Goal: Task Accomplishment & Management: Manage account settings

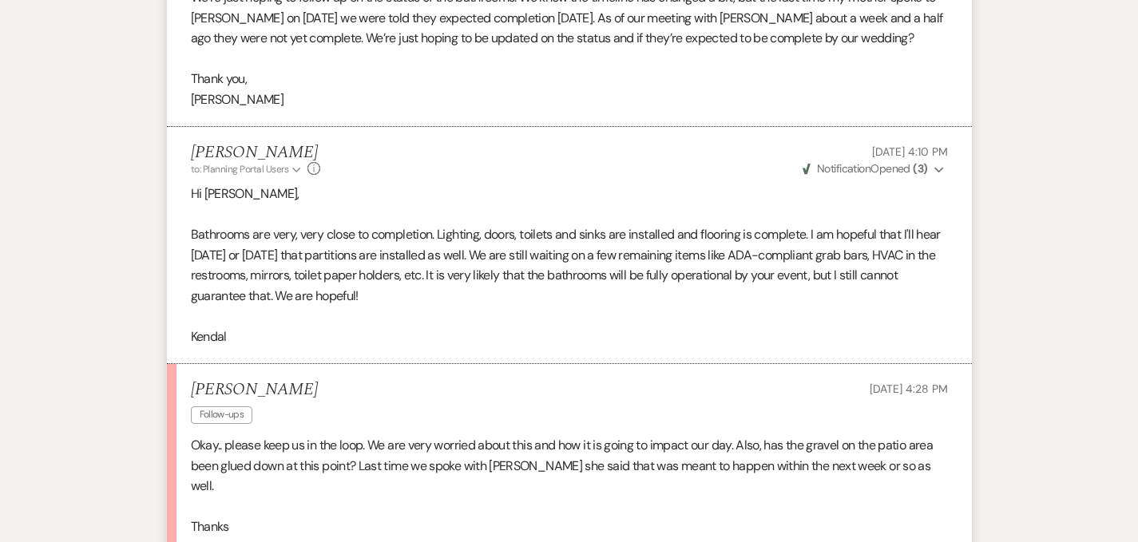
scroll to position [703, 0]
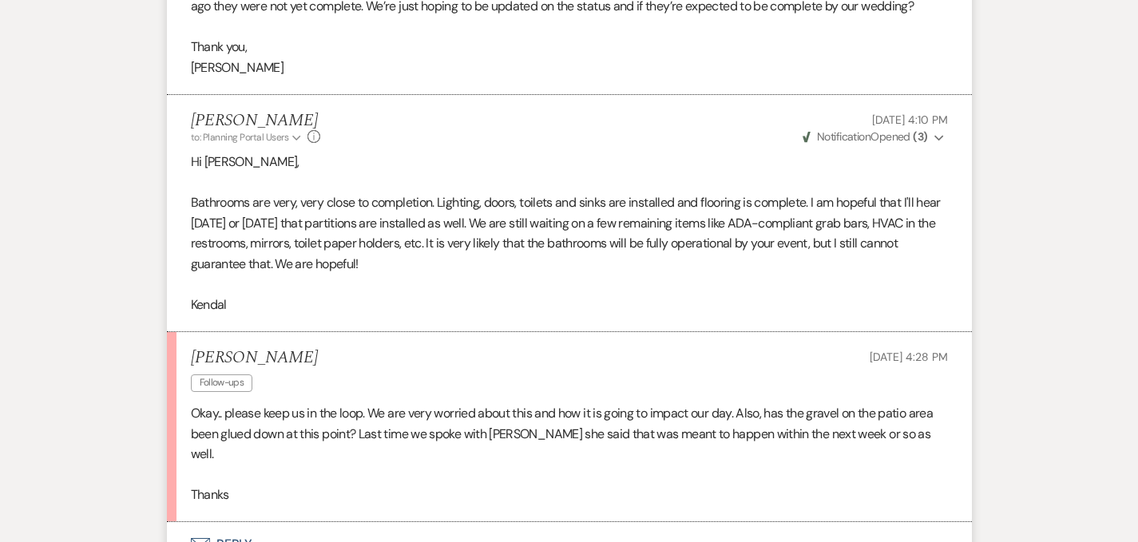
click at [778, 403] on p "Okay.. please keep us in the loop. We are very worried about this and how it is…" at bounding box center [569, 433] width 757 height 61
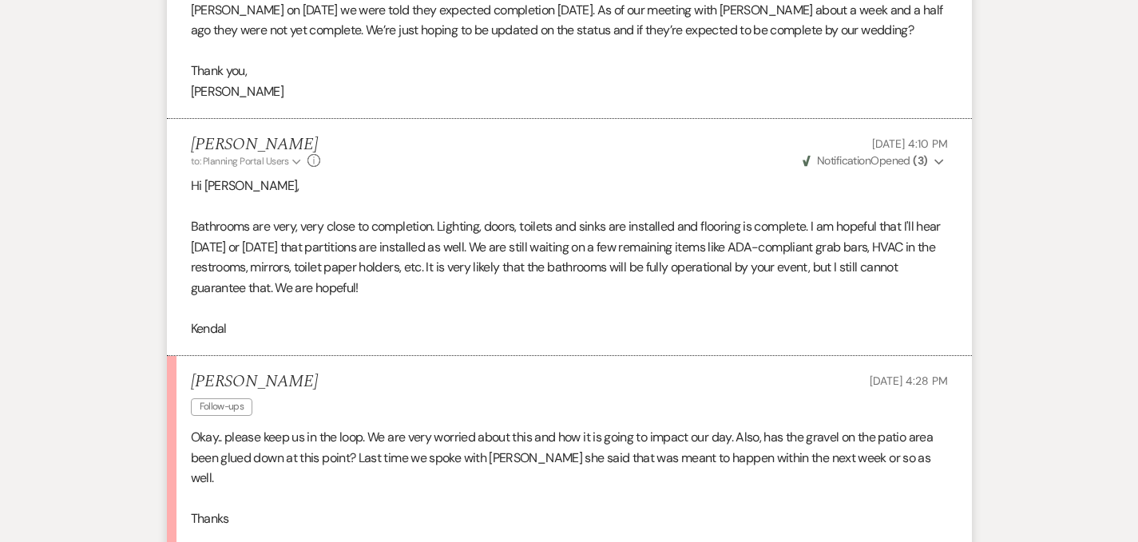
scroll to position [680, 0]
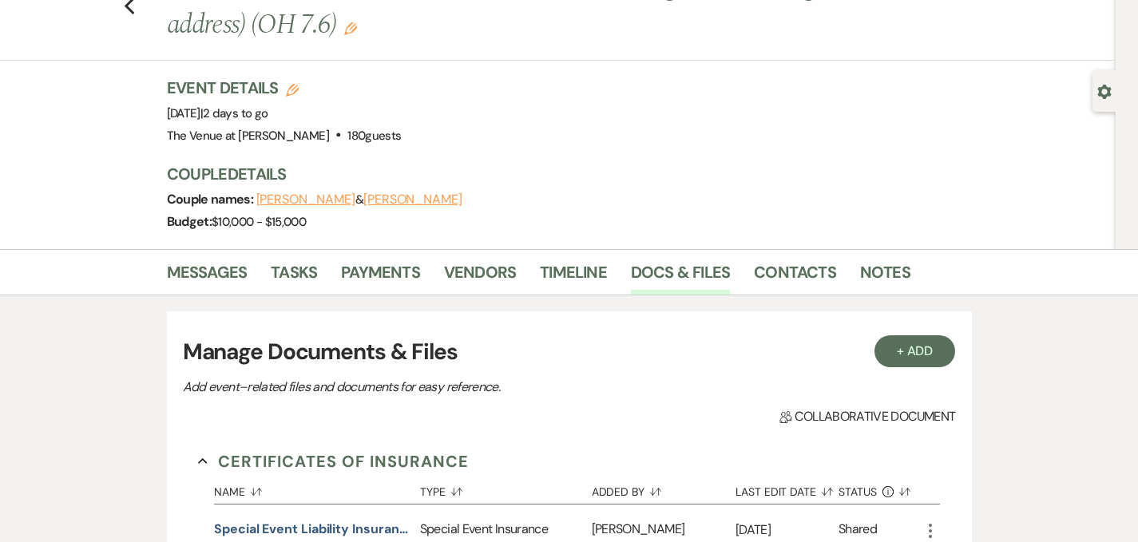
scroll to position [7, 0]
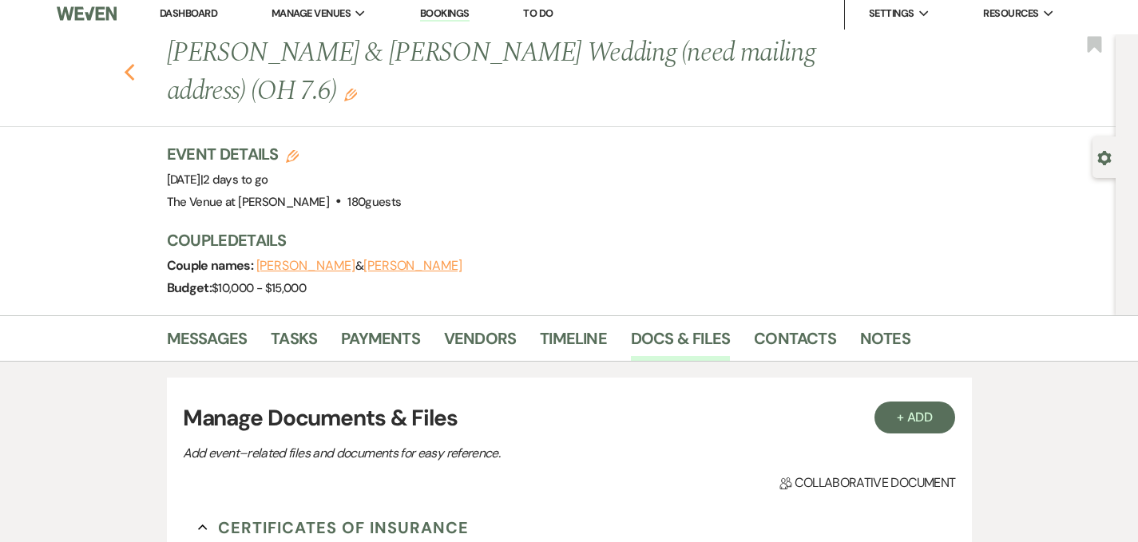
click at [124, 68] on use "button" at bounding box center [129, 73] width 10 height 18
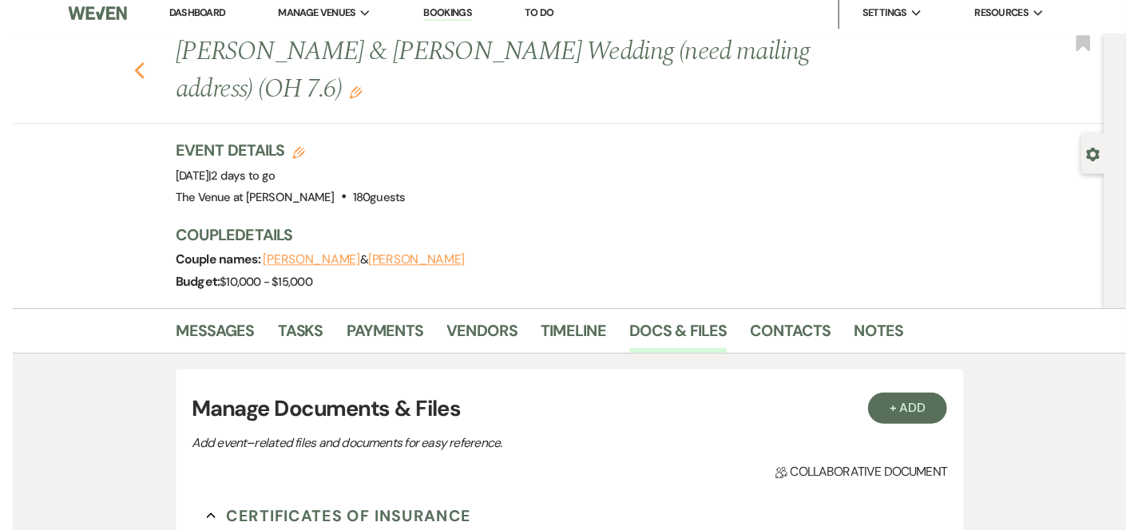
scroll to position [315, 0]
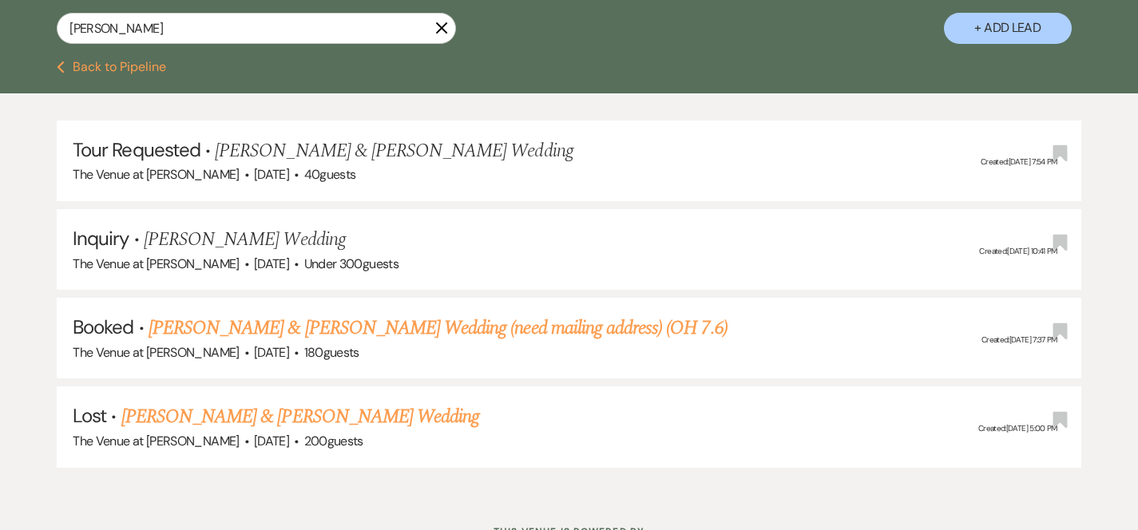
click at [440, 29] on icon "X" at bounding box center [441, 28] width 13 height 13
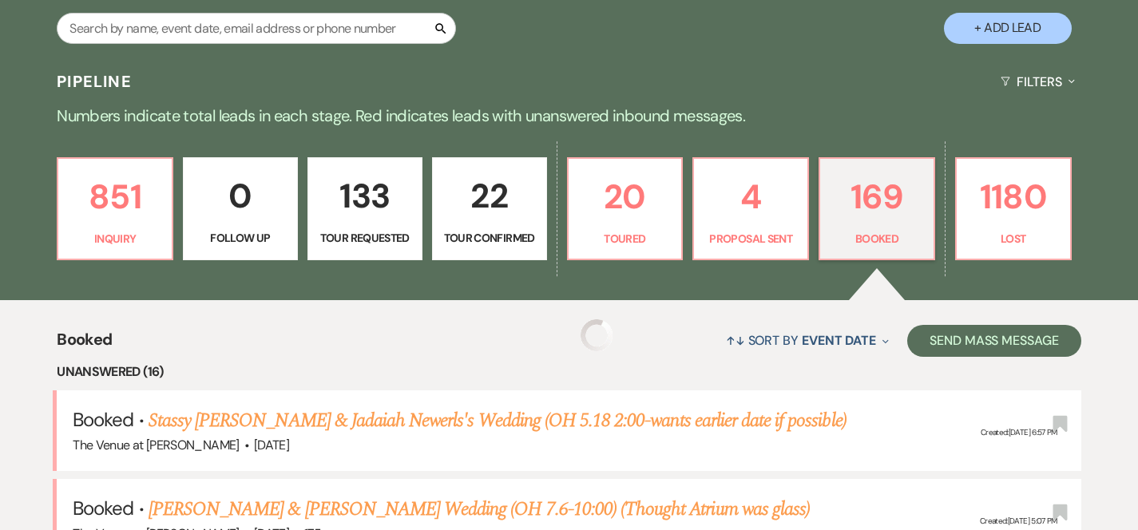
scroll to position [160, 0]
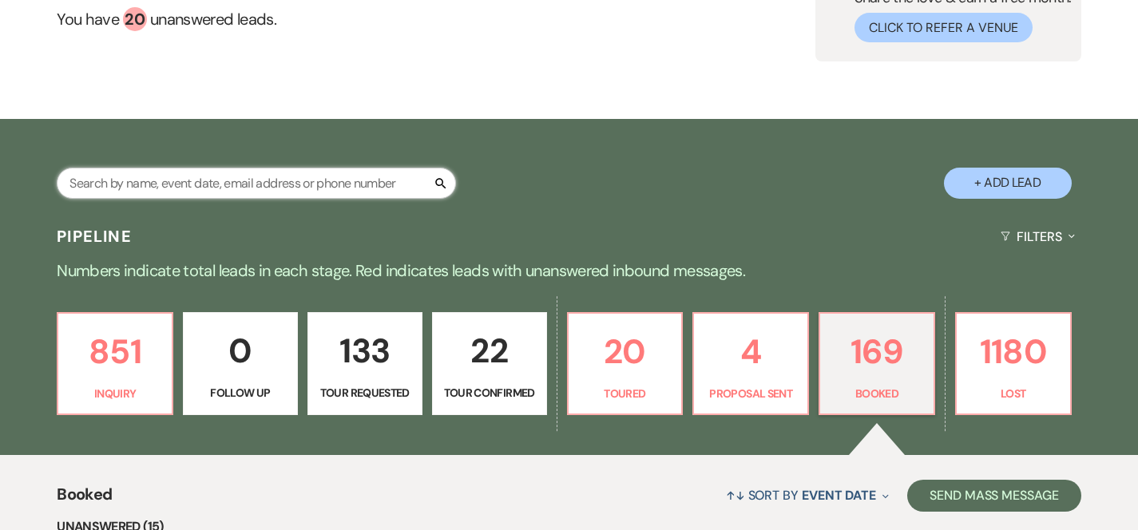
click at [260, 193] on input "text" at bounding box center [256, 183] width 399 height 31
click at [306, 194] on input "text" at bounding box center [256, 183] width 399 height 31
type input "tikva"
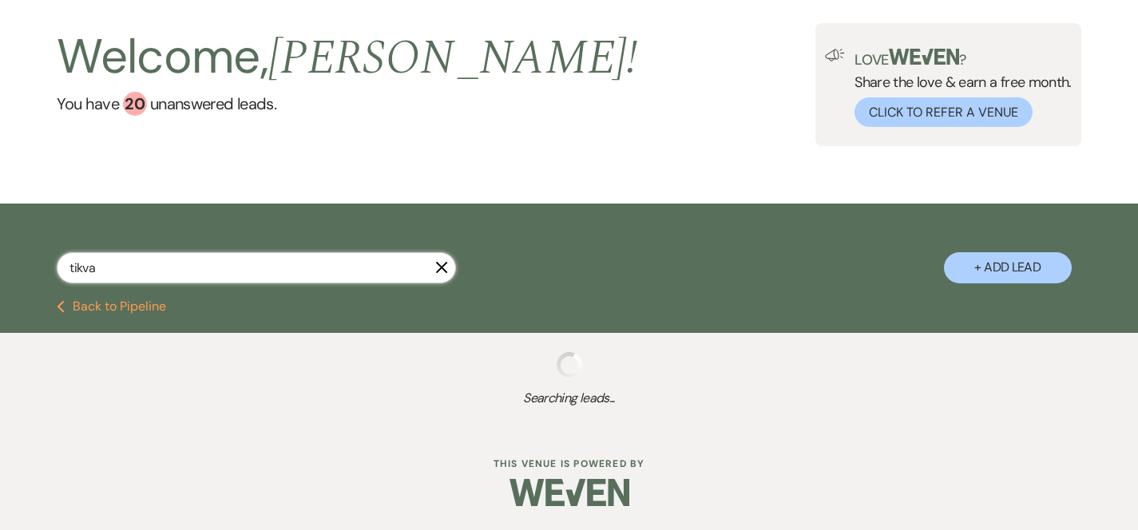
scroll to position [115, 0]
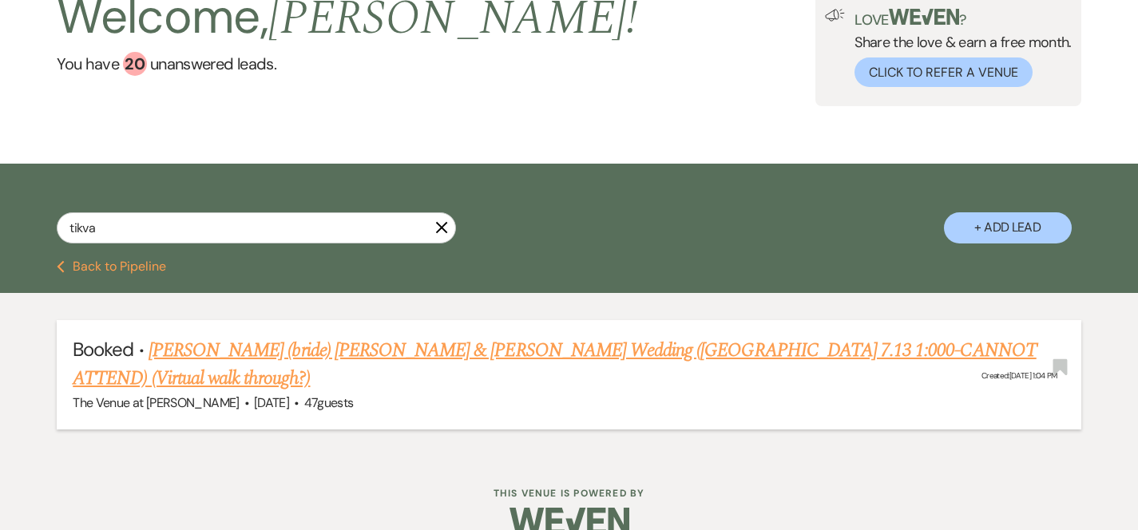
click at [265, 360] on link "[PERSON_NAME] (bride) [PERSON_NAME] & [PERSON_NAME] Wedding ([GEOGRAPHIC_DATA] …" at bounding box center [554, 364] width 963 height 57
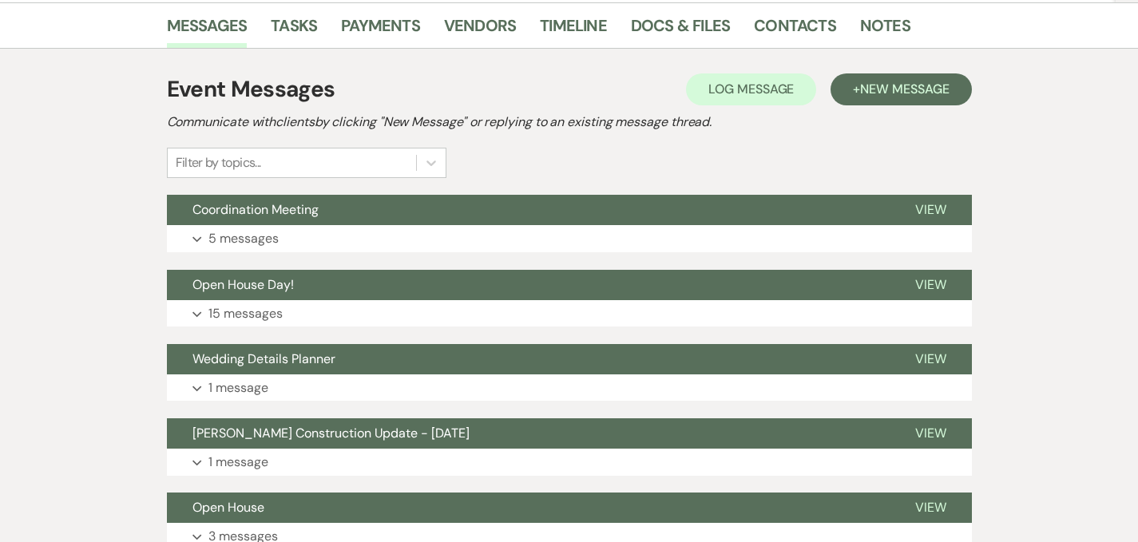
scroll to position [361, 0]
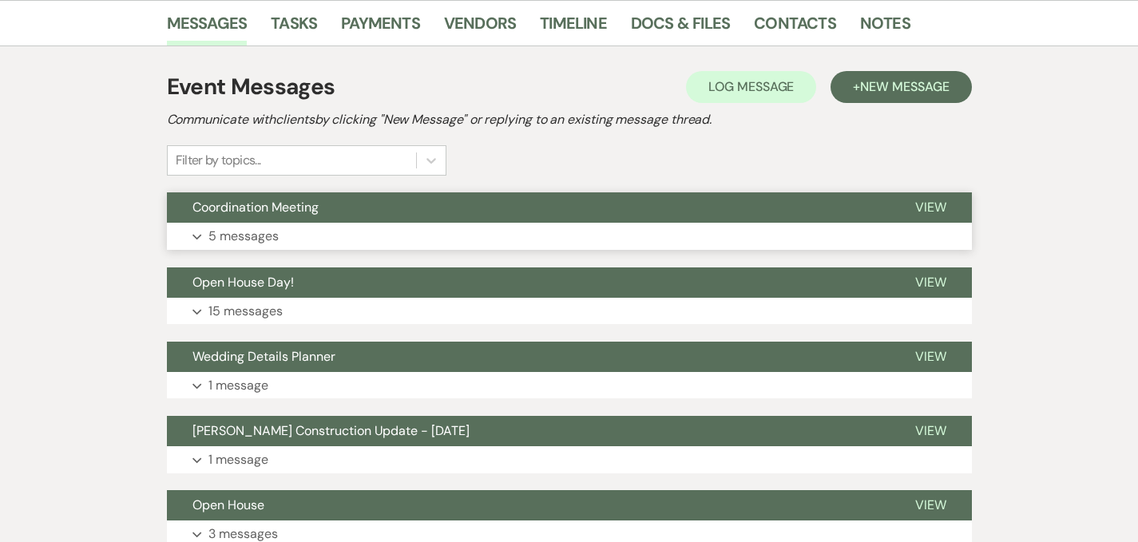
click at [208, 226] on p "5 messages" at bounding box center [243, 236] width 70 height 21
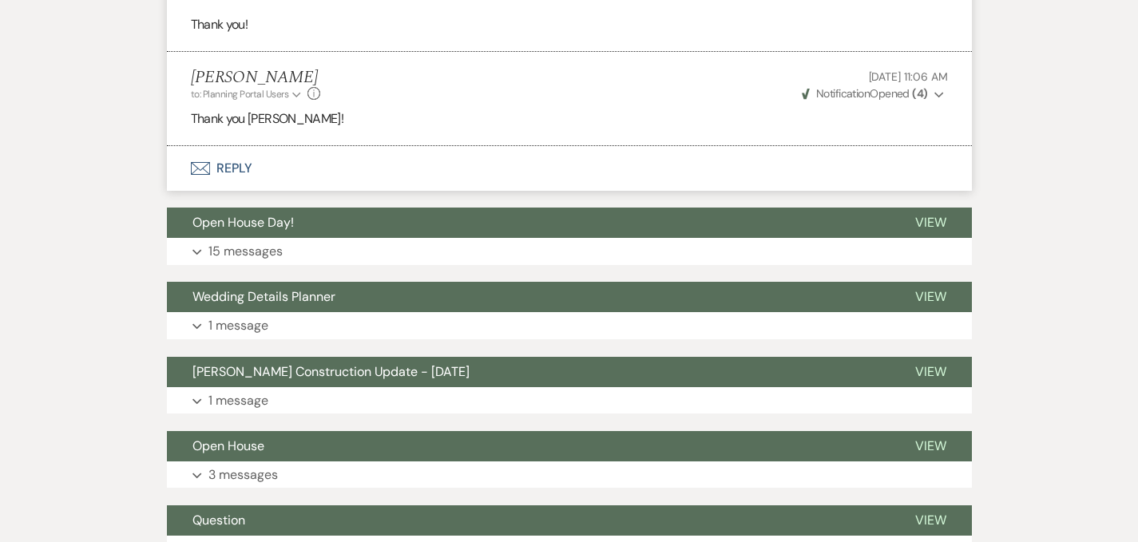
scroll to position [1939, 0]
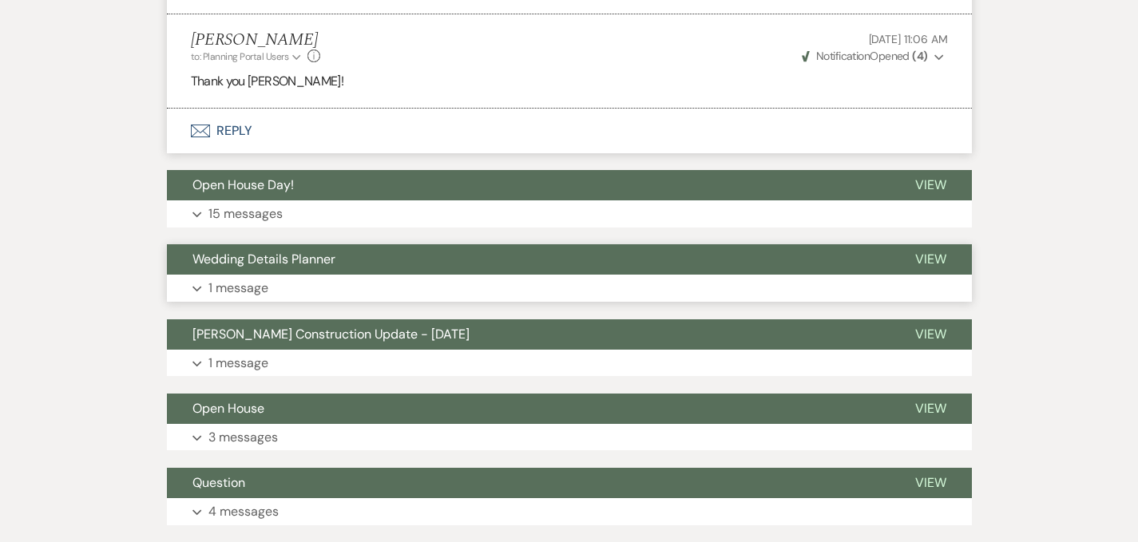
click at [208, 278] on p "1 message" at bounding box center [238, 288] width 60 height 21
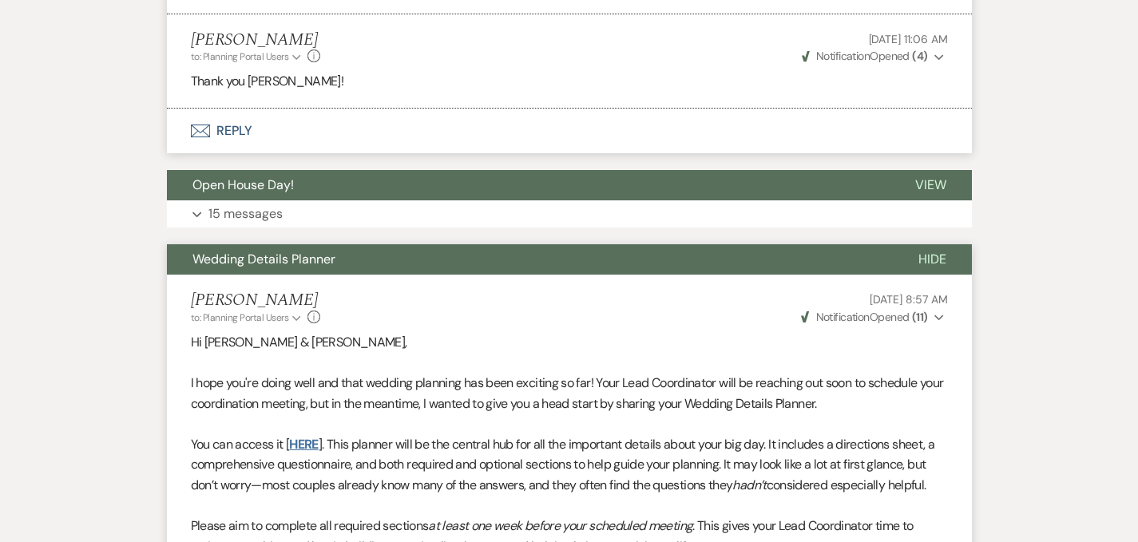
click at [289, 436] on link "HERE" at bounding box center [303, 444] width 29 height 17
click at [208, 204] on p "15 messages" at bounding box center [245, 214] width 74 height 21
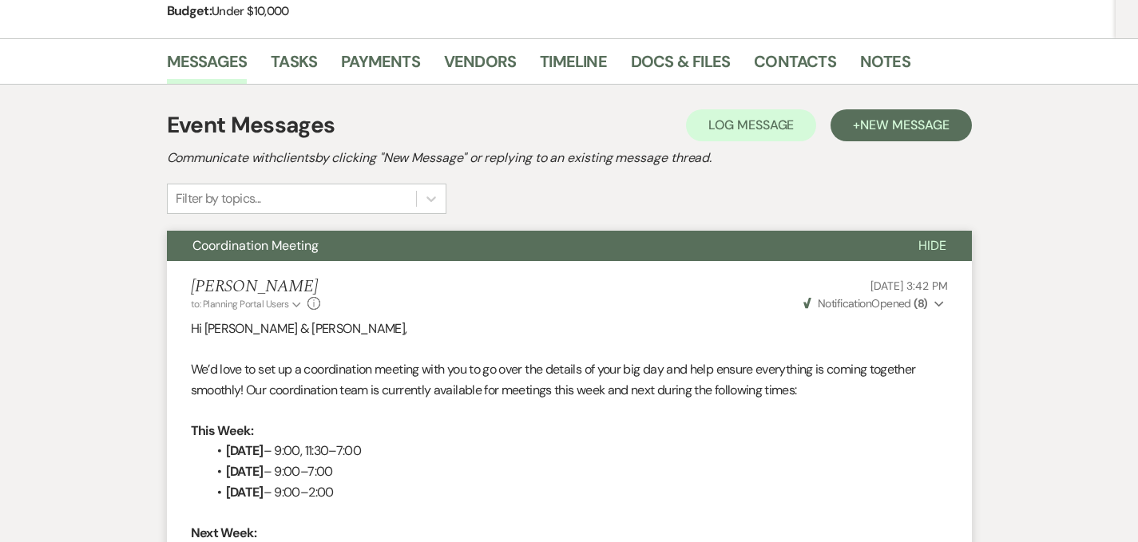
scroll to position [0, 0]
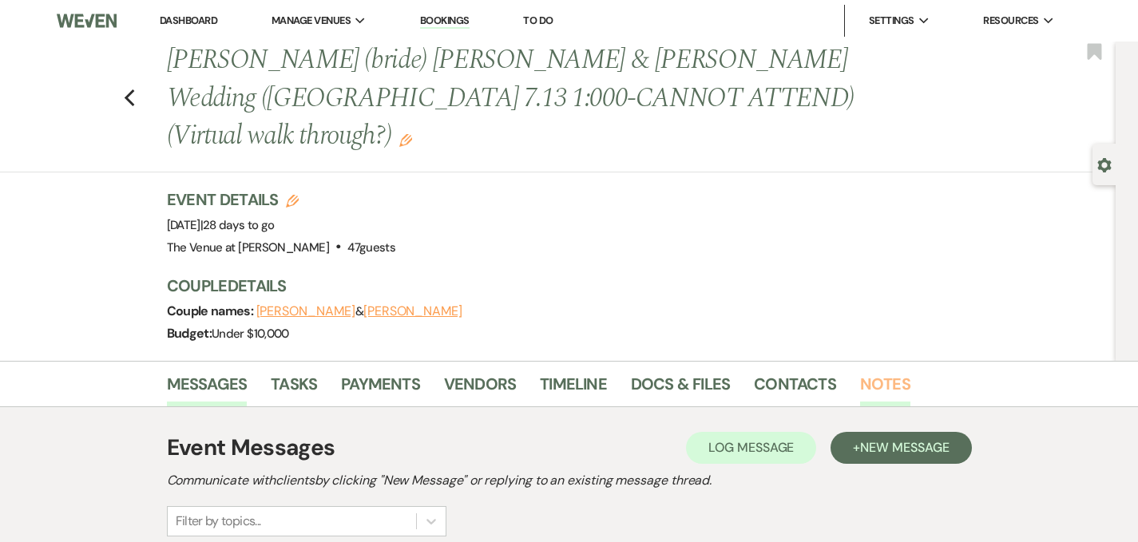
click at [860, 371] on link "Notes" at bounding box center [885, 388] width 50 height 35
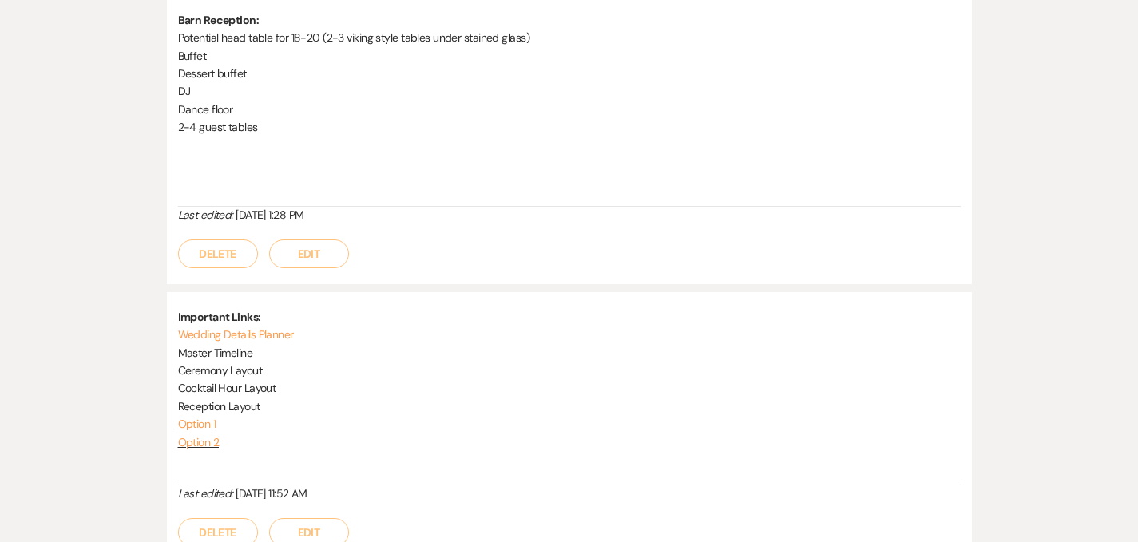
scroll to position [671, 0]
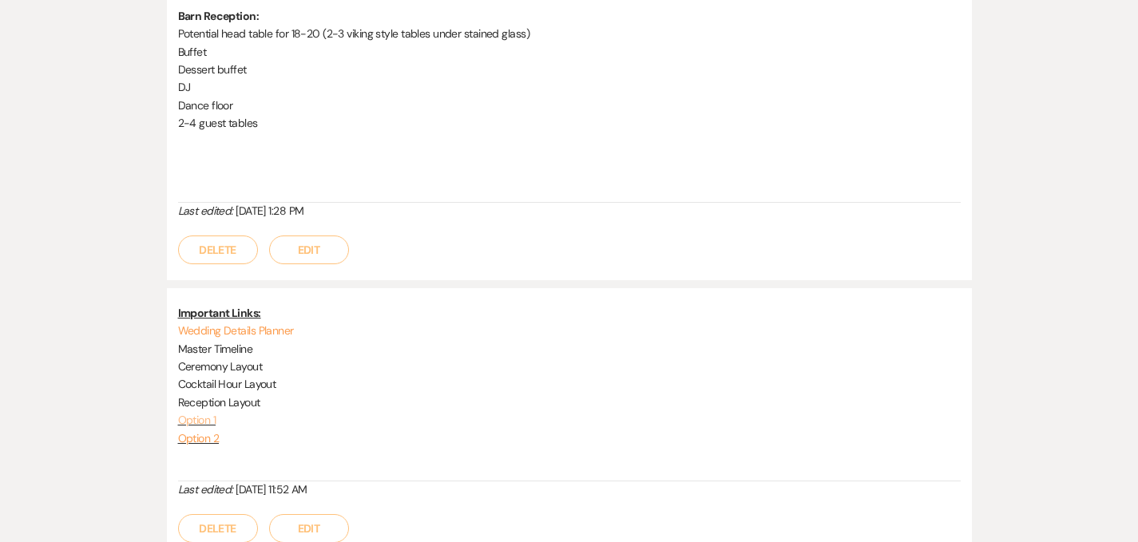
click at [178, 413] on link "Option 1" at bounding box center [197, 420] width 38 height 14
click at [178, 431] on link "Option 2" at bounding box center [199, 438] width 42 height 14
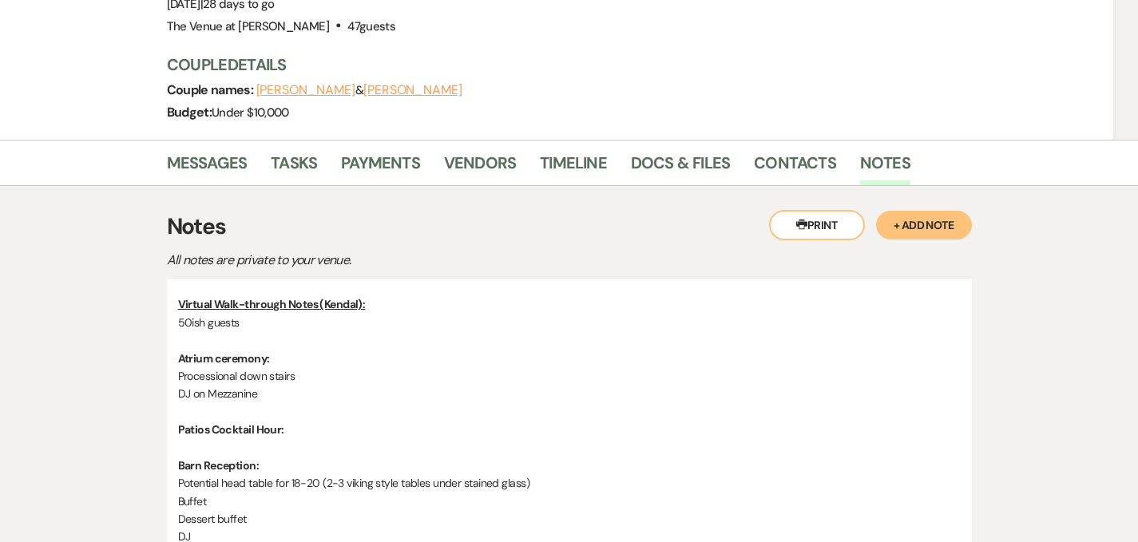
scroll to position [201, 0]
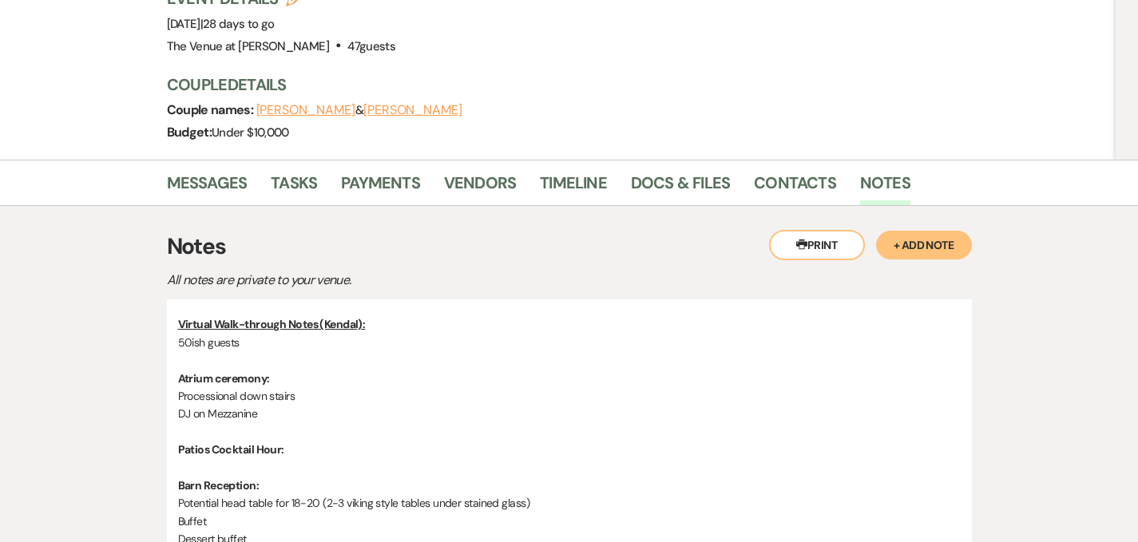
click at [972, 231] on button "+ Add Note" at bounding box center [924, 245] width 96 height 29
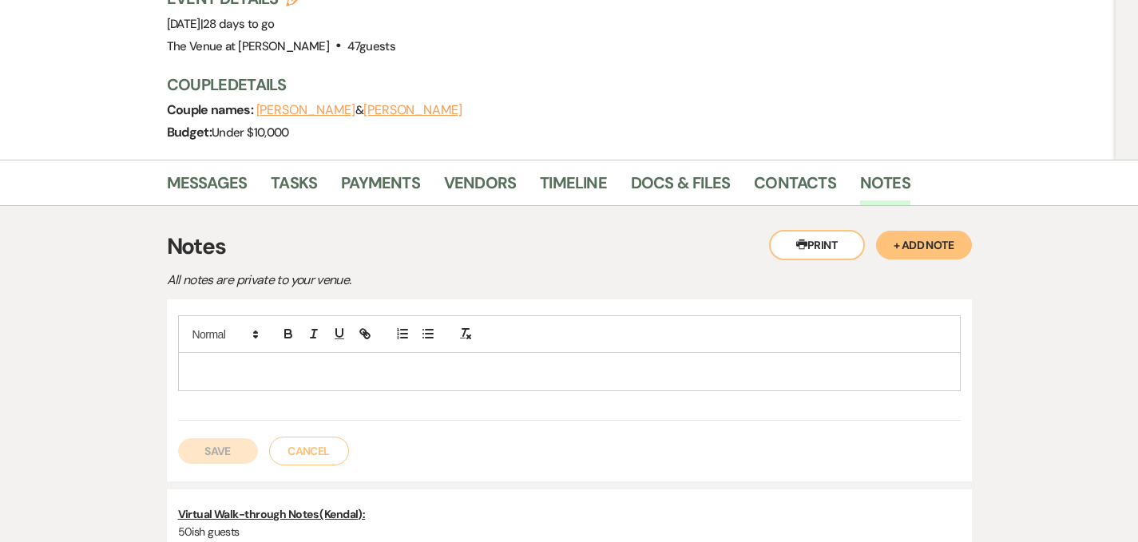
click at [309, 363] on p at bounding box center [569, 372] width 757 height 18
drag, startPoint x: 282, startPoint y: 331, endPoint x: 127, endPoint y: 339, distance: 155.1
click at [179, 353] on div "Wedding Coordination Notes:" at bounding box center [569, 371] width 781 height 37
click at [332, 327] on icon "button" at bounding box center [339, 334] width 14 height 14
click at [295, 363] on p "Wedding Coordination Notes:" at bounding box center [569, 372] width 757 height 18
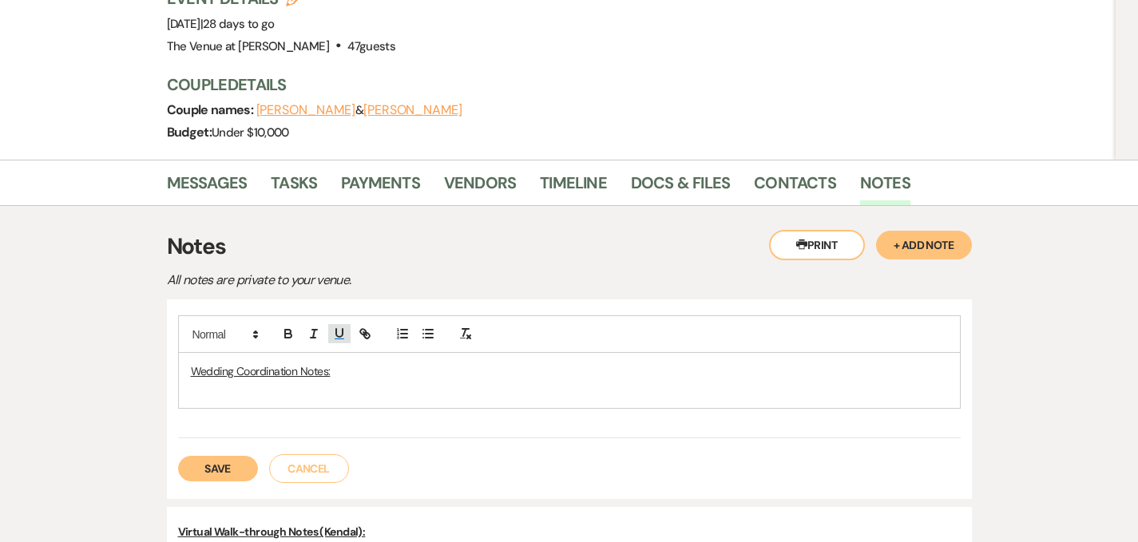
click at [332, 327] on icon "button" at bounding box center [339, 334] width 14 height 14
click at [178, 456] on button "Save" at bounding box center [218, 469] width 80 height 26
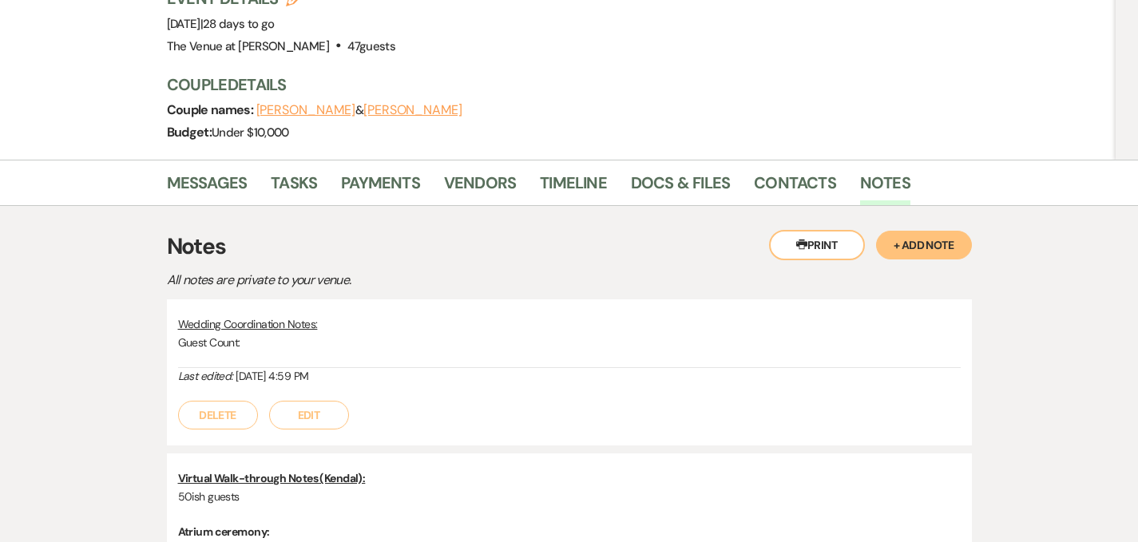
click at [269, 401] on button "Edit" at bounding box center [309, 415] width 80 height 29
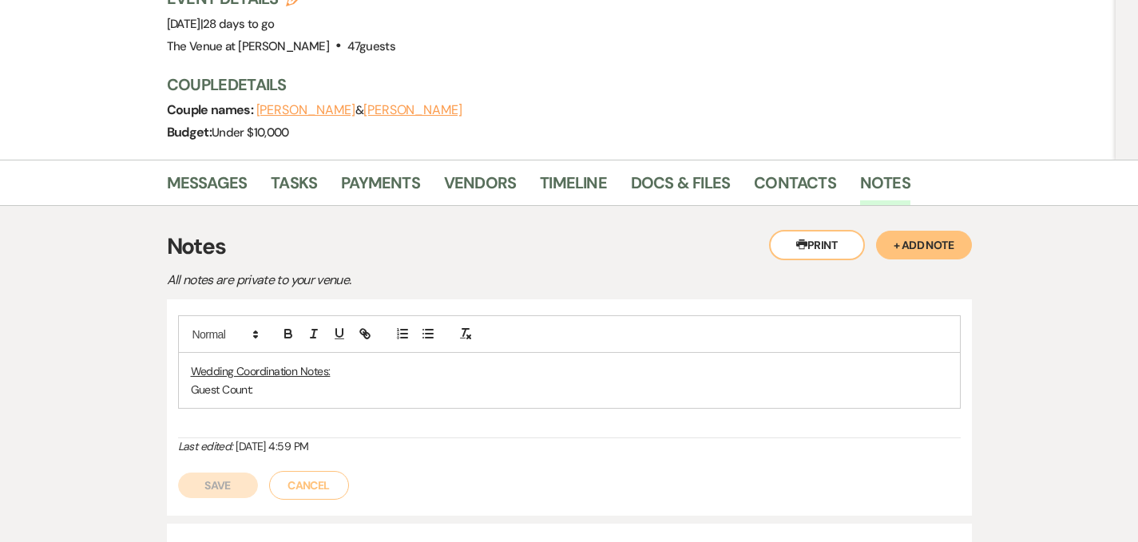
click at [211, 381] on p "Guest Count:" at bounding box center [569, 390] width 757 height 18
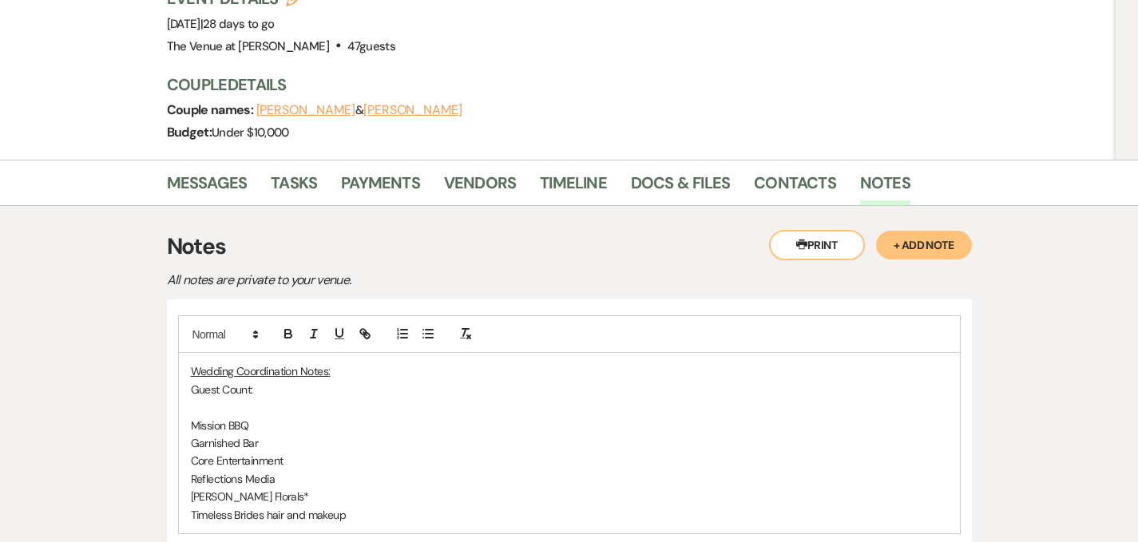
click at [191, 488] on p "[PERSON_NAME] Florals*" at bounding box center [569, 497] width 757 height 18
click at [311, 506] on p "Timeless Brides hair and makeup" at bounding box center [569, 515] width 757 height 18
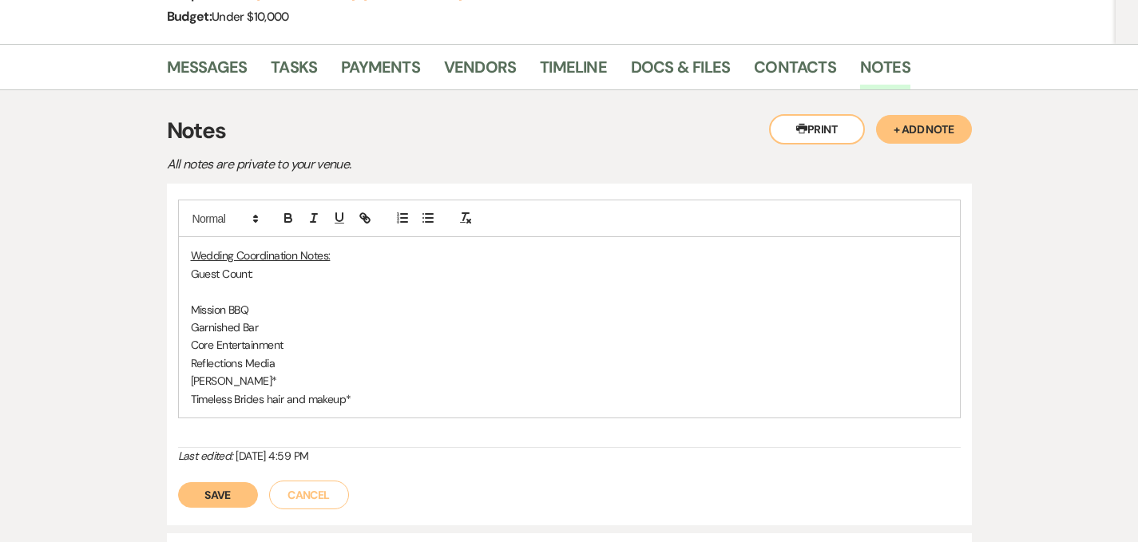
scroll to position [340, 0]
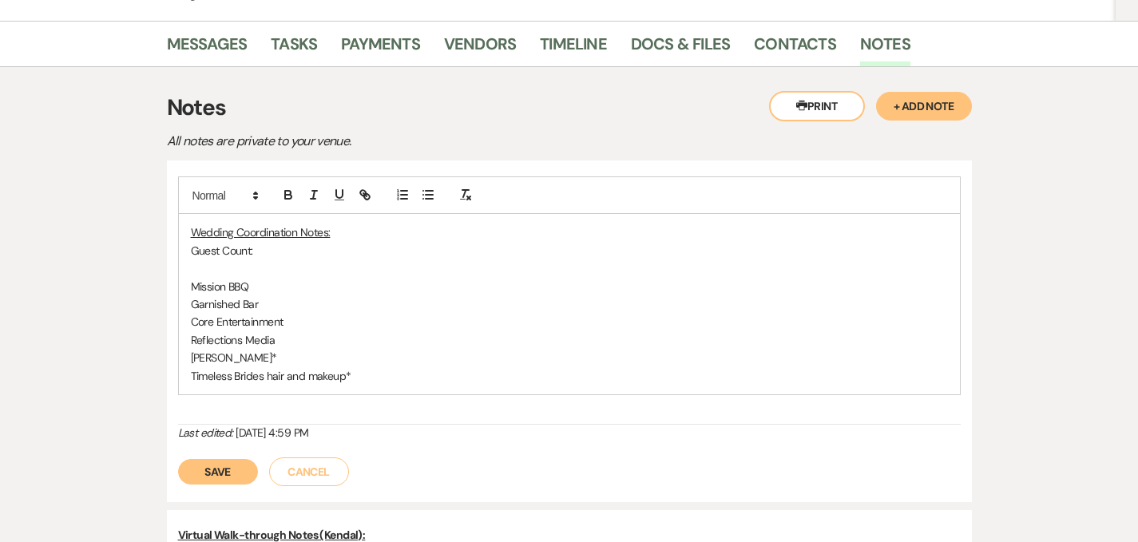
click at [183, 459] on button "Save" at bounding box center [218, 472] width 80 height 26
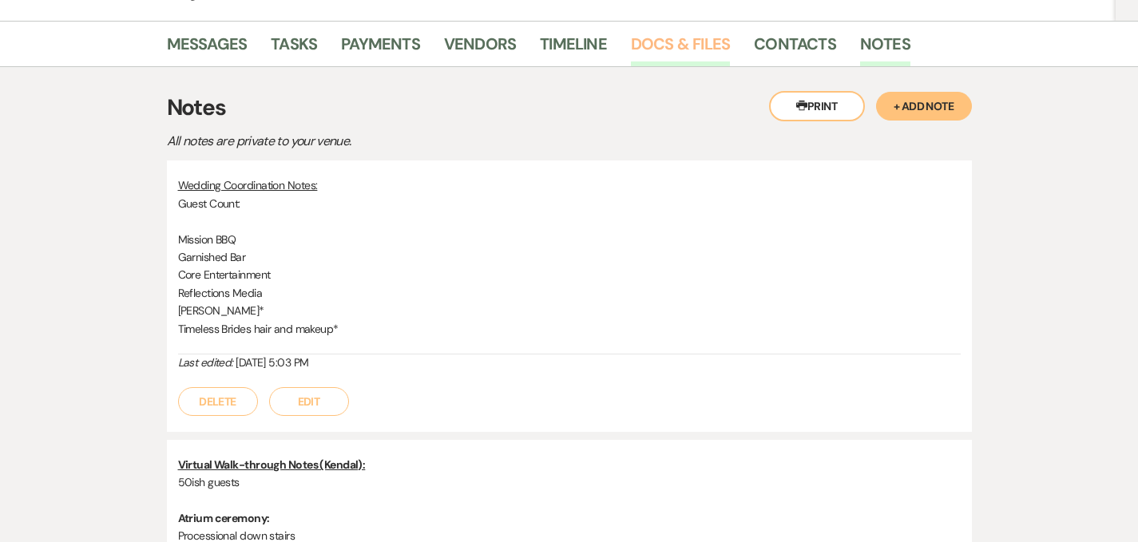
click at [648, 31] on link "Docs & Files" at bounding box center [680, 48] width 99 height 35
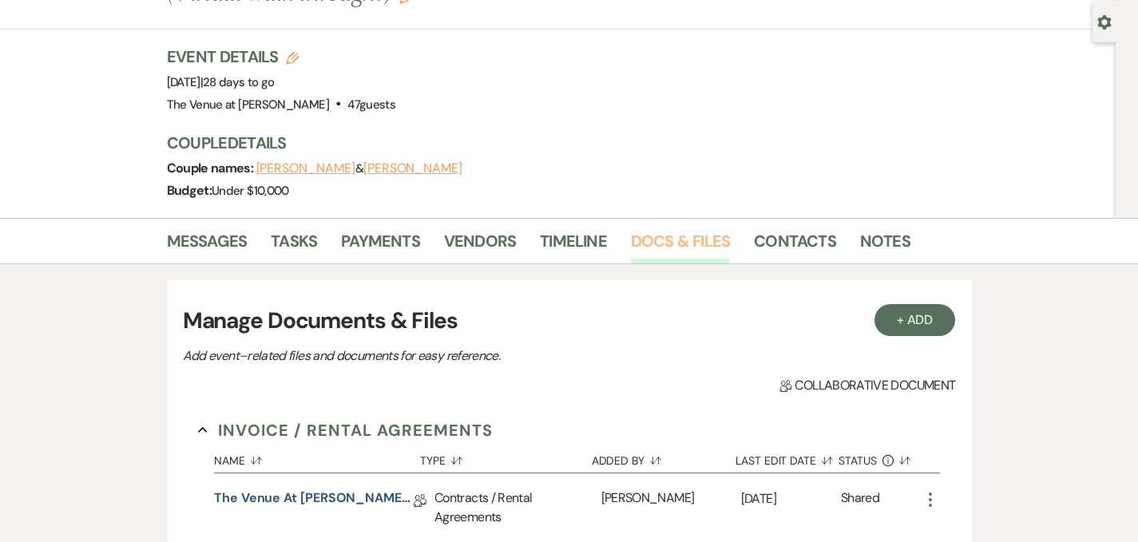
scroll to position [121, 0]
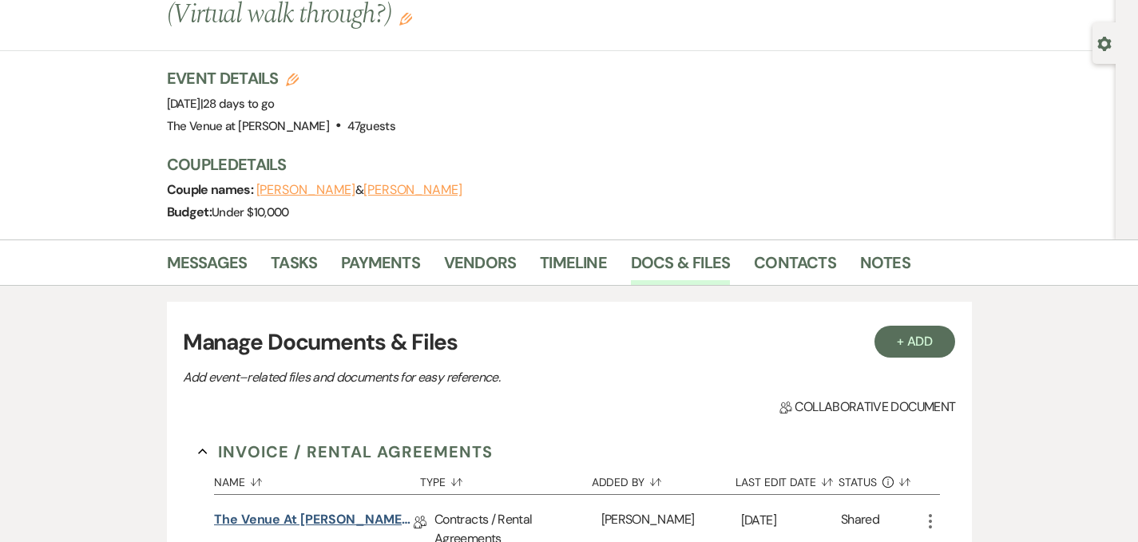
click at [301, 510] on link "The Venue at [PERSON_NAME] Wedding Contract-([DATE] Tikva-[PERSON_NAME])" at bounding box center [314, 522] width 200 height 25
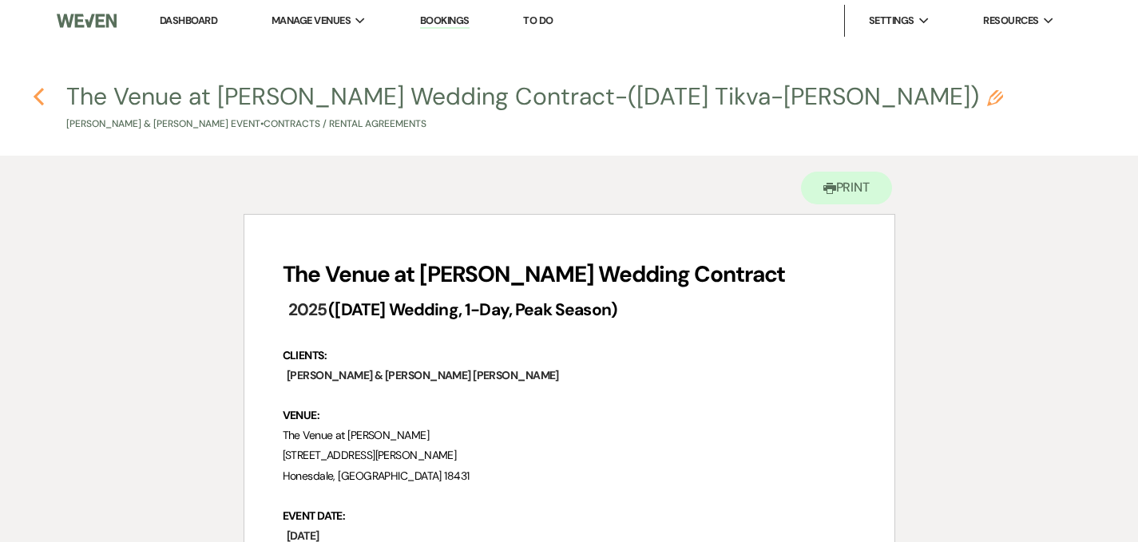
click at [44, 90] on icon "Previous" at bounding box center [39, 96] width 12 height 19
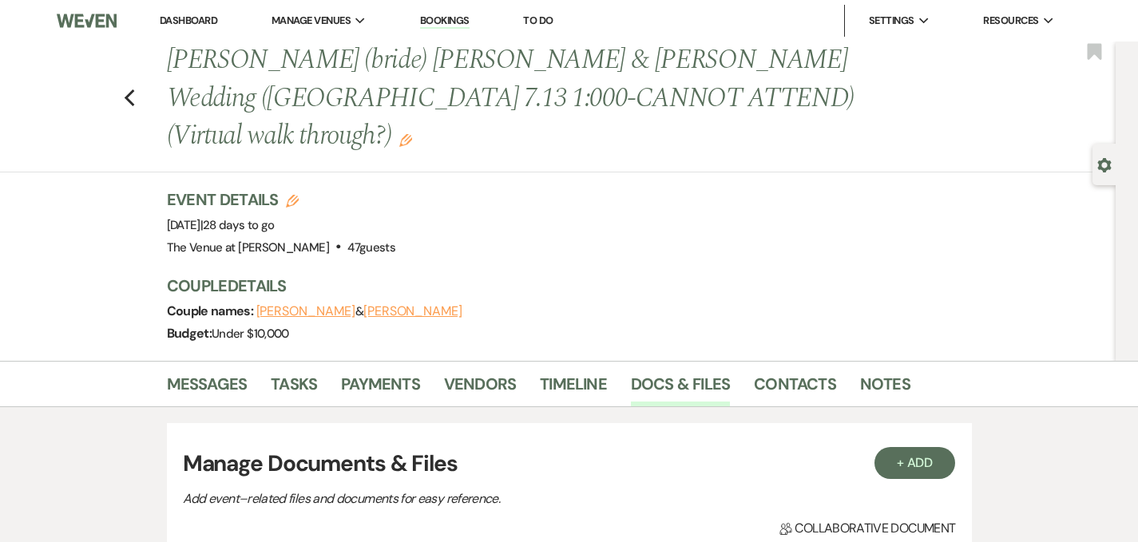
scroll to position [121, 0]
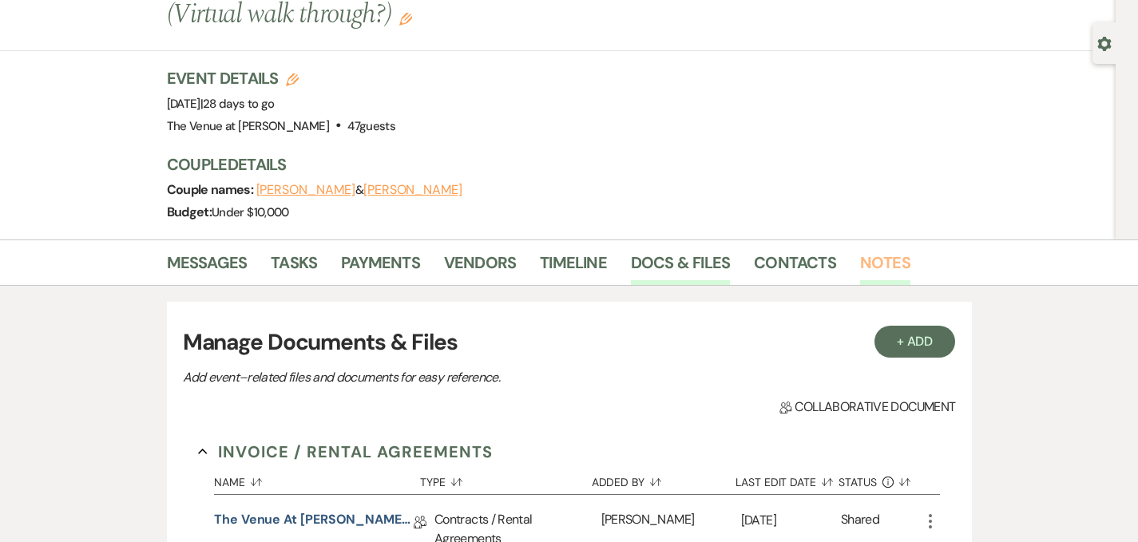
click at [860, 250] on link "Notes" at bounding box center [885, 267] width 50 height 35
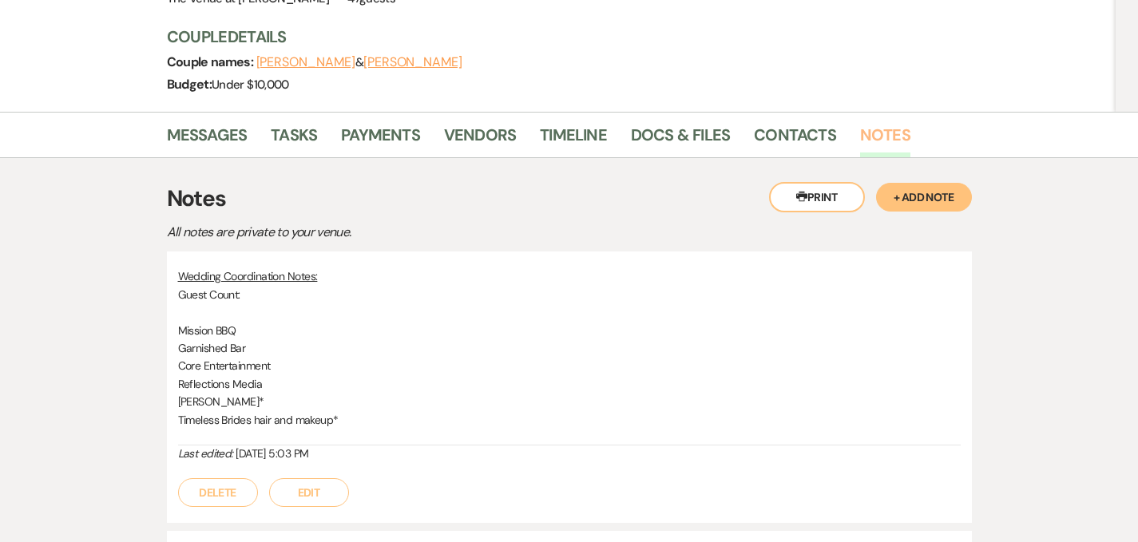
scroll to position [264, 0]
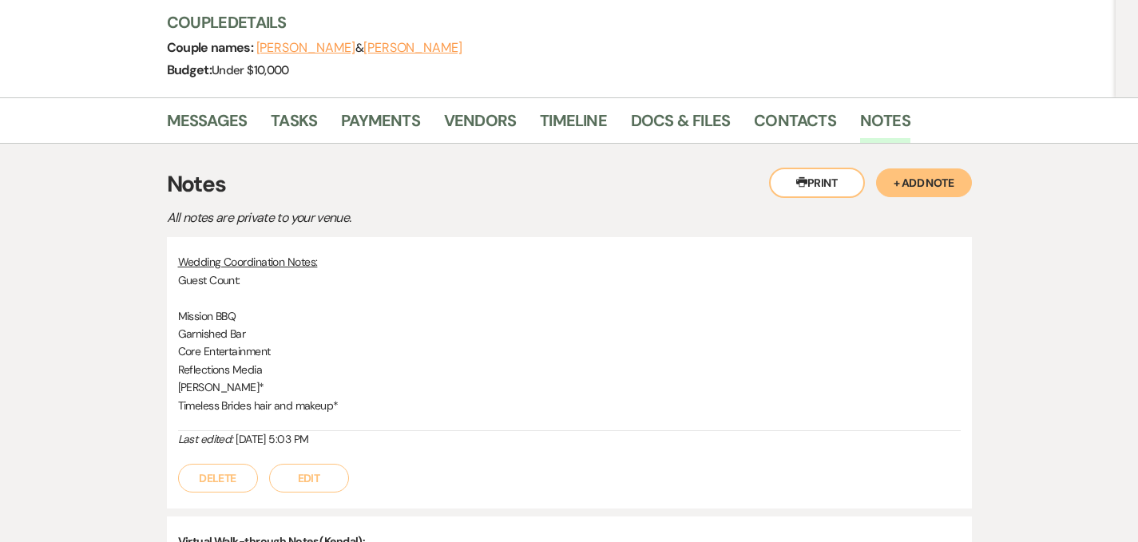
click at [269, 464] on button "Edit" at bounding box center [309, 478] width 80 height 29
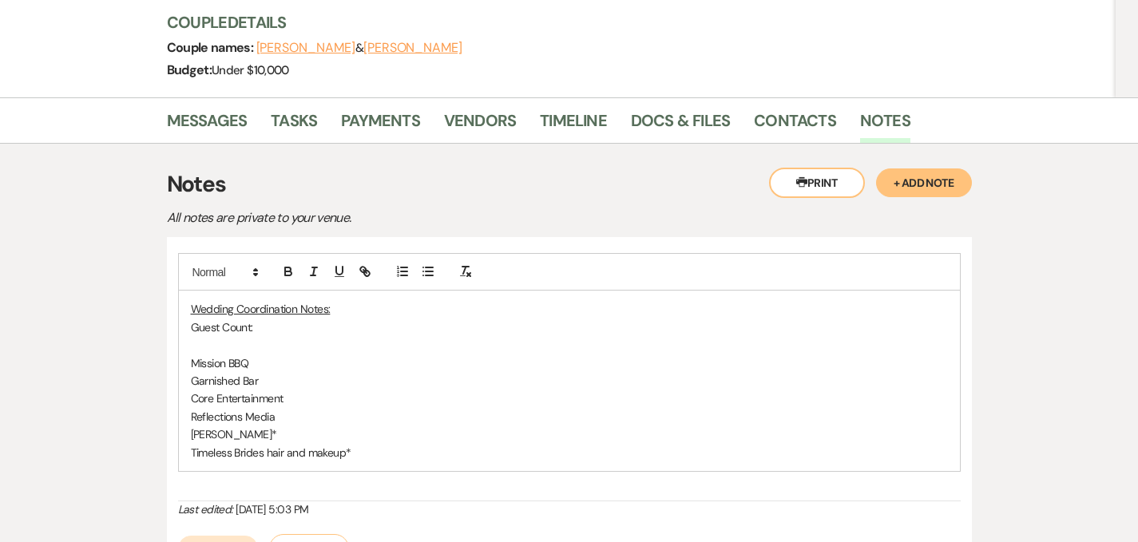
click at [323, 444] on p "Timeless Brides hair and makeup*" at bounding box center [569, 453] width 757 height 18
click at [295, 479] on p "No First Look" at bounding box center [569, 488] width 757 height 18
click at [191, 497] on p "Ceremony in [GEOGRAPHIC_DATA], [GEOGRAPHIC_DATA]:" at bounding box center [569, 506] width 757 height 18
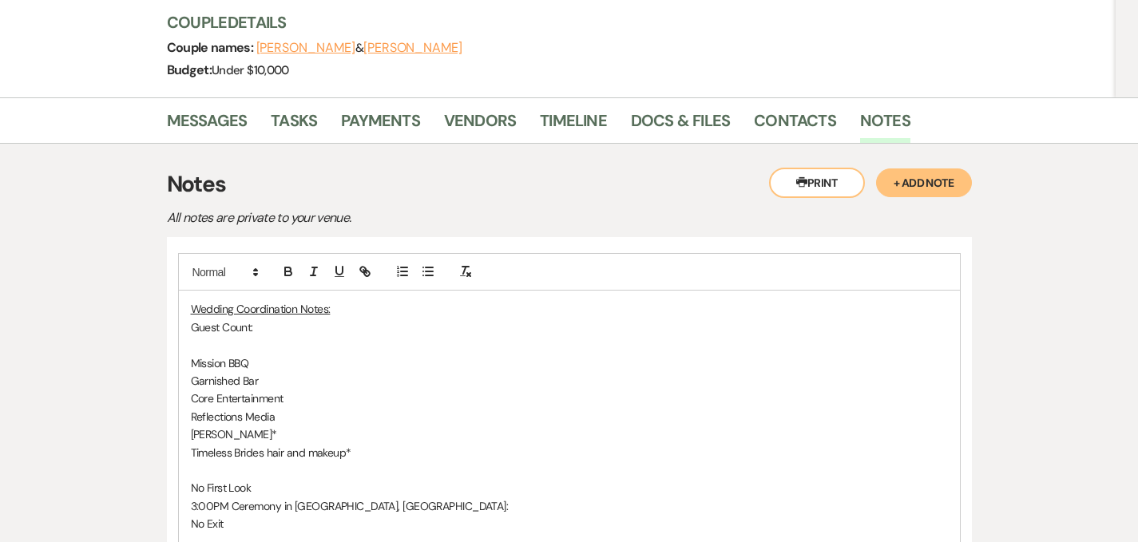
click at [315, 497] on p "3:00PM Ceremony in [GEOGRAPHIC_DATA], [GEOGRAPHIC_DATA]:" at bounding box center [569, 506] width 757 height 18
click at [191, 515] on p "bride will walk alone" at bounding box center [569, 524] width 757 height 18
click at [244, 515] on p "Bride will walk alone" at bounding box center [569, 524] width 757 height 18
click at [257, 336] on p at bounding box center [569, 345] width 757 height 18
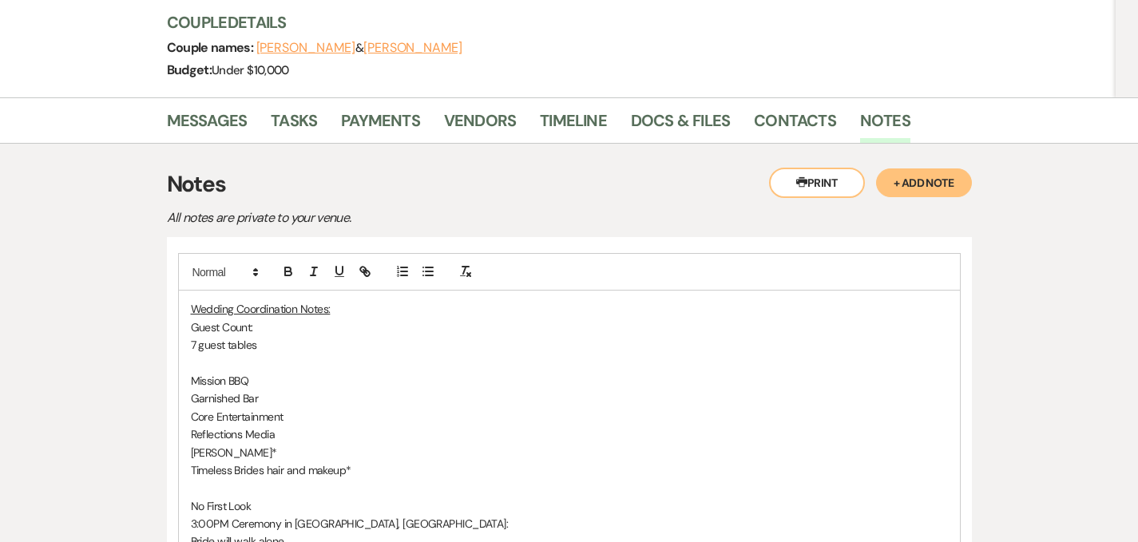
click at [237, 372] on p "Mission BBQ" at bounding box center [569, 381] width 757 height 18
click at [275, 479] on p at bounding box center [569, 488] width 757 height 18
click at [269, 497] on p "No First Look" at bounding box center [569, 506] width 757 height 18
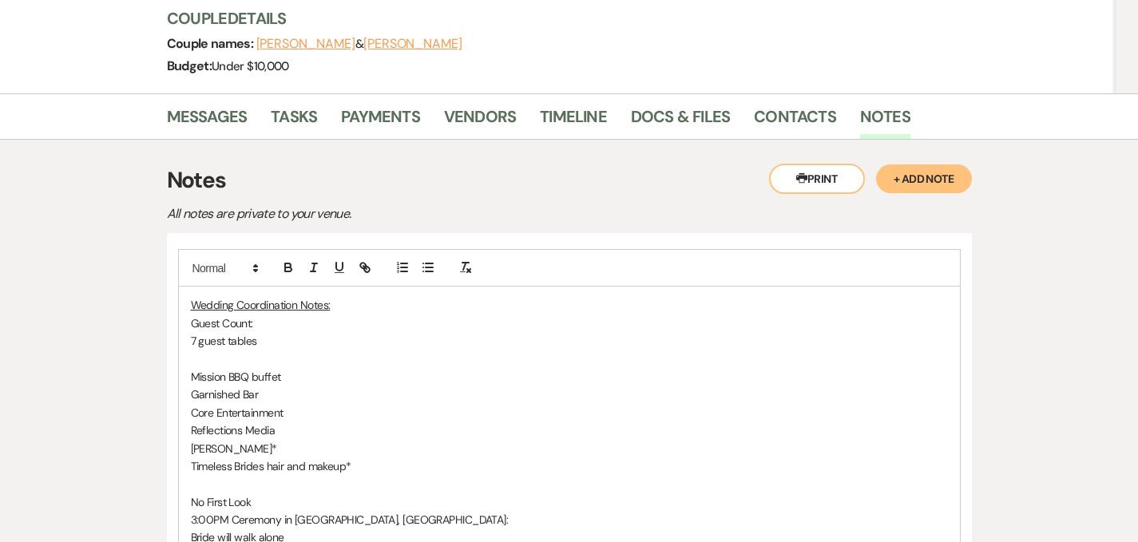
click at [297, 475] on p at bounding box center [569, 484] width 757 height 18
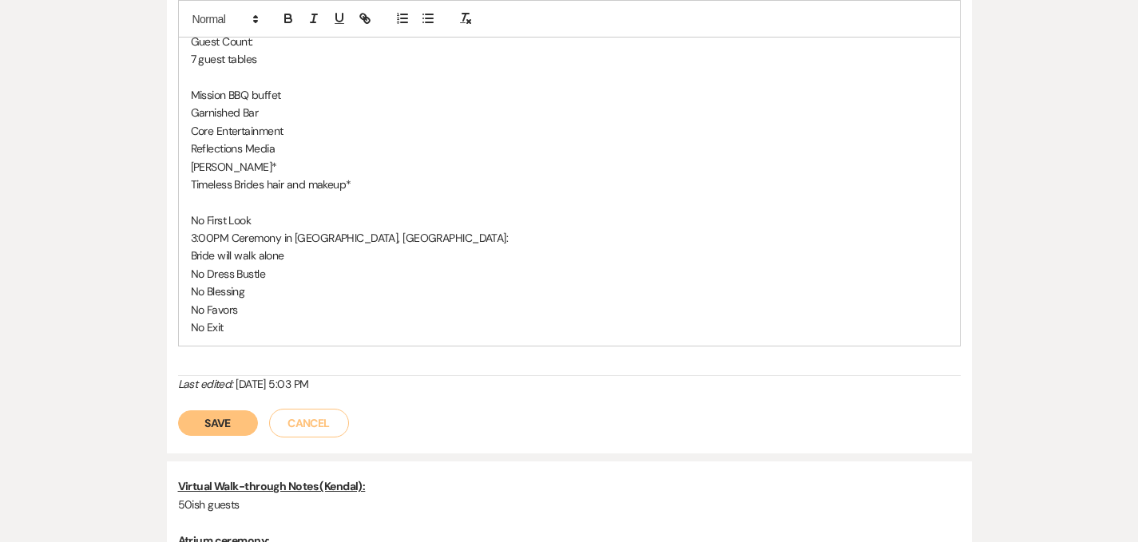
click at [231, 301] on p "No Favors" at bounding box center [569, 310] width 757 height 18
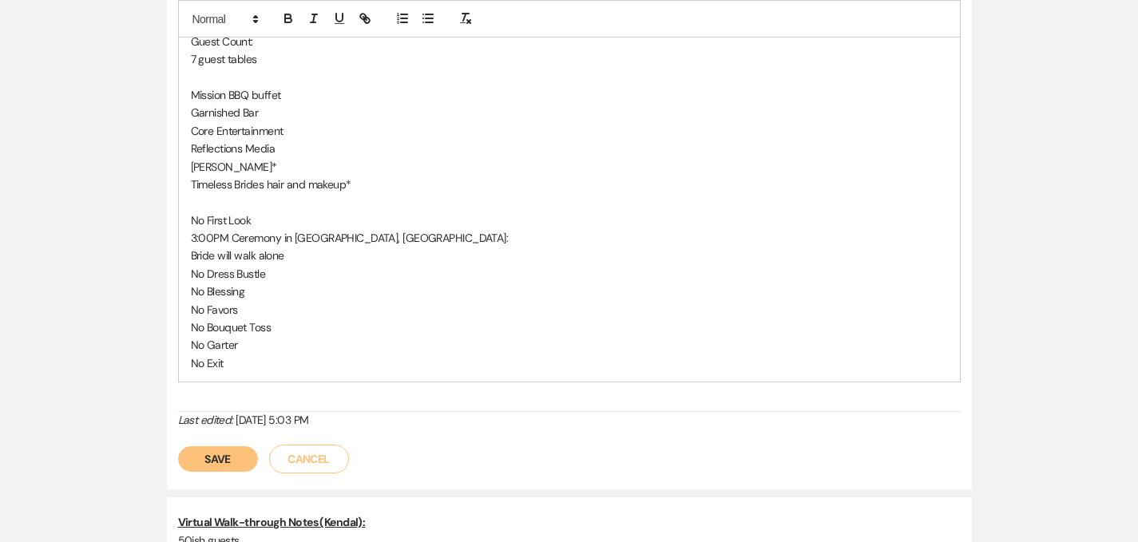
click at [274, 265] on p "No Dress Bustle" at bounding box center [569, 274] width 757 height 18
click at [264, 247] on p "Bride will walk alone" at bounding box center [569, 256] width 757 height 18
click at [244, 283] on p "No Blessing" at bounding box center [569, 292] width 757 height 18
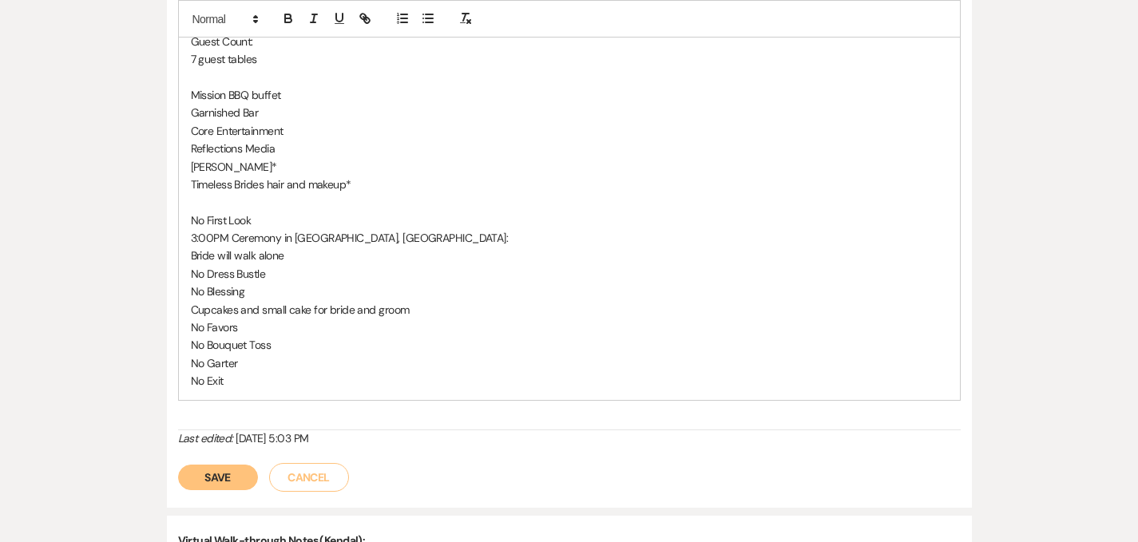
click at [485, 176] on p "Timeless Brides hair and makeup*" at bounding box center [569, 185] width 757 height 18
click at [364, 301] on p "Cupcakes and small cake for bride and groom" at bounding box center [569, 310] width 757 height 18
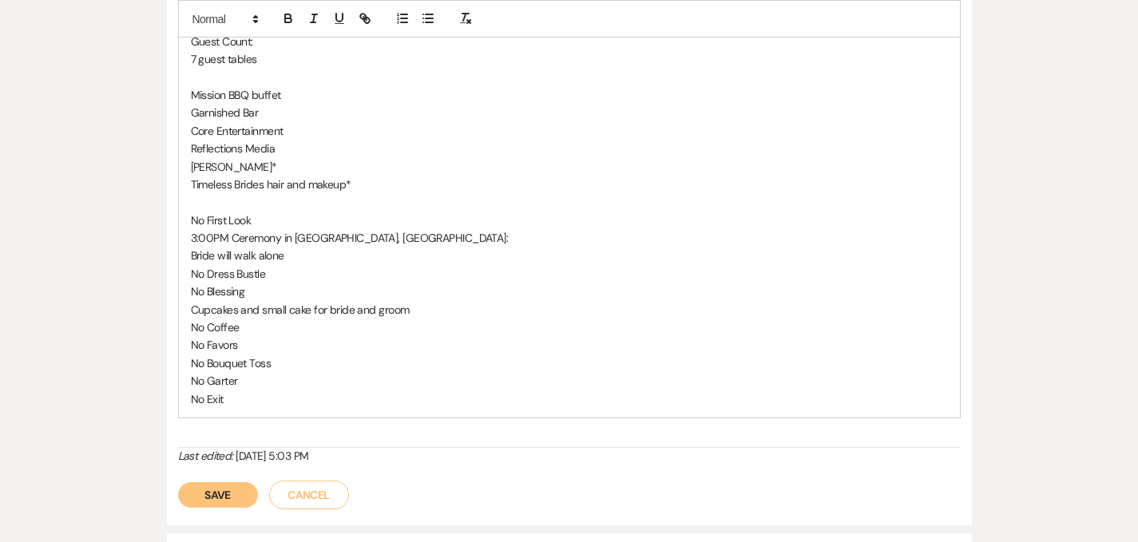
click at [375, 301] on p "Cupcakes and small cake for bride and groom" at bounding box center [569, 310] width 757 height 18
click at [185, 482] on button "Save" at bounding box center [218, 495] width 80 height 26
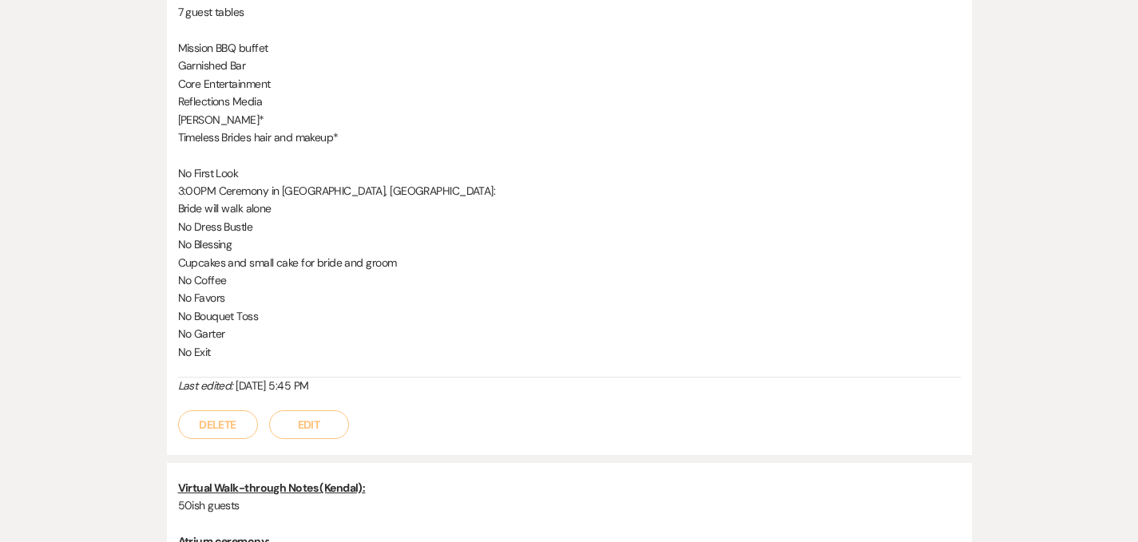
click at [269, 410] on button "Edit" at bounding box center [309, 424] width 80 height 29
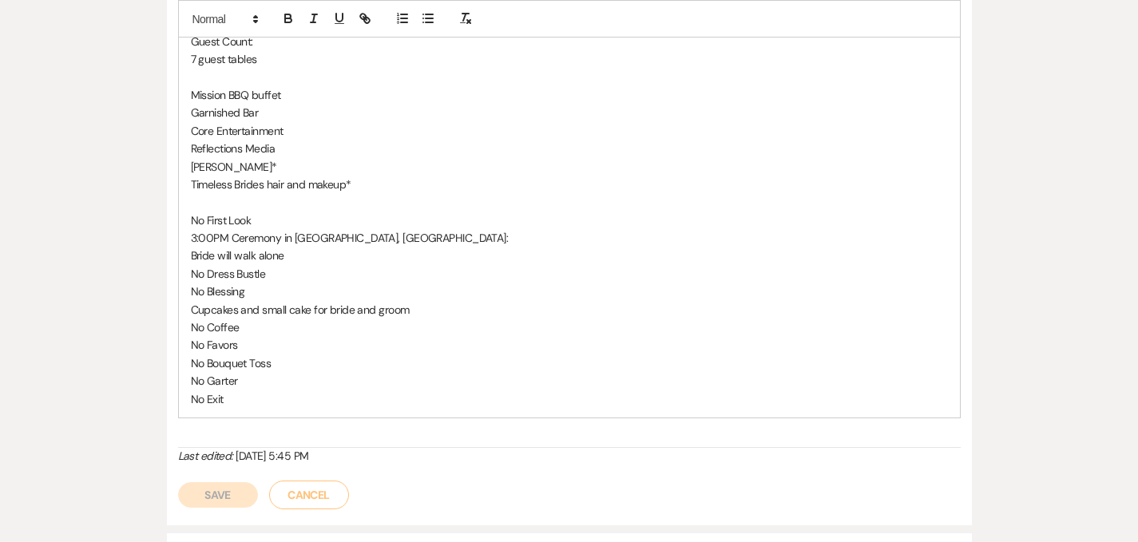
click at [330, 229] on p "3:00PM Ceremony in [GEOGRAPHIC_DATA], [GEOGRAPHIC_DATA]:" at bounding box center [569, 238] width 757 height 18
click at [318, 265] on p "No Dress Bustle" at bounding box center [569, 274] width 757 height 18
click at [325, 390] on p "No Exit" at bounding box center [569, 399] width 757 height 18
click at [290, 265] on p "No Dress Bustle" at bounding box center [569, 274] width 757 height 18
click at [282, 247] on p "Bride will walk alone" at bounding box center [569, 256] width 757 height 18
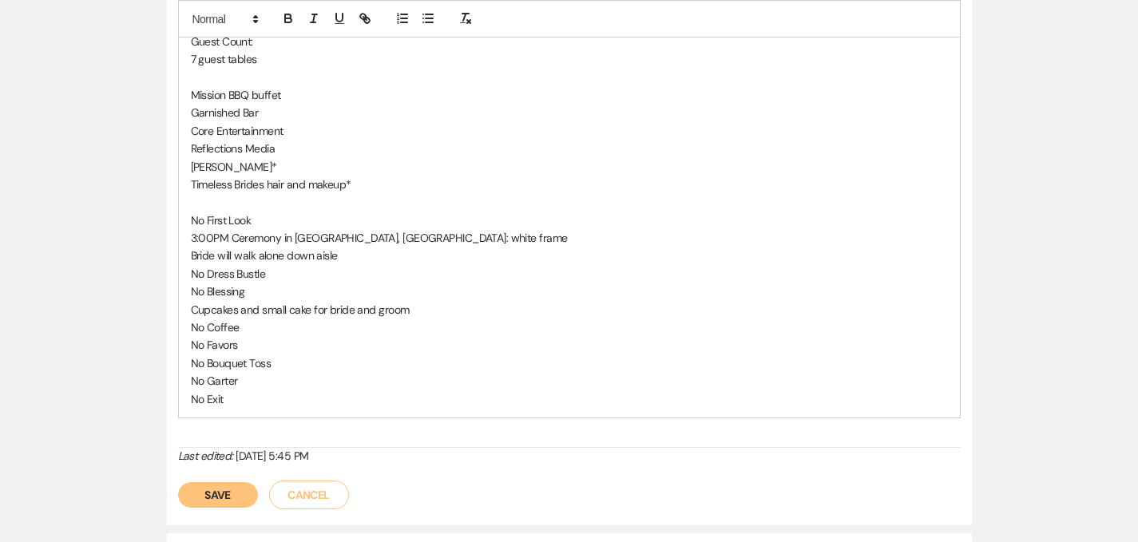
click at [280, 283] on p "No Blessing" at bounding box center [569, 292] width 757 height 18
click at [184, 482] on button "Save" at bounding box center [218, 495] width 80 height 26
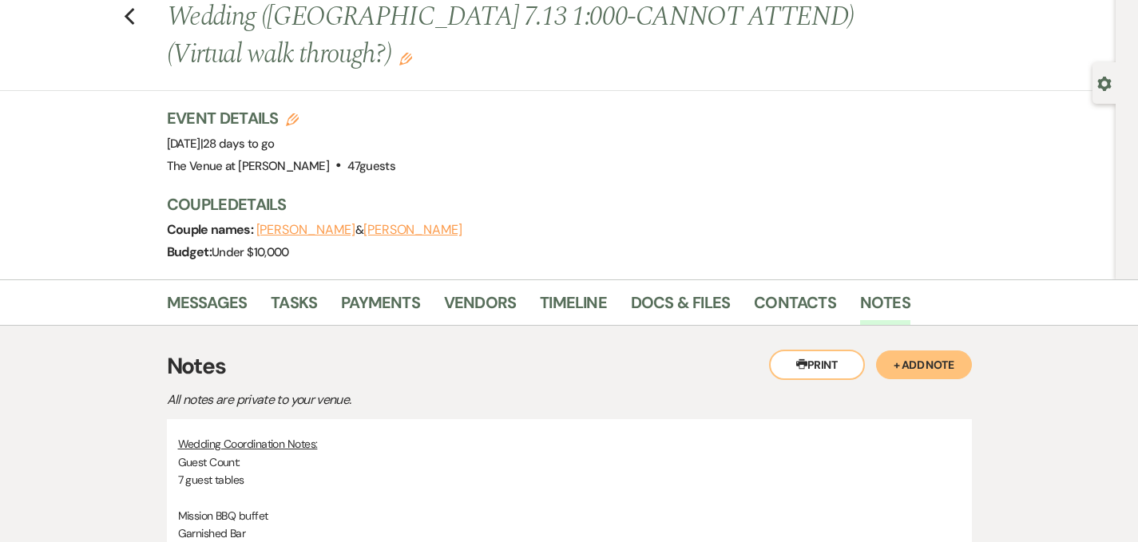
scroll to position [0, 0]
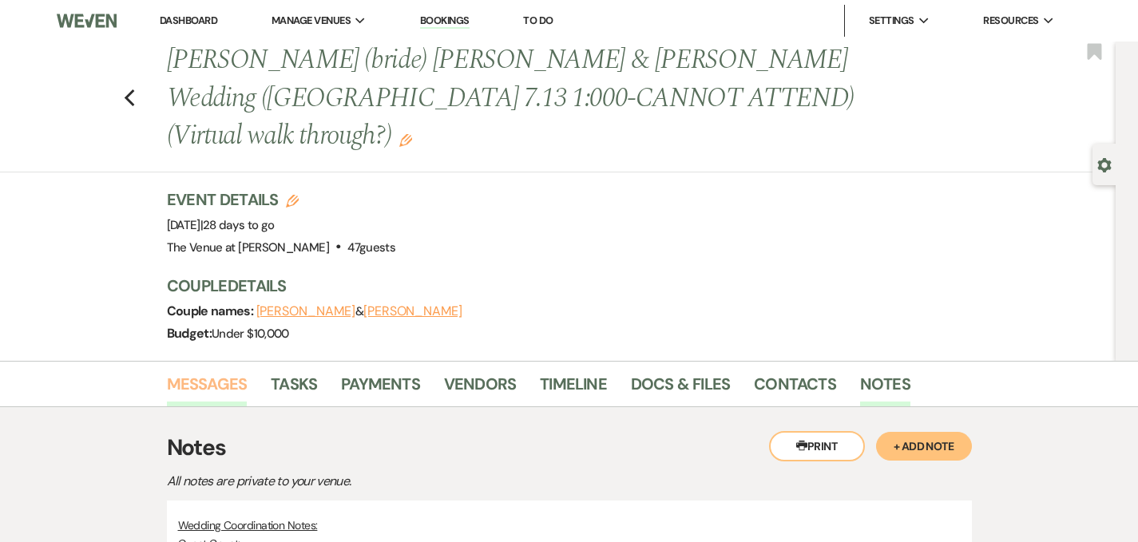
click at [167, 371] on link "Messages" at bounding box center [207, 388] width 81 height 35
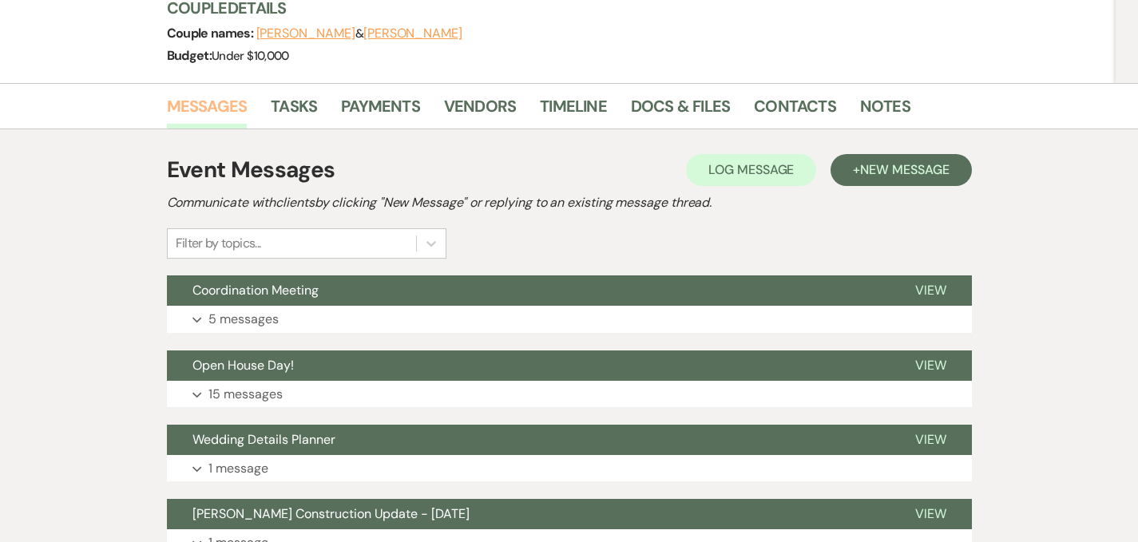
scroll to position [280, 0]
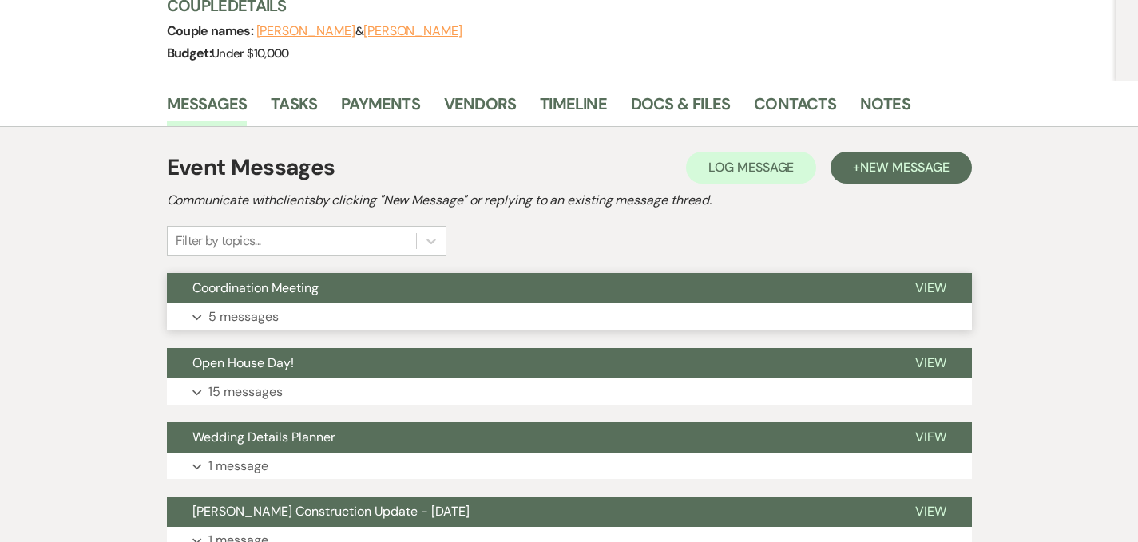
click at [212, 273] on button "Coordination Meeting" at bounding box center [528, 288] width 723 height 30
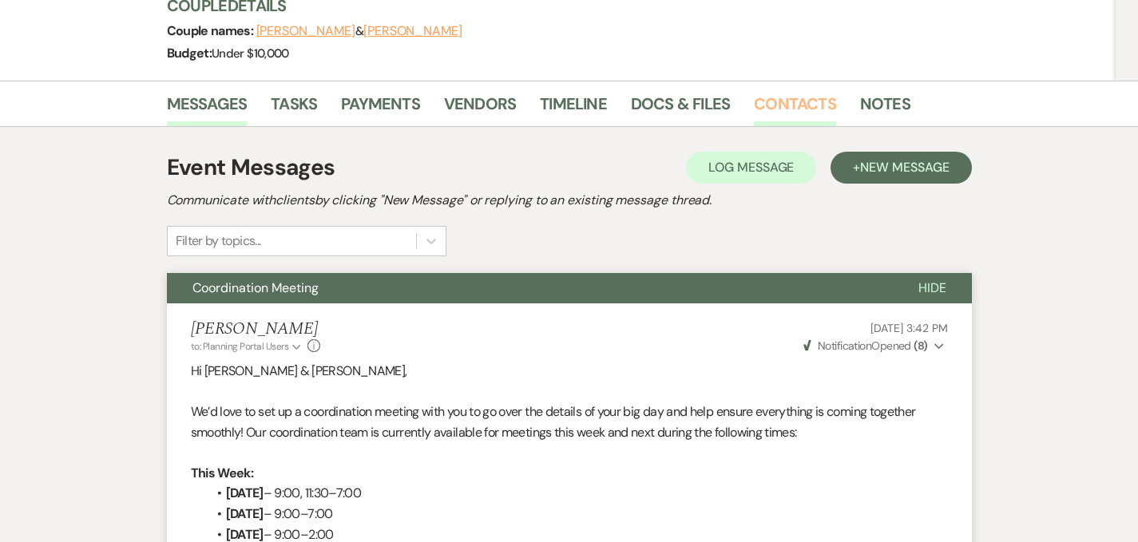
click at [761, 91] on link "Contacts" at bounding box center [795, 108] width 82 height 35
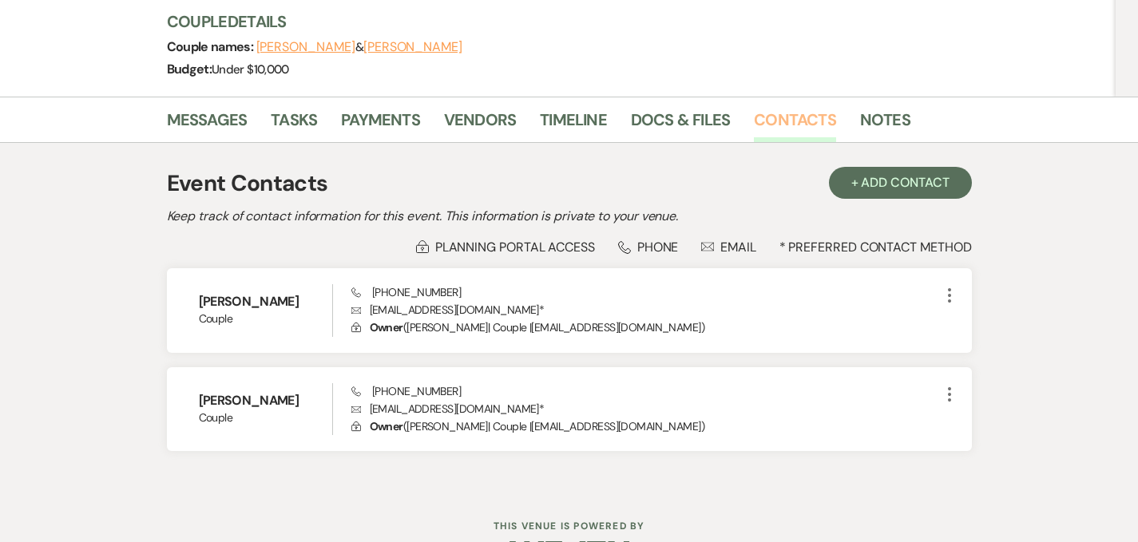
scroll to position [268, 0]
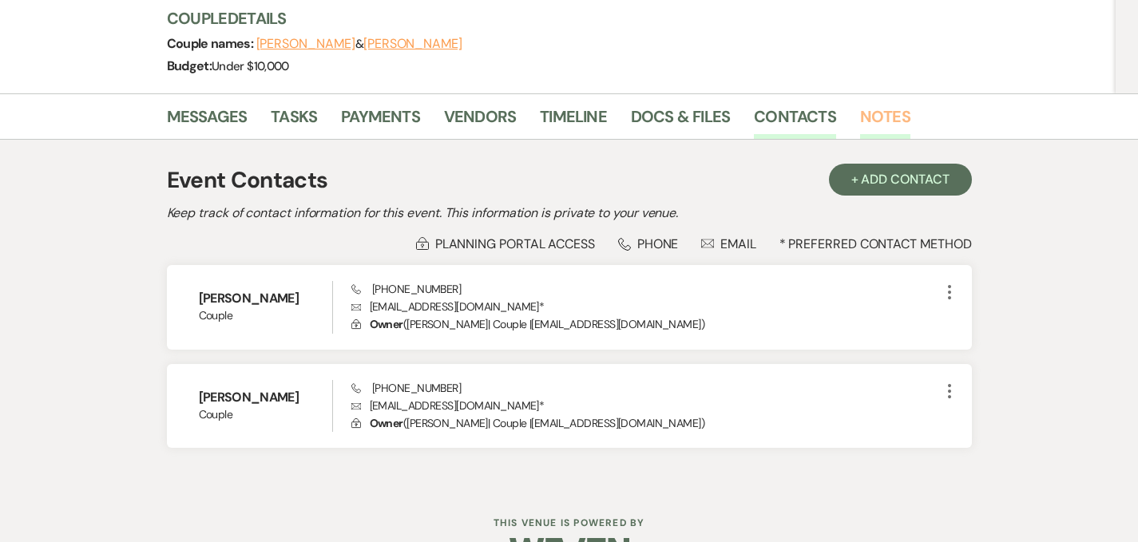
click at [860, 104] on link "Notes" at bounding box center [885, 121] width 50 height 35
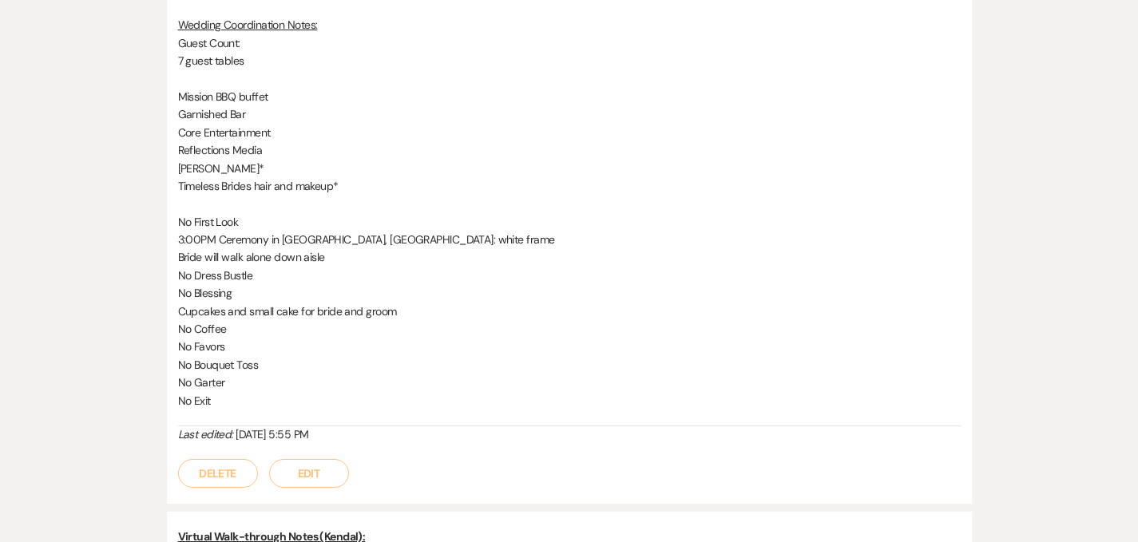
scroll to position [587, 0]
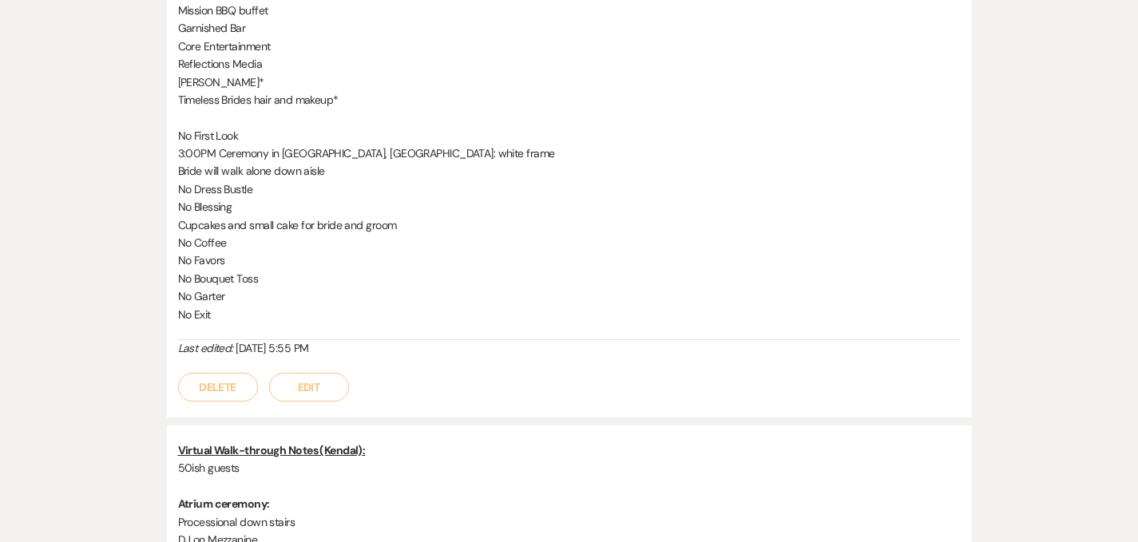
click at [269, 373] on button "Edit" at bounding box center [309, 387] width 80 height 29
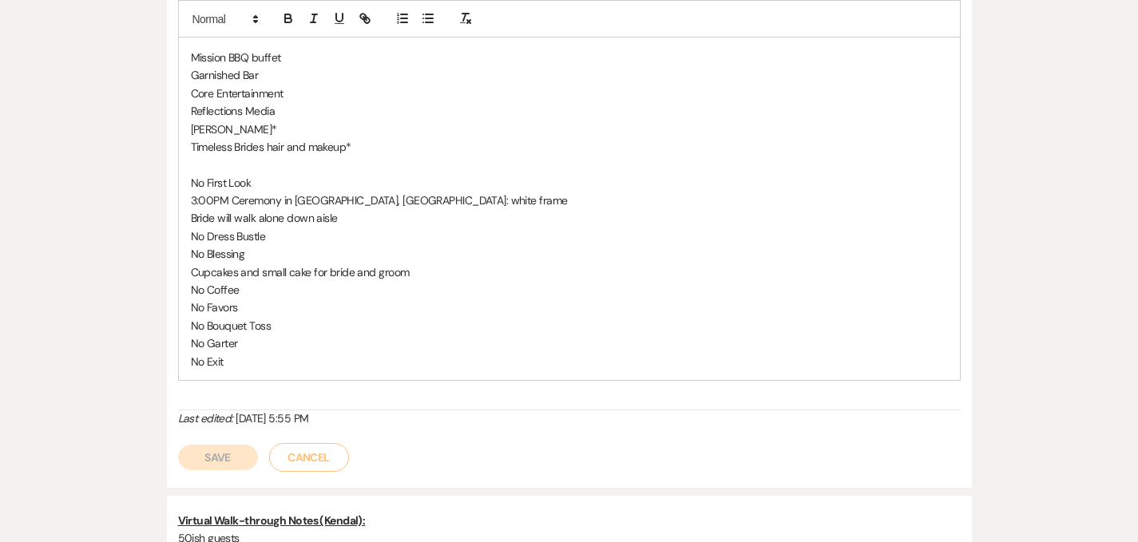
click at [324, 138] on p "Timeless Brides hair and makeup*" at bounding box center [569, 147] width 757 height 18
click at [279, 174] on p "No First Look" at bounding box center [569, 183] width 757 height 18
click at [275, 174] on p "No First Look" at bounding box center [569, 183] width 757 height 18
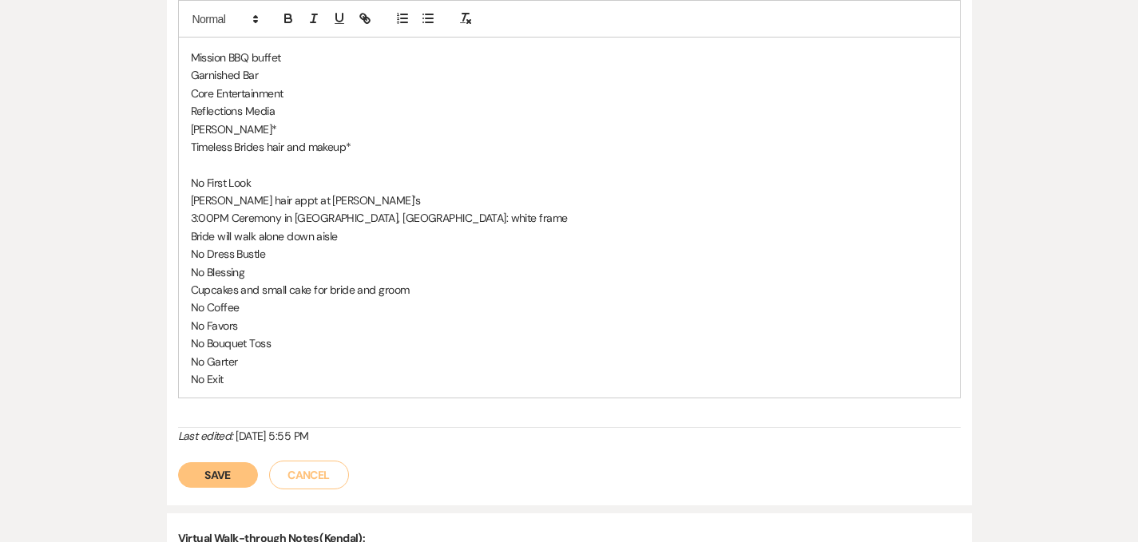
click at [298, 192] on p "[PERSON_NAME] hair appt at [PERSON_NAME]'s" at bounding box center [569, 201] width 757 height 18
click at [345, 138] on p "Timeless Brides hair and makeup*" at bounding box center [569, 147] width 757 height 18
click at [300, 192] on p "[PERSON_NAME] hair appt at [PERSON_NAME]'s" at bounding box center [569, 201] width 757 height 18
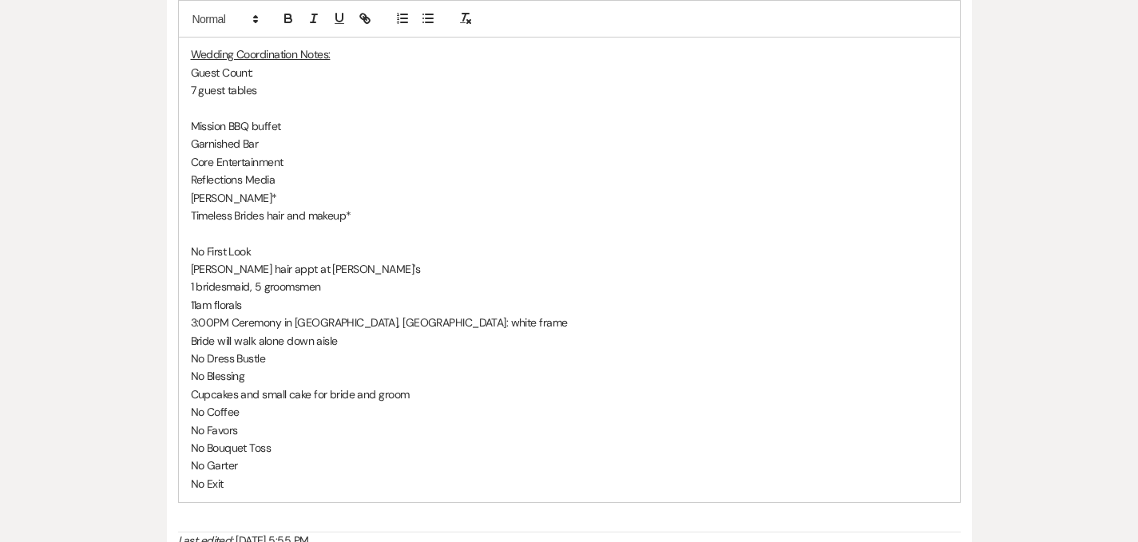
scroll to position [511, 0]
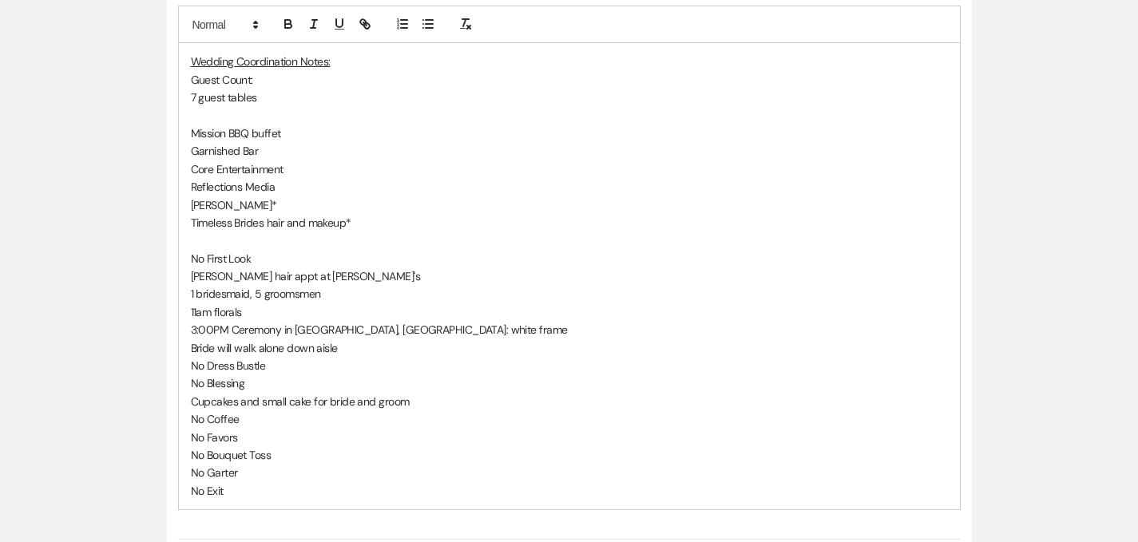
click at [269, 125] on p "Mission BBQ buffet" at bounding box center [569, 134] width 757 height 18
click at [240, 161] on p "Core Entertainment" at bounding box center [569, 170] width 757 height 18
click at [254, 178] on p "Reflections Media" at bounding box center [569, 187] width 757 height 18
click at [278, 178] on p "Reflections Media" at bounding box center [569, 187] width 757 height 18
click at [292, 232] on p at bounding box center [569, 241] width 757 height 18
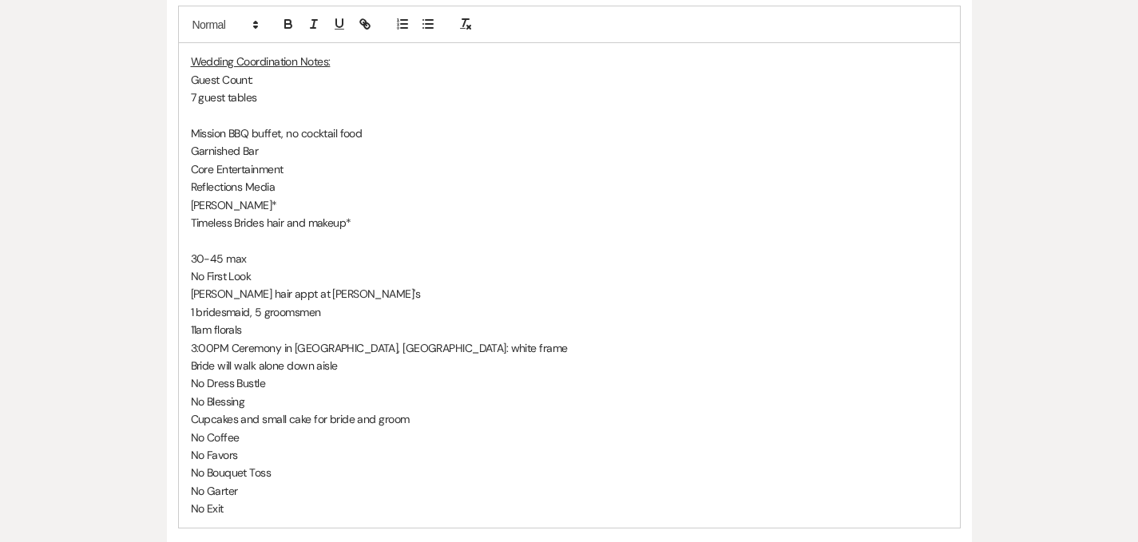
click at [331, 232] on p at bounding box center [569, 241] width 757 height 18
click at [279, 303] on p "1 bridesmaid, 5 groomsmen" at bounding box center [569, 312] width 757 height 18
click at [305, 357] on p "Bride will walk alone down aisle" at bounding box center [569, 366] width 757 height 18
click at [297, 321] on p "11am florals" at bounding box center [569, 330] width 757 height 18
click at [263, 410] on p "No Blessing" at bounding box center [569, 419] width 757 height 18
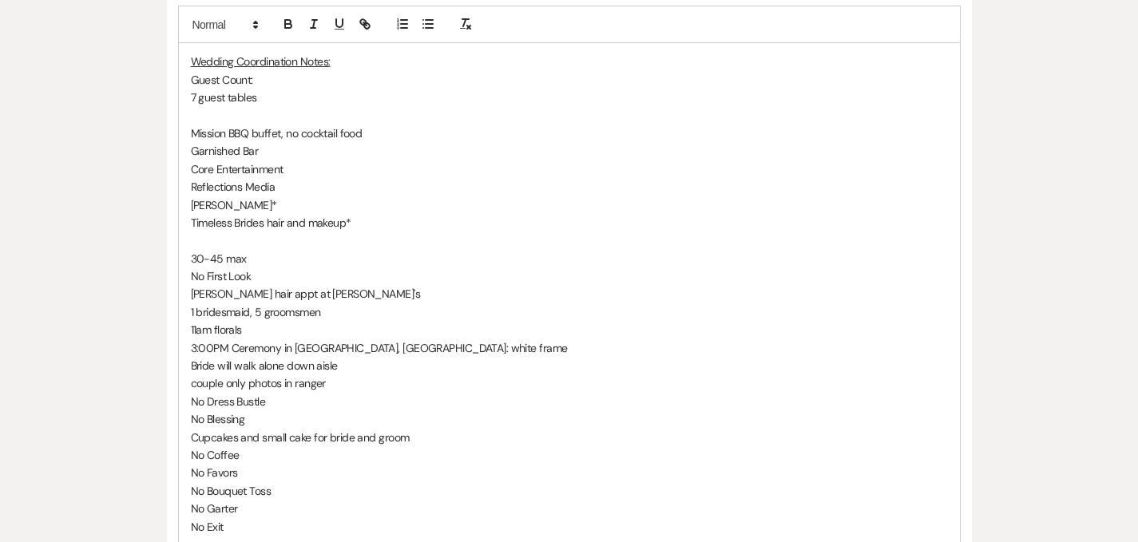
click at [258, 393] on p "No Dress Bustle" at bounding box center [569, 402] width 757 height 18
click at [210, 429] on p "No Blessing" at bounding box center [569, 438] width 757 height 18
click at [252, 107] on p at bounding box center [569, 116] width 757 height 18
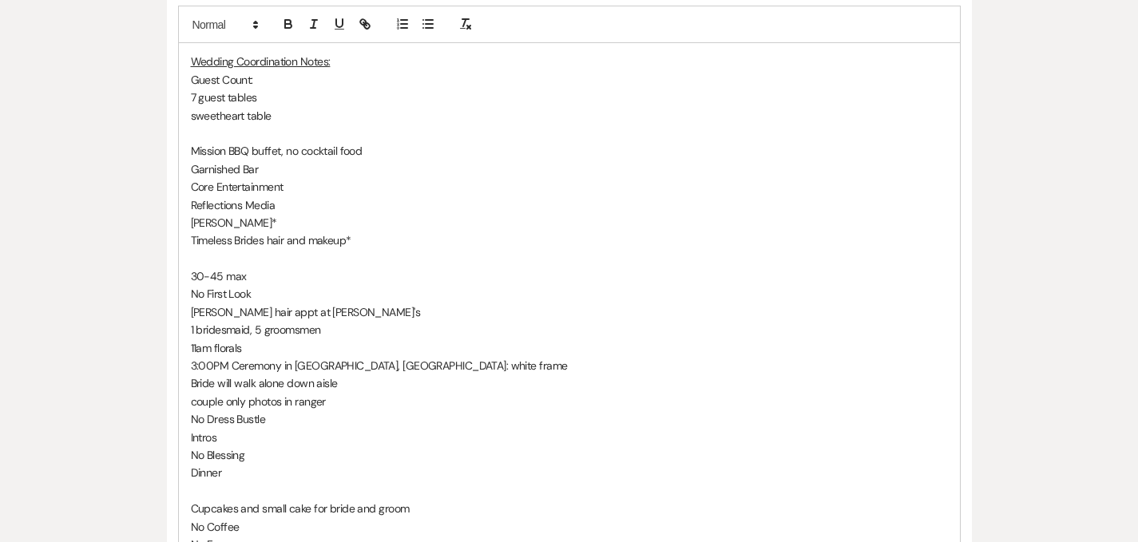
click at [191, 89] on p "7 guest tables" at bounding box center [569, 98] width 757 height 18
click at [241, 410] on p "No Dress Bustle" at bounding box center [569, 419] width 757 height 18
click at [218, 464] on p "Dinner" at bounding box center [569, 473] width 757 height 18
click at [191, 500] on p at bounding box center [569, 509] width 757 height 18
click at [265, 500] on p "Cupcakes and small cake for bride and groom" at bounding box center [569, 509] width 757 height 18
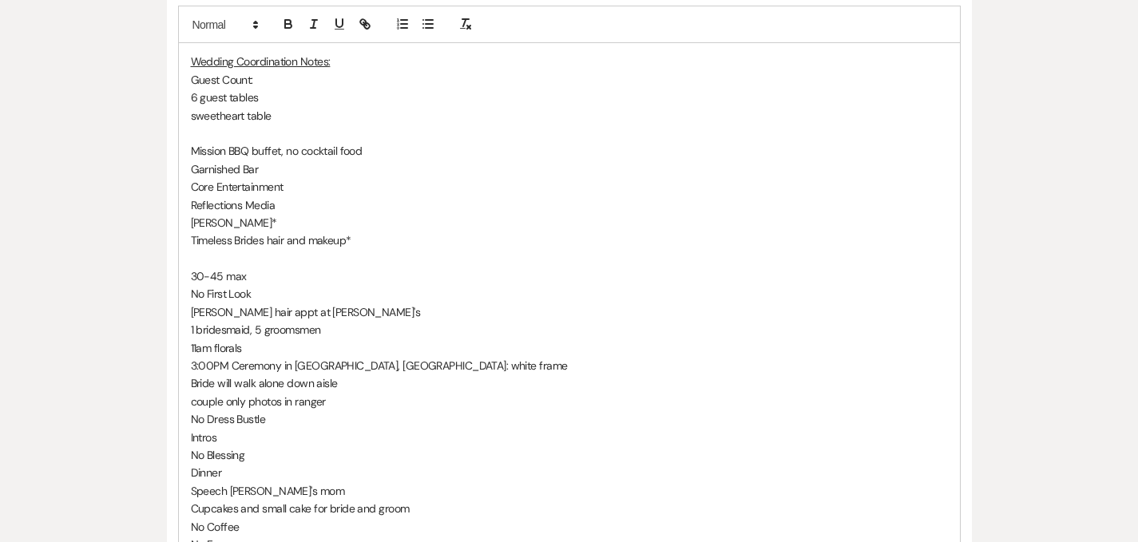
click at [272, 482] on p "Speech [PERSON_NAME]'s mom" at bounding box center [569, 491] width 757 height 18
click at [243, 482] on p "Speech [PERSON_NAME]'s mom" at bounding box center [569, 491] width 757 height 18
click at [359, 482] on p "Speech [PERSON_NAME]'s mom" at bounding box center [569, 491] width 757 height 18
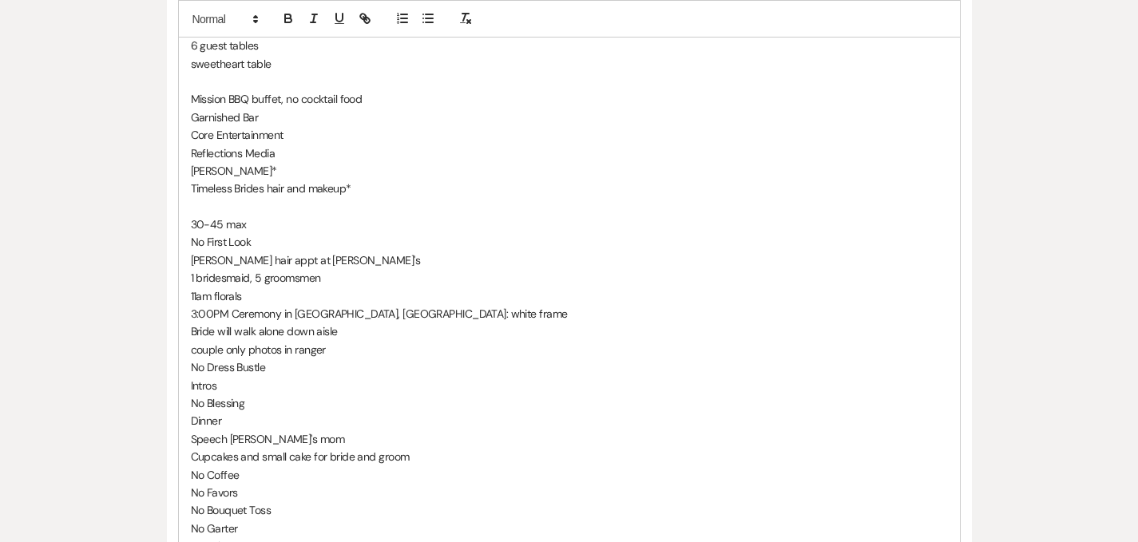
scroll to position [600, 0]
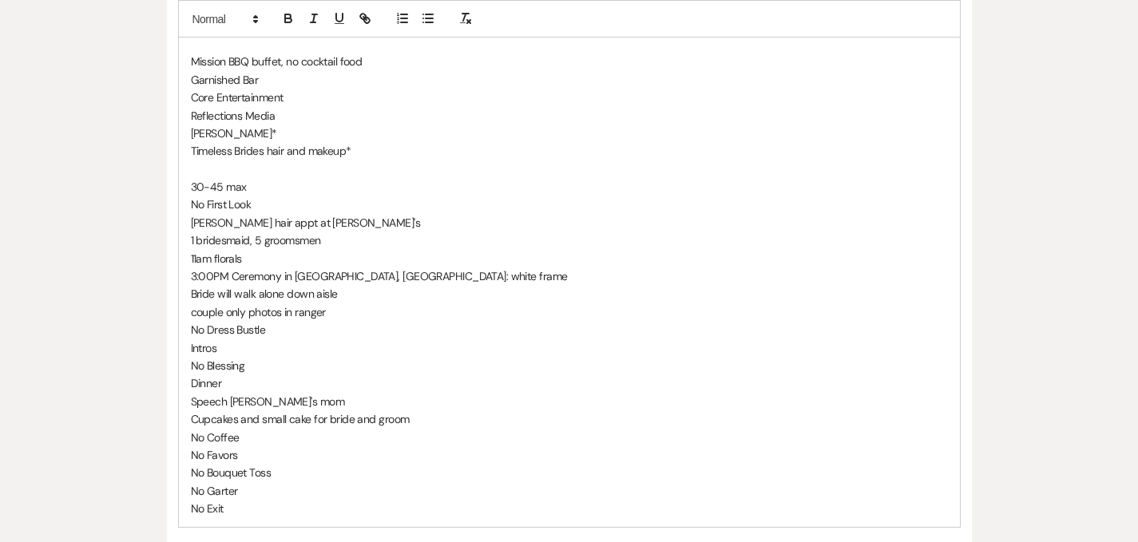
click at [260, 393] on p "Speech [PERSON_NAME]'s mom" at bounding box center [569, 402] width 757 height 18
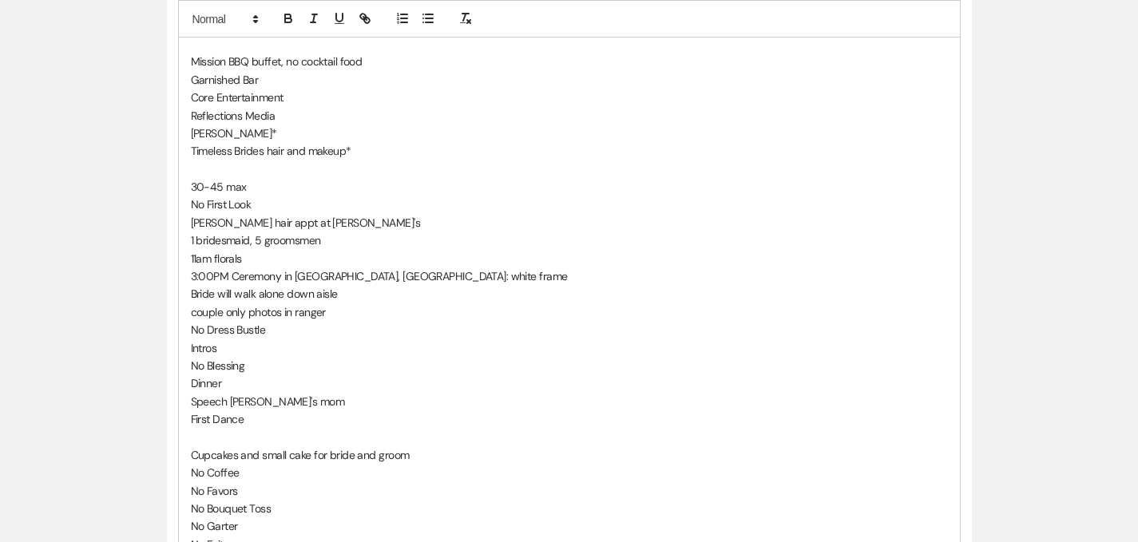
click at [220, 429] on p at bounding box center [569, 438] width 757 height 18
click at [236, 429] on p "Mother Son dance" at bounding box center [569, 438] width 757 height 18
click at [364, 446] on p "Cupcakes and small cake for bride and groom" at bounding box center [569, 455] width 757 height 18
click at [243, 429] on p "Mother Son dance" at bounding box center [569, 438] width 757 height 18
click at [259, 464] on p "Cupcakes and small cake for bride and groom" at bounding box center [569, 473] width 757 height 18
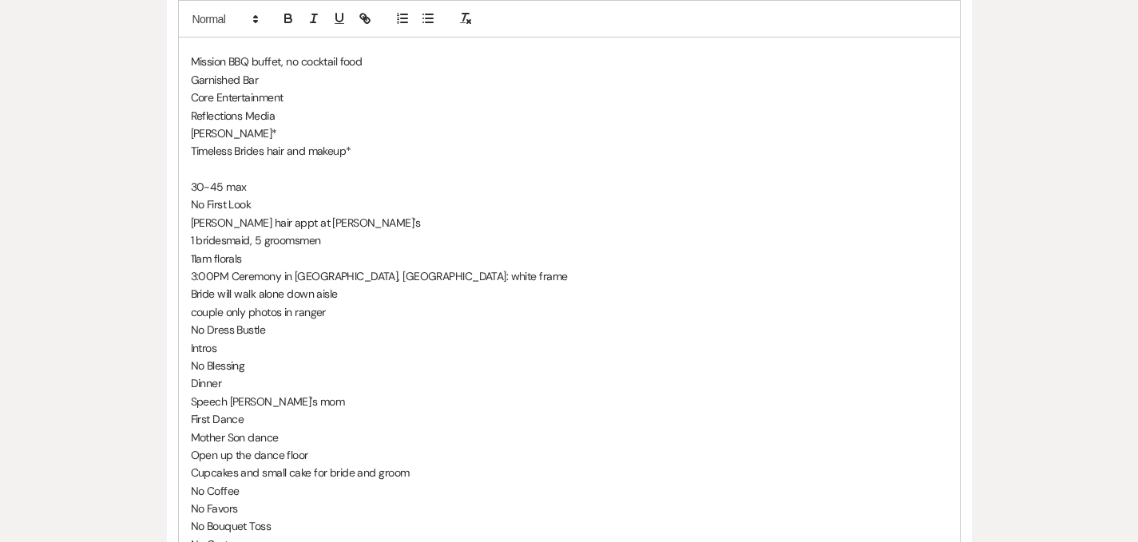
click at [364, 464] on p "Cupcakes and small cake for bride and groom" at bounding box center [569, 473] width 757 height 18
click at [338, 446] on p "Open up the dance floor" at bounding box center [569, 455] width 757 height 18
click at [450, 464] on p "Cupcakes and small cake for bride and groom, 11am delivery" at bounding box center [569, 473] width 757 height 18
click at [191, 482] on p "barrel outside" at bounding box center [569, 491] width 757 height 18
click at [270, 214] on p "[PERSON_NAME] hair appt at [PERSON_NAME]'s" at bounding box center [569, 223] width 757 height 18
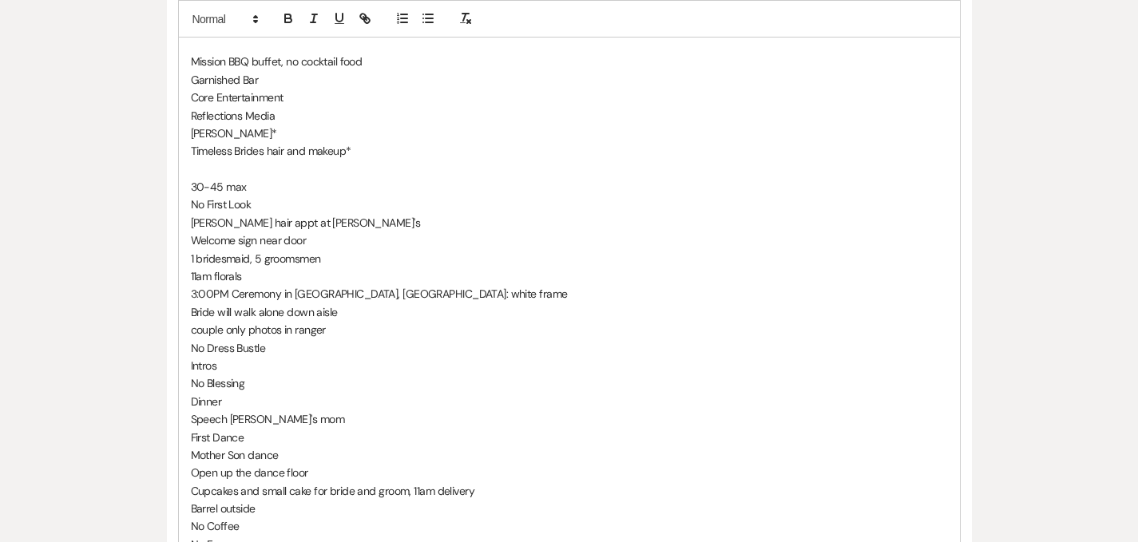
click at [228, 232] on p "Welcome sign near door" at bounding box center [569, 241] width 757 height 18
click at [312, 268] on p "11am florals" at bounding box center [569, 277] width 757 height 18
click at [294, 250] on p "1 bridesmaid, 5 groomsmen" at bounding box center [569, 259] width 757 height 18
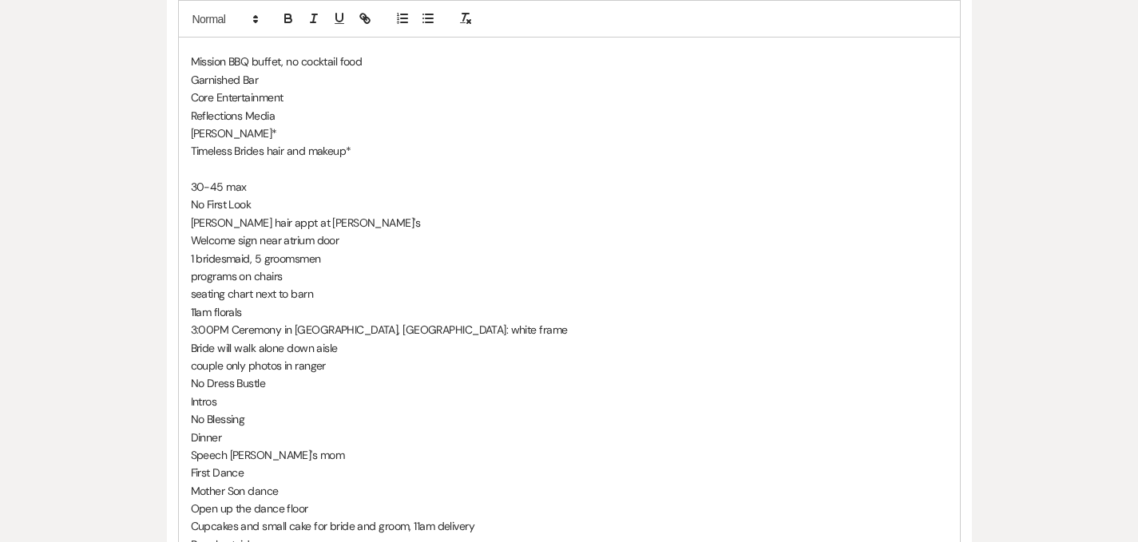
click at [285, 285] on p "seating chart next to barn" at bounding box center [569, 294] width 757 height 18
click at [287, 178] on p "30-45 max" at bounding box center [569, 187] width 757 height 18
click at [299, 161] on p at bounding box center [569, 170] width 757 height 18
click at [306, 142] on p "Timeless Brides hair and makeup*" at bounding box center [569, 151] width 757 height 18
click at [268, 178] on p "30-45 max" at bounding box center [569, 187] width 757 height 18
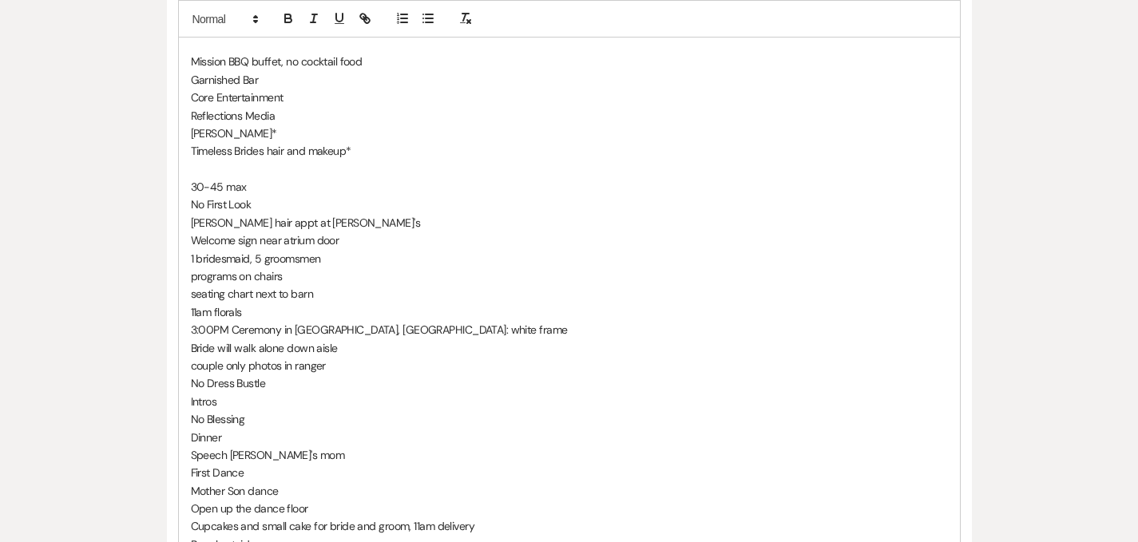
click at [286, 303] on p "11am florals" at bounding box center [569, 312] width 757 height 18
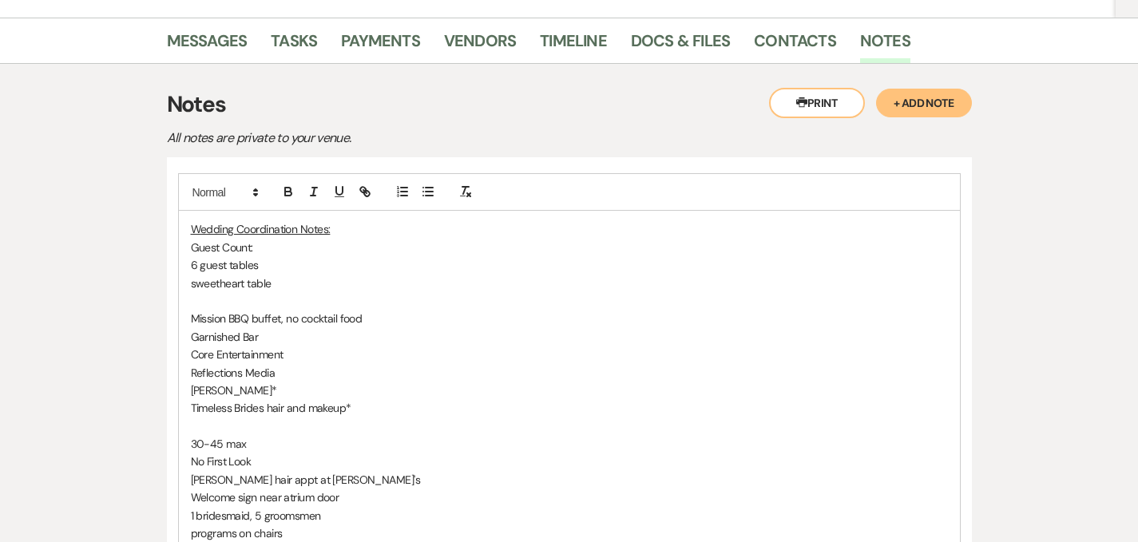
scroll to position [347, 0]
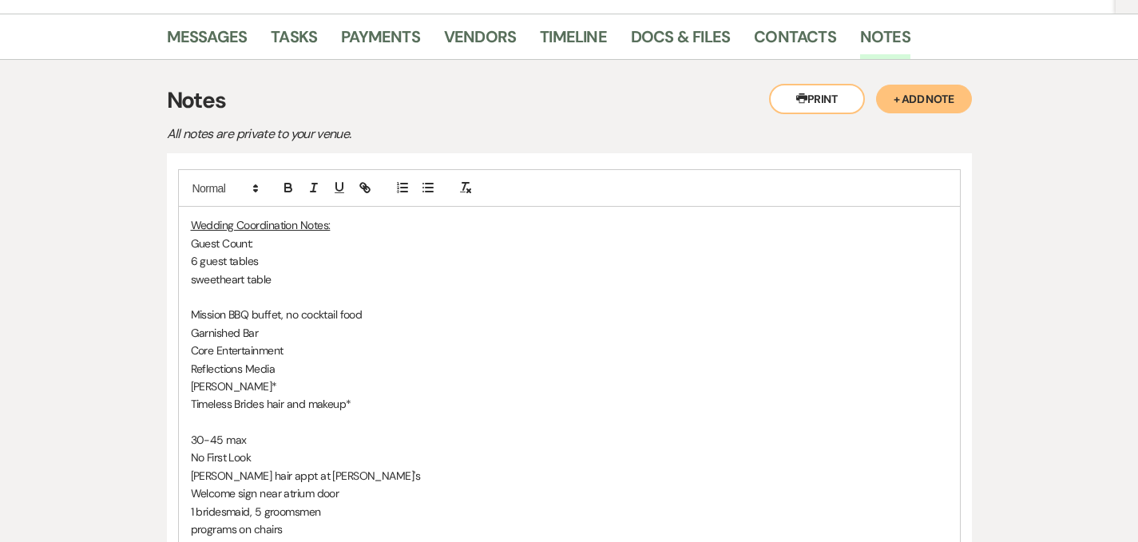
click at [317, 235] on p "Guest Count:" at bounding box center [569, 244] width 757 height 18
click at [191, 431] on p "30-45 max" at bounding box center [569, 440] width 757 height 18
click at [196, 431] on p "30-45 max" at bounding box center [569, 440] width 757 height 18
drag, startPoint x: 196, startPoint y: 405, endPoint x: 135, endPoint y: 402, distance: 60.8
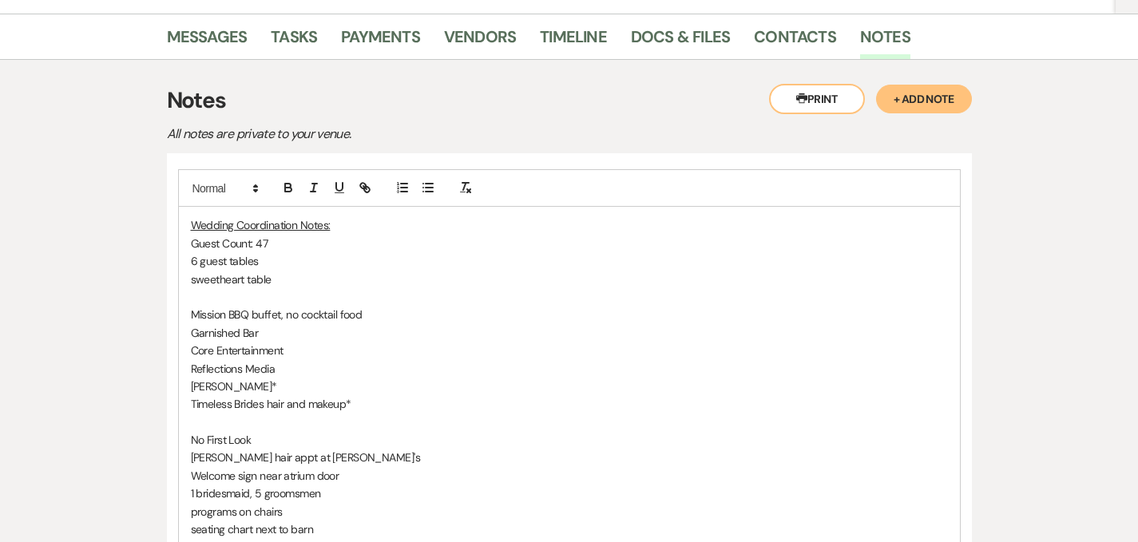
click at [263, 449] on p "[PERSON_NAME] hair appt at [PERSON_NAME]'s" at bounding box center [569, 458] width 757 height 18
drag, startPoint x: 217, startPoint y: 401, endPoint x: 136, endPoint y: 397, distance: 81.5
click at [179, 397] on div "Wedding Coordination Notes: Guest Count: 47 6 guest tables sweetheart table Mis…" at bounding box center [569, 547] width 781 height 680
click at [267, 431] on p "[PERSON_NAME] hair appt at [PERSON_NAME]'s" at bounding box center [569, 440] width 757 height 18
click at [304, 503] on p "programs on chairs" at bounding box center [569, 512] width 757 height 18
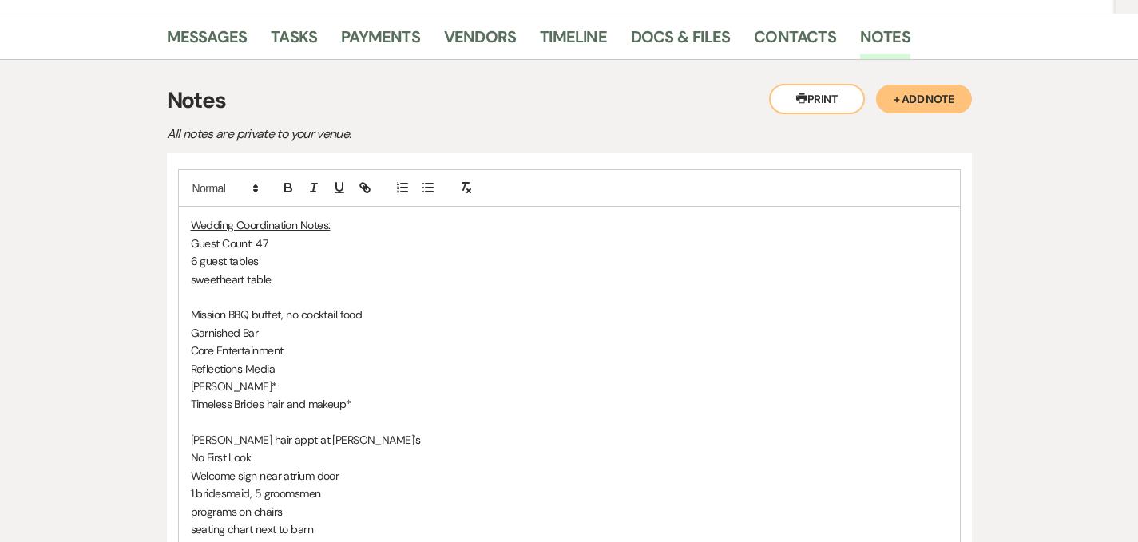
click at [284, 538] on p "11am florals" at bounding box center [569, 547] width 757 height 18
click at [273, 521] on p "seating chart next to barn" at bounding box center [569, 530] width 757 height 18
click at [191, 378] on p "[PERSON_NAME]*" at bounding box center [569, 387] width 757 height 18
drag, startPoint x: 198, startPoint y: 510, endPoint x: 105, endPoint y: 517, distance: 92.8
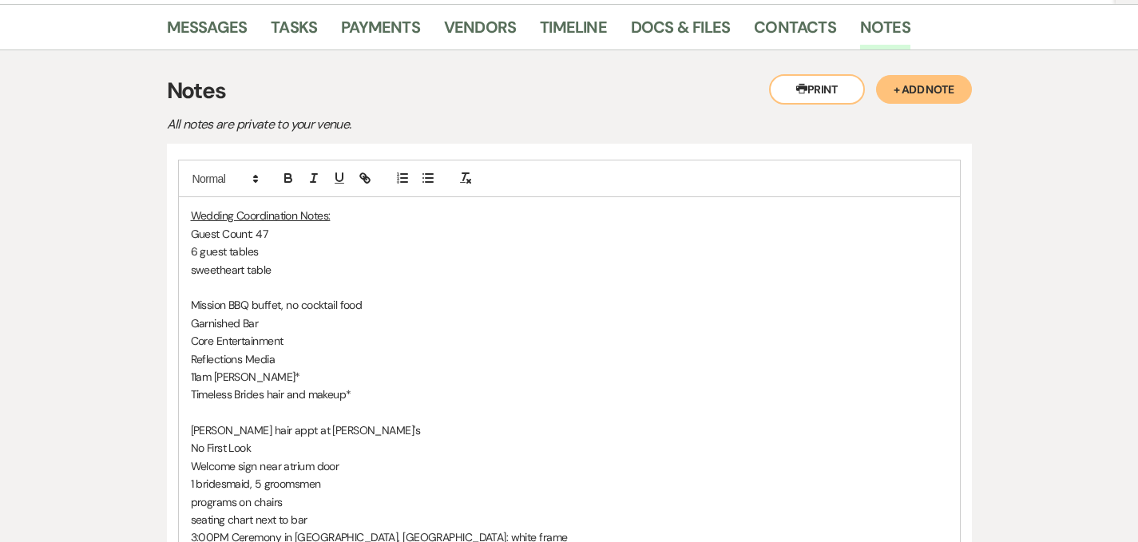
scroll to position [639, 0]
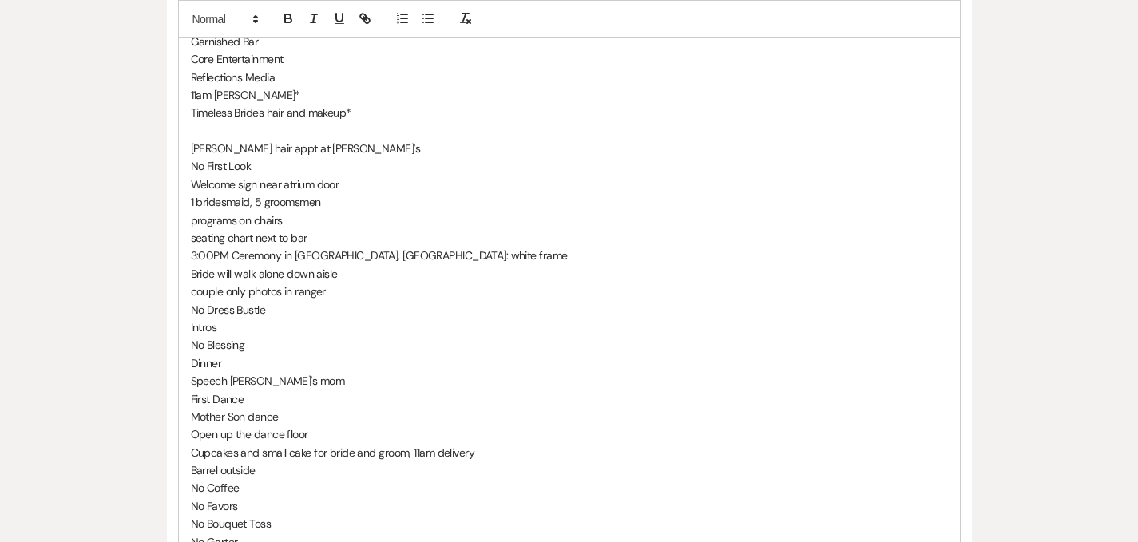
click at [191, 283] on p "couple only photos in ranger" at bounding box center [569, 292] width 757 height 18
click at [386, 247] on p "3:00PM Ceremony in [GEOGRAPHIC_DATA], [GEOGRAPHIC_DATA]: white frame" at bounding box center [569, 256] width 757 height 18
click at [386, 265] on p "Bride will walk alone down aisle" at bounding box center [569, 274] width 757 height 18
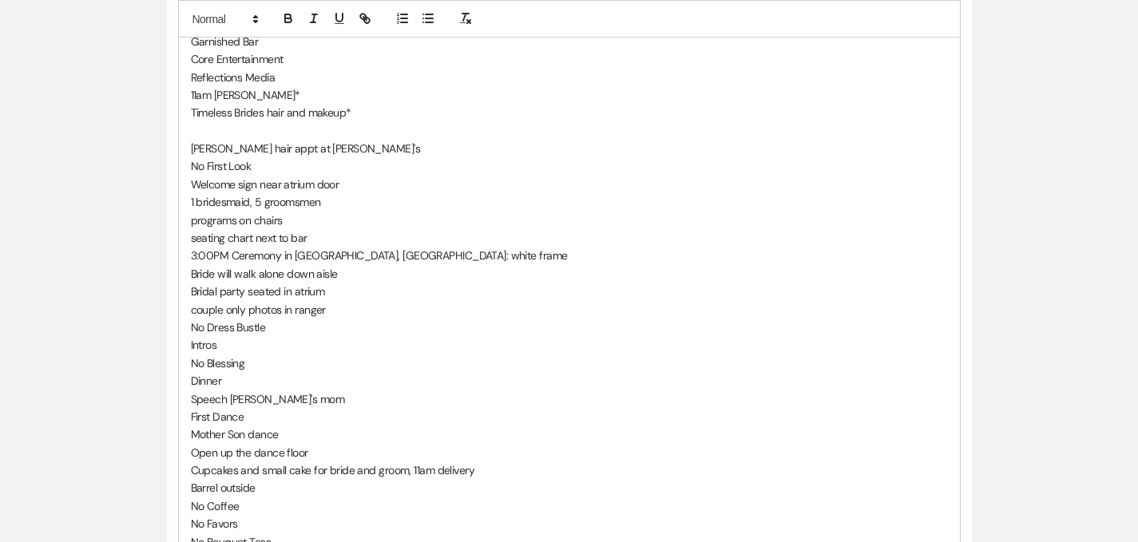
scroll to position [644, 0]
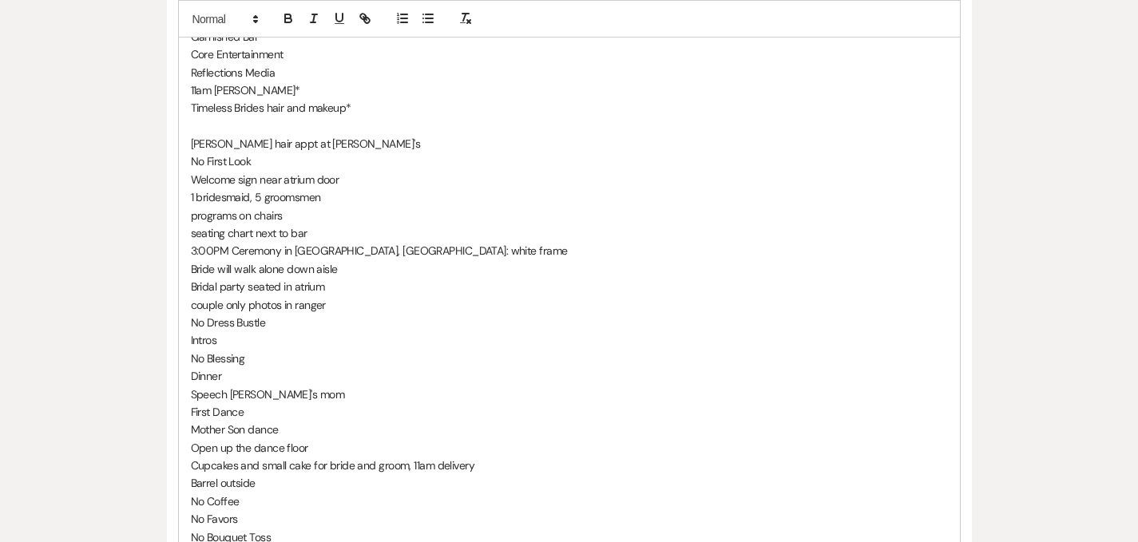
click at [355, 207] on p "programs on chairs" at bounding box center [569, 216] width 757 height 18
click at [348, 188] on p "1 bridesmaid, 5 groomsmen" at bounding box center [569, 197] width 757 height 18
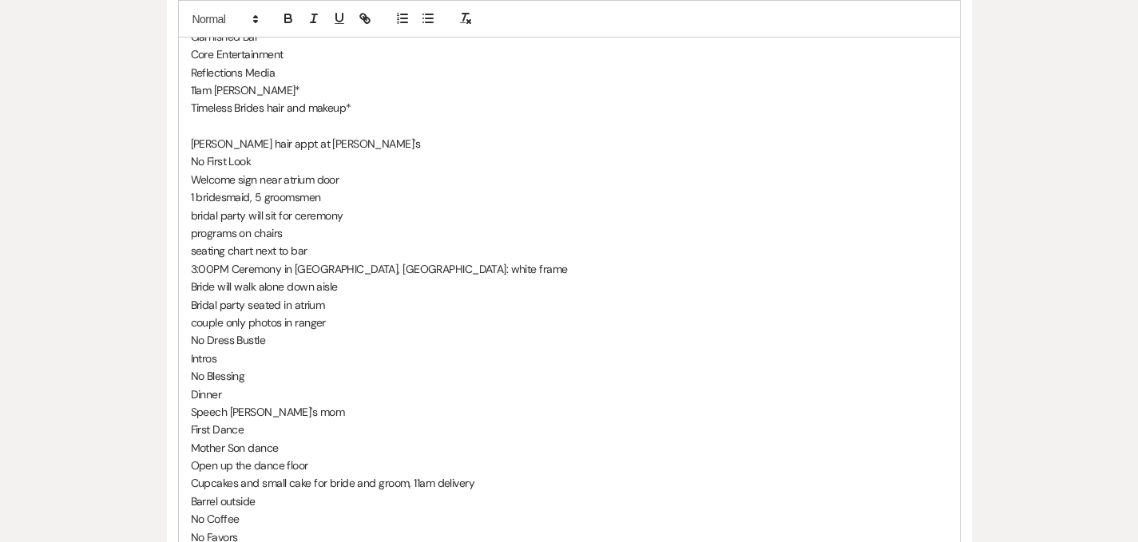
drag, startPoint x: 277, startPoint y: 268, endPoint x: 117, endPoint y: 263, distance: 159.8
click at [167, 263] on div "Wedding Coordination Notes: Guest Count: 47 6 guest tables sweetheart table Mis…" at bounding box center [569, 287] width 805 height 860
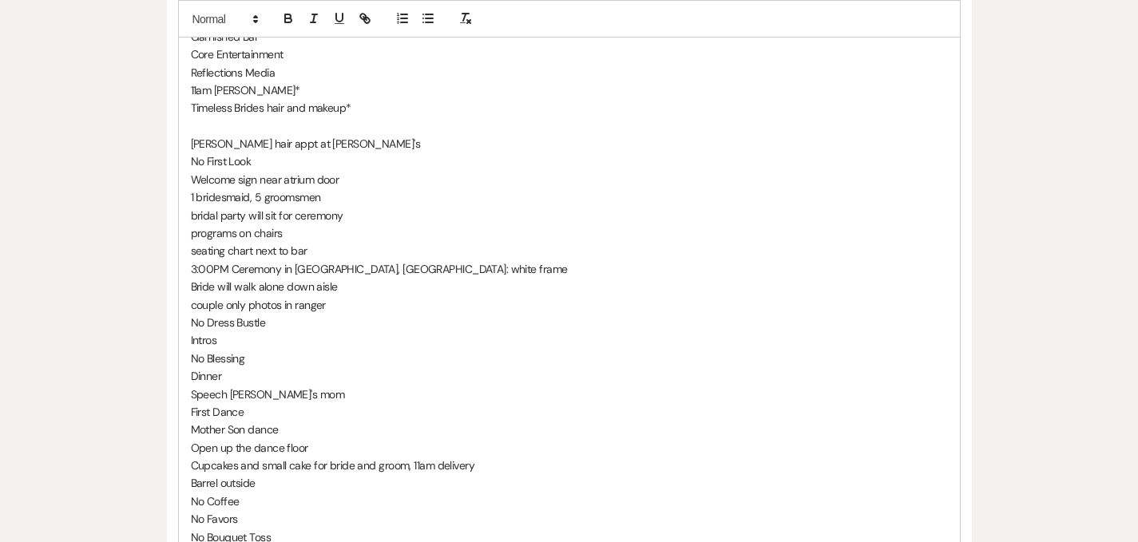
click at [311, 296] on p "couple only photos in ranger" at bounding box center [569, 305] width 757 height 18
click at [191, 296] on p "couple only photos in ranger" at bounding box center [569, 305] width 757 height 18
click at [303, 331] on p "Intros" at bounding box center [569, 340] width 757 height 18
click at [432, 457] on p "Cupcakes and small cake for bride and groom, 11am delivery" at bounding box center [569, 466] width 757 height 18
click at [264, 474] on p "Barrel outside" at bounding box center [569, 483] width 757 height 18
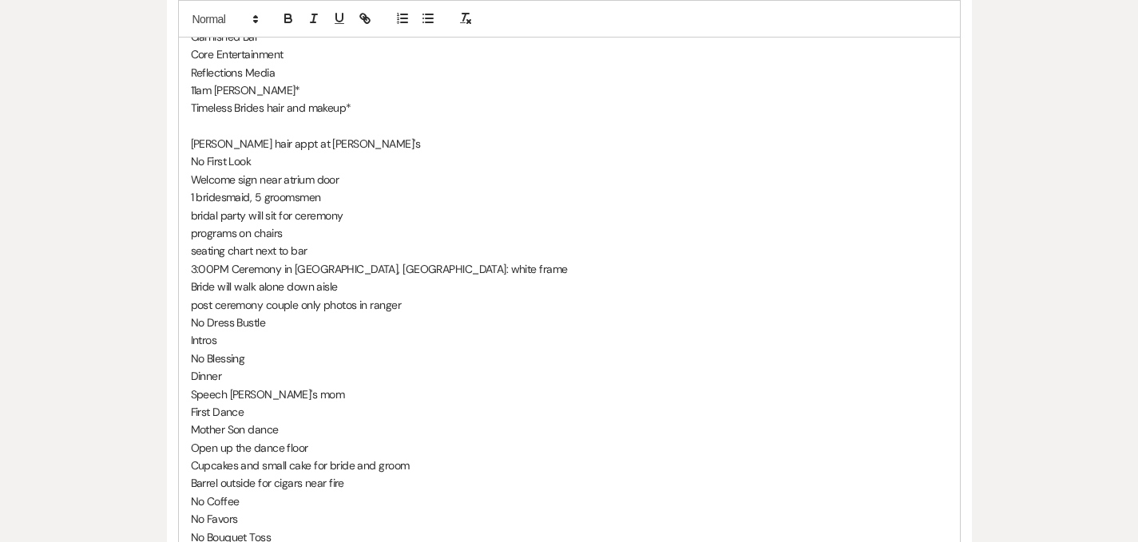
click at [208, 510] on p "No Favors" at bounding box center [569, 519] width 757 height 18
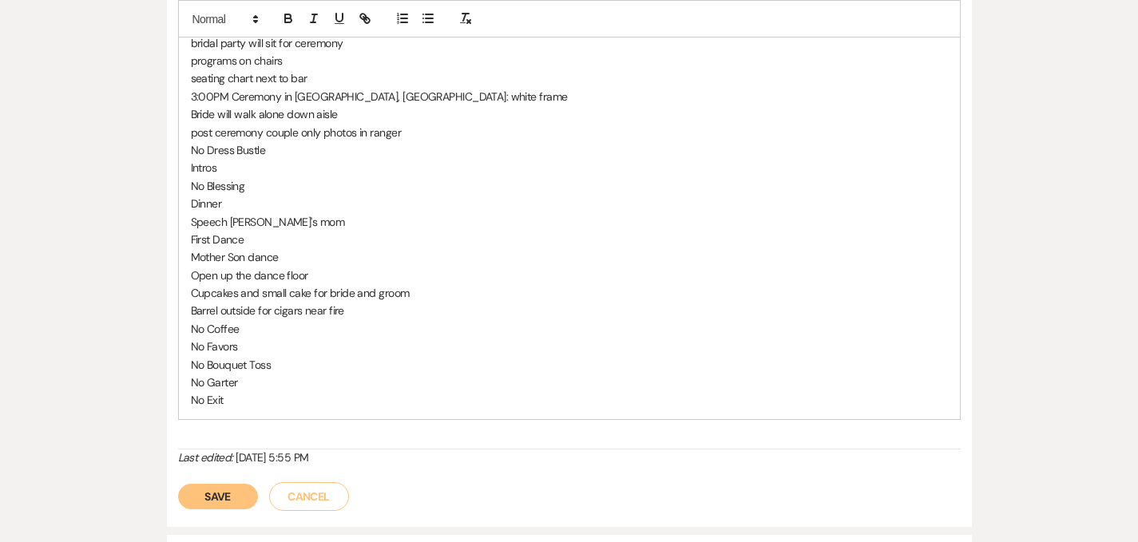
scroll to position [823, 0]
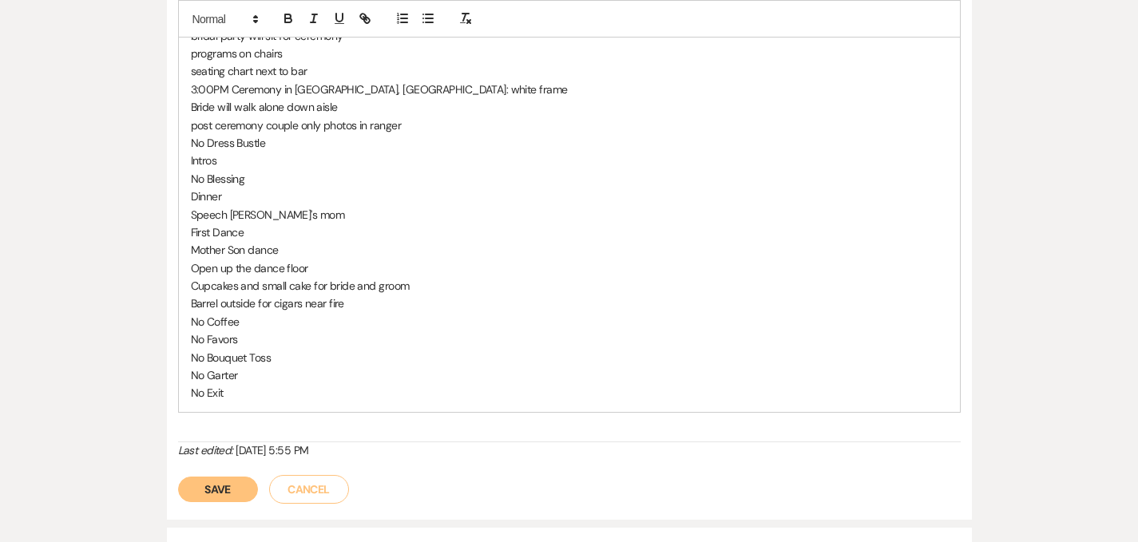
click at [178, 477] on button "Save" at bounding box center [218, 490] width 80 height 26
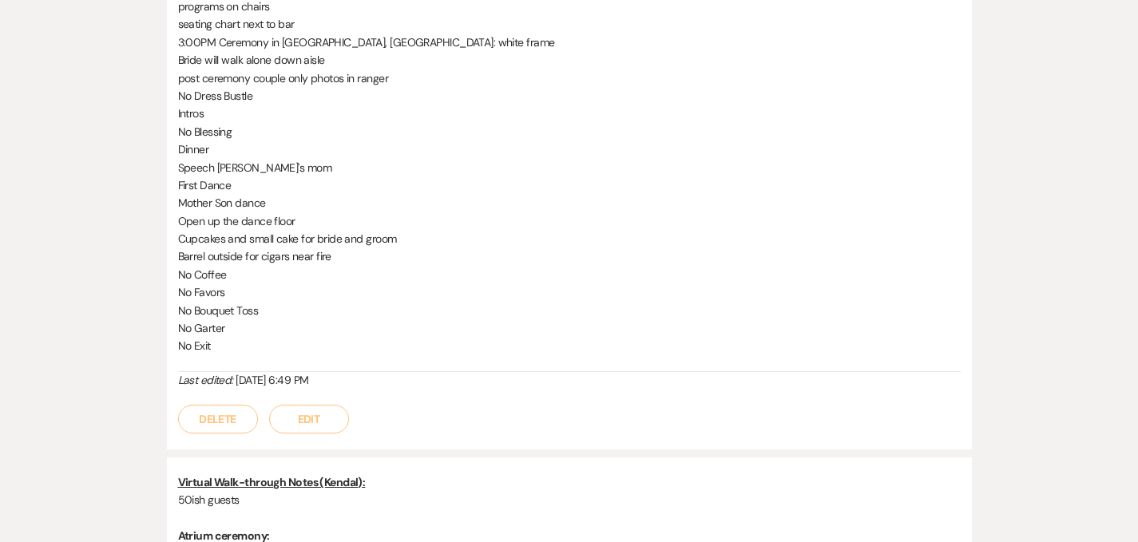
click at [844, 337] on p "No Exit" at bounding box center [569, 346] width 783 height 18
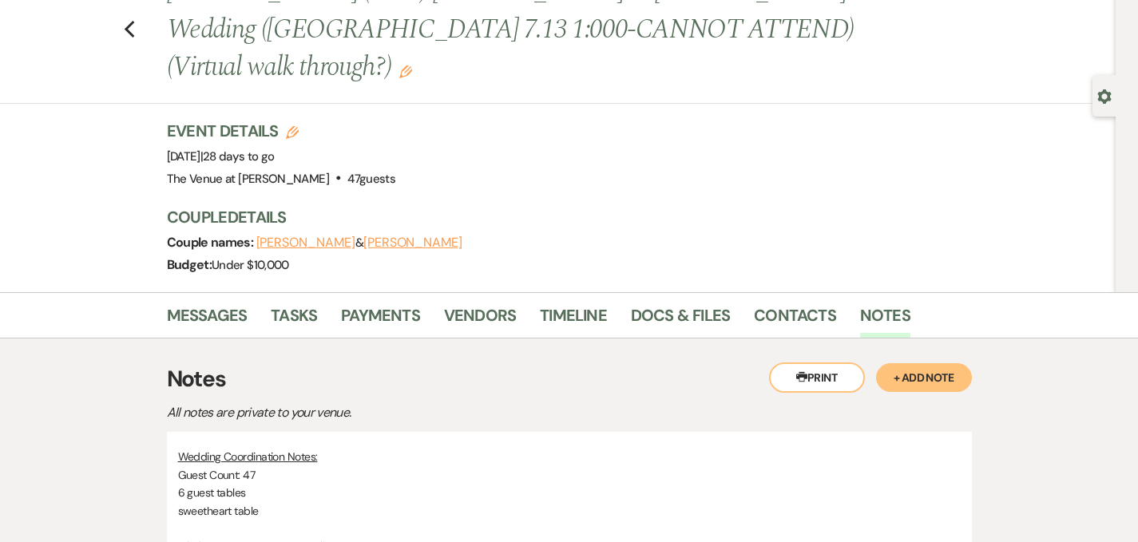
scroll to position [67, 0]
click at [256, 238] on button "[PERSON_NAME]" at bounding box center [305, 244] width 99 height 13
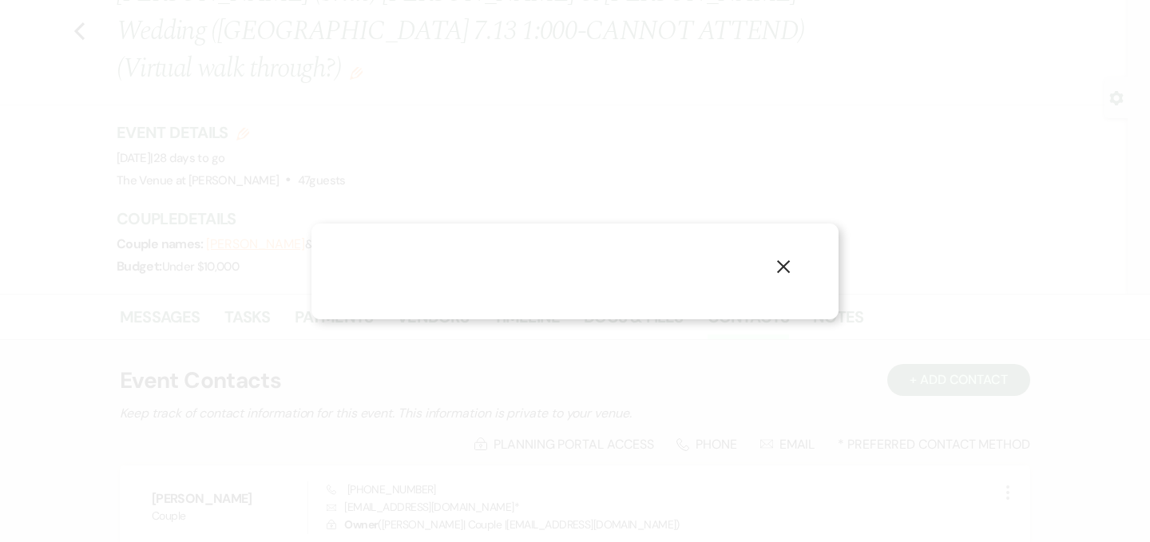
select select "email"
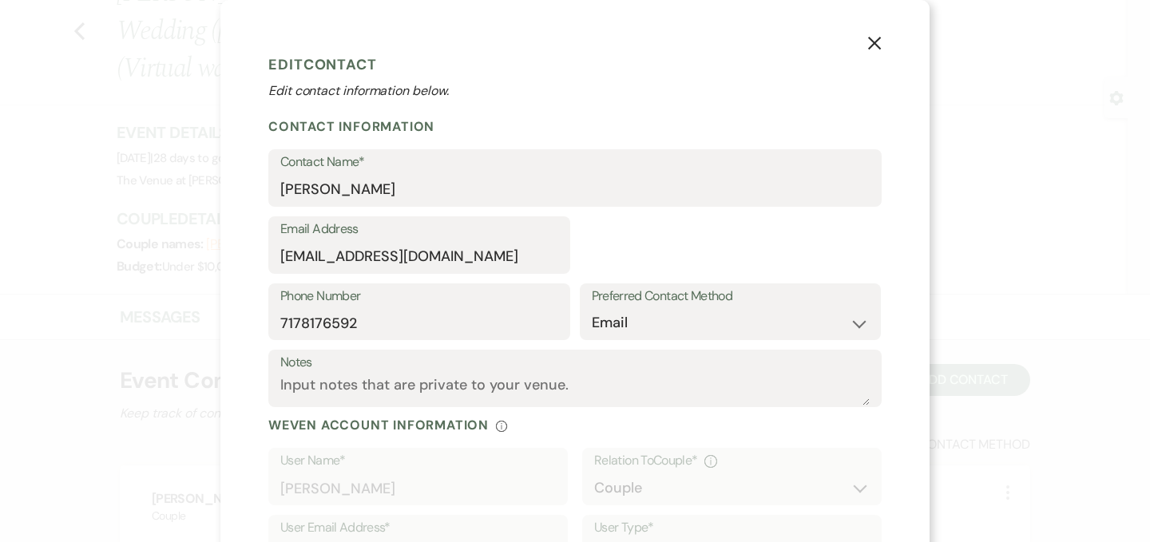
select select "1"
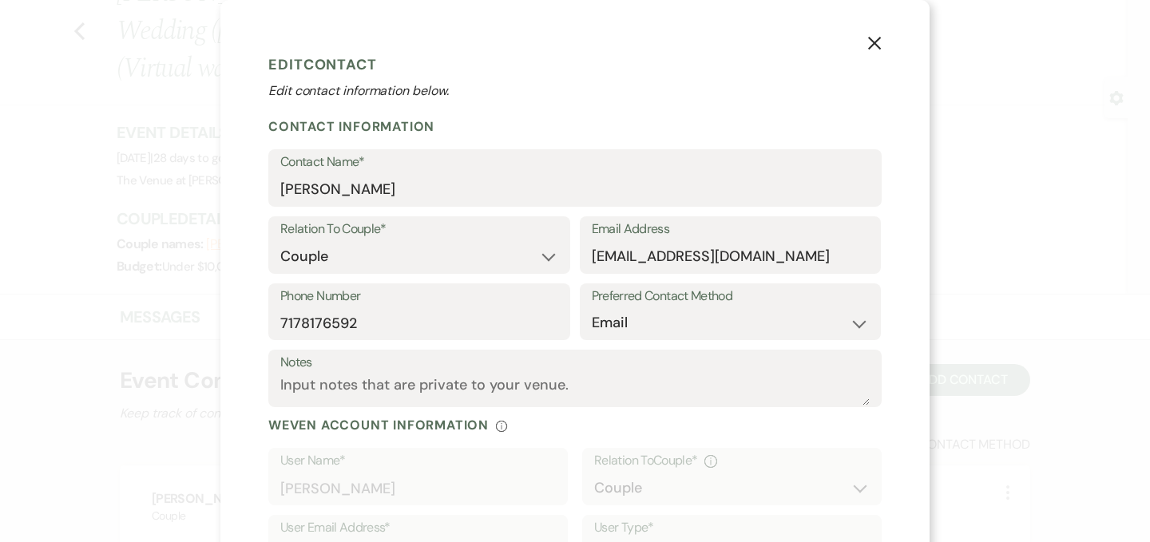
click at [869, 40] on icon "X" at bounding box center [874, 43] width 14 height 14
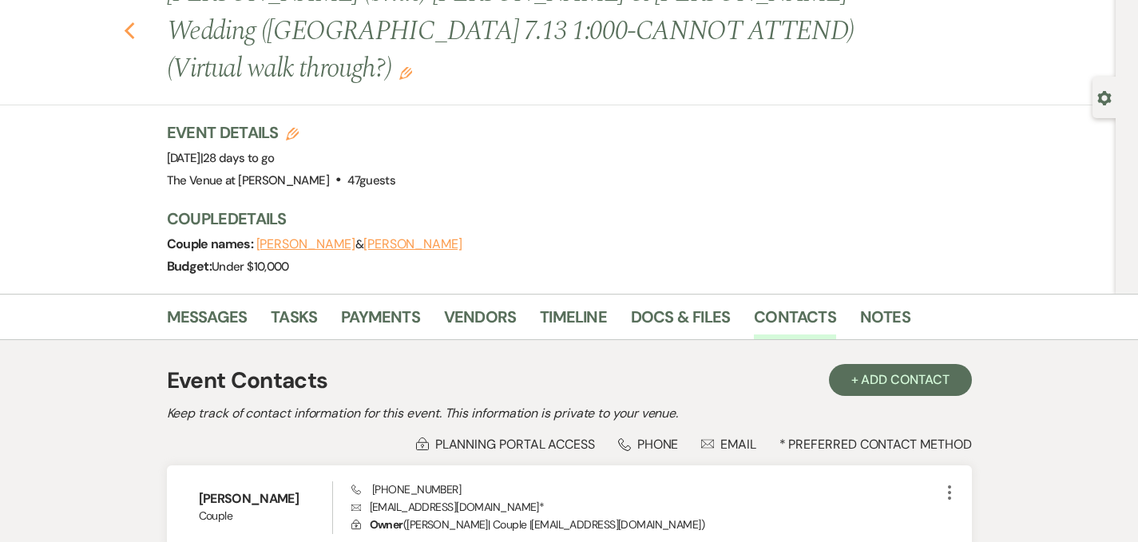
click at [124, 22] on use "button" at bounding box center [129, 31] width 10 height 18
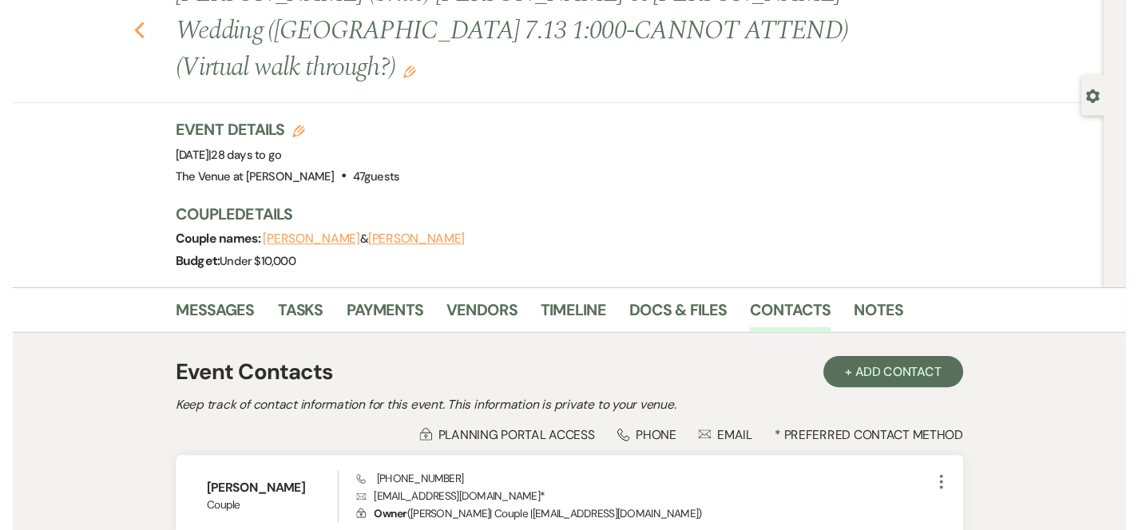
scroll to position [115, 0]
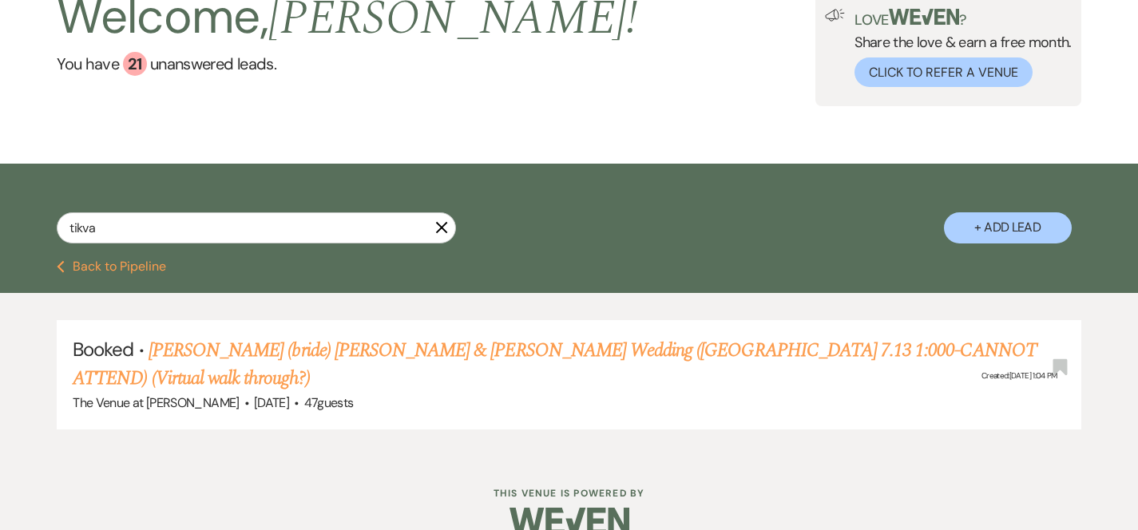
click at [443, 229] on use "button" at bounding box center [442, 228] width 12 height 12
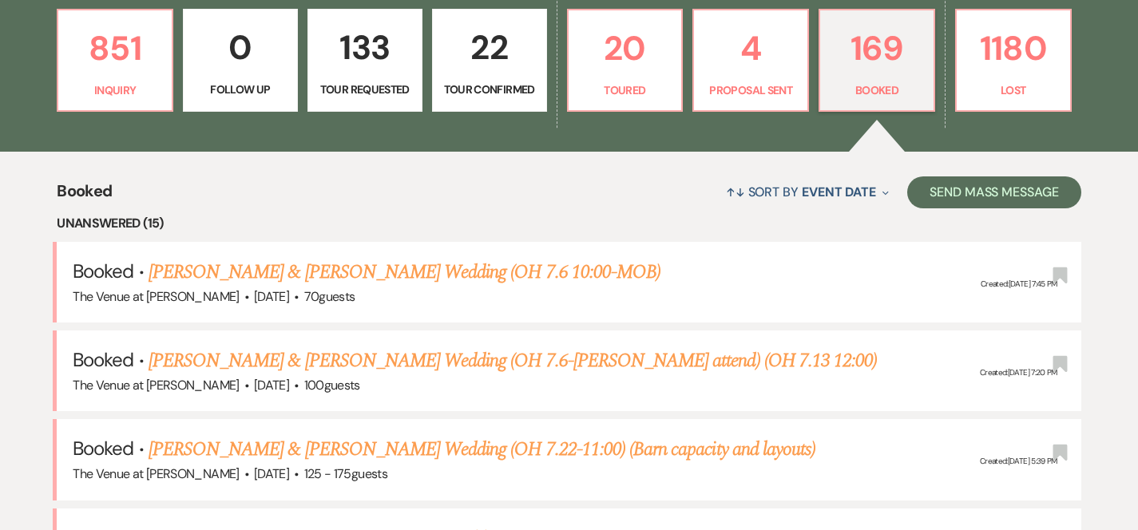
scroll to position [499, 0]
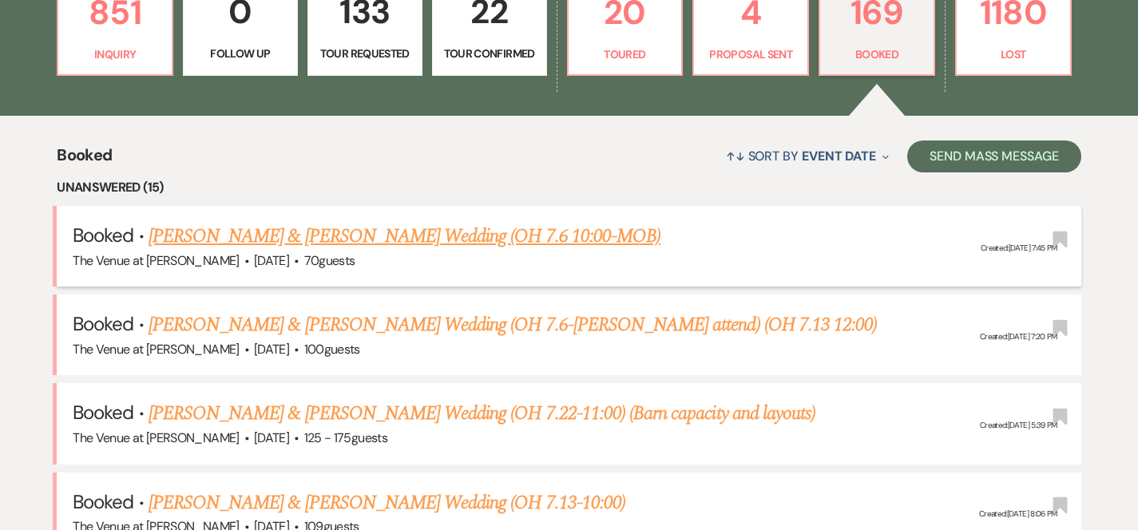
click at [499, 232] on link "[PERSON_NAME] & [PERSON_NAME] Wedding (OH 7.6 10:00-MOB)" at bounding box center [405, 236] width 512 height 29
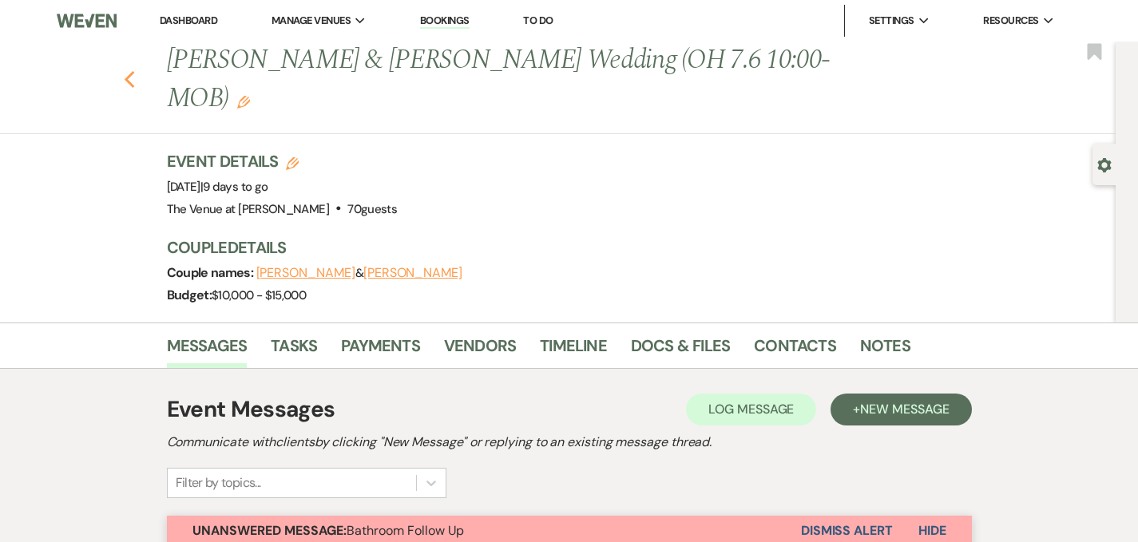
click at [124, 70] on icon "Previous" at bounding box center [130, 79] width 12 height 19
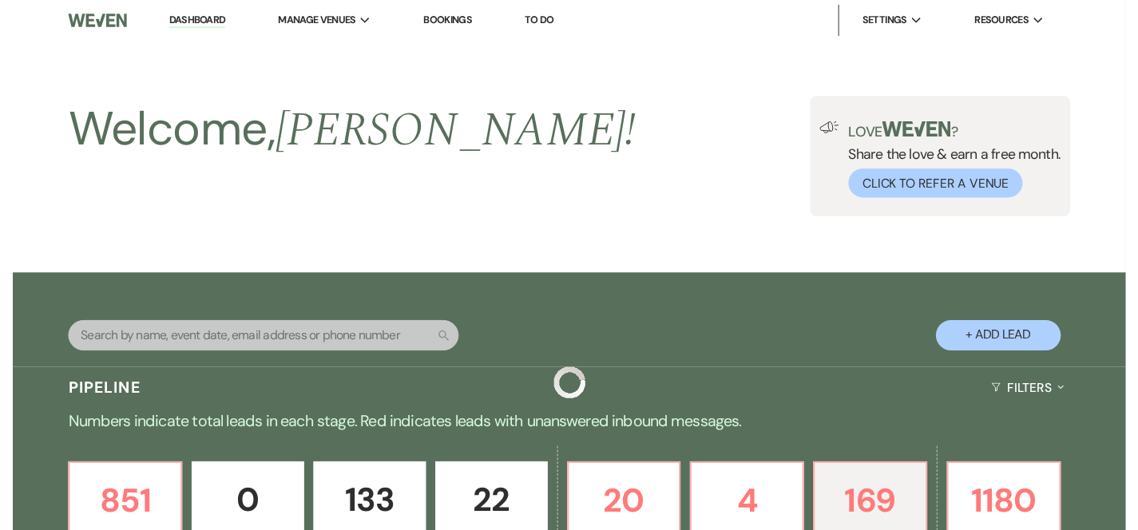
scroll to position [499, 0]
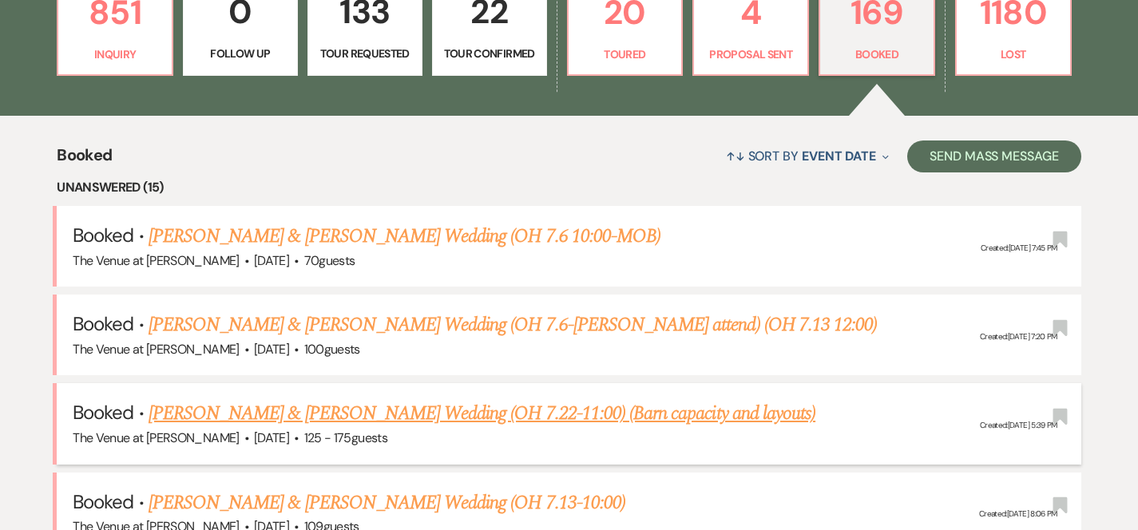
click at [696, 415] on link "[PERSON_NAME] & [PERSON_NAME] Wedding (OH 7.22-11:00) (Barn capacity and layout…" at bounding box center [482, 413] width 667 height 29
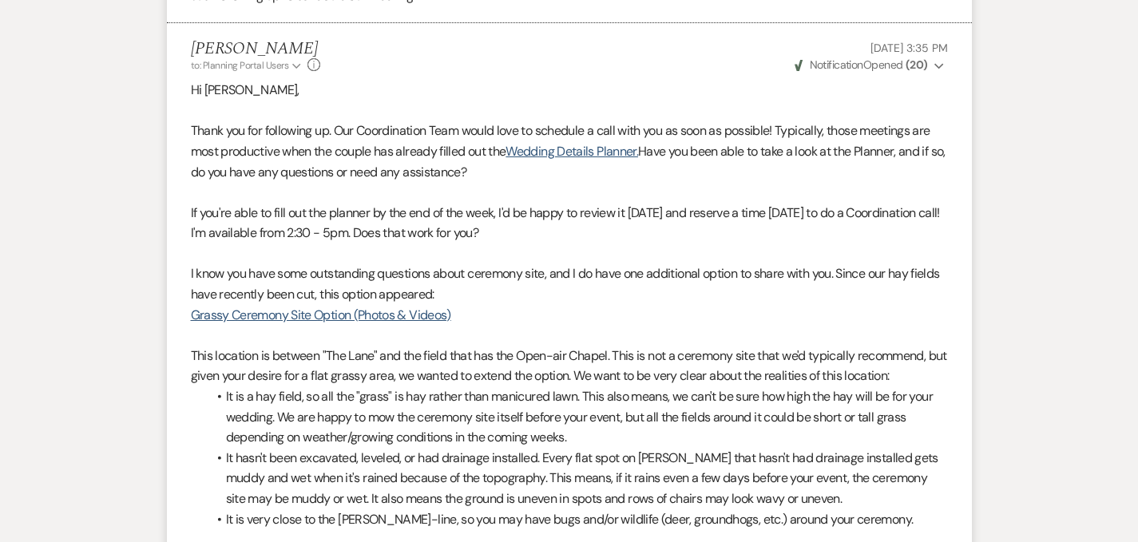
scroll to position [4132, 0]
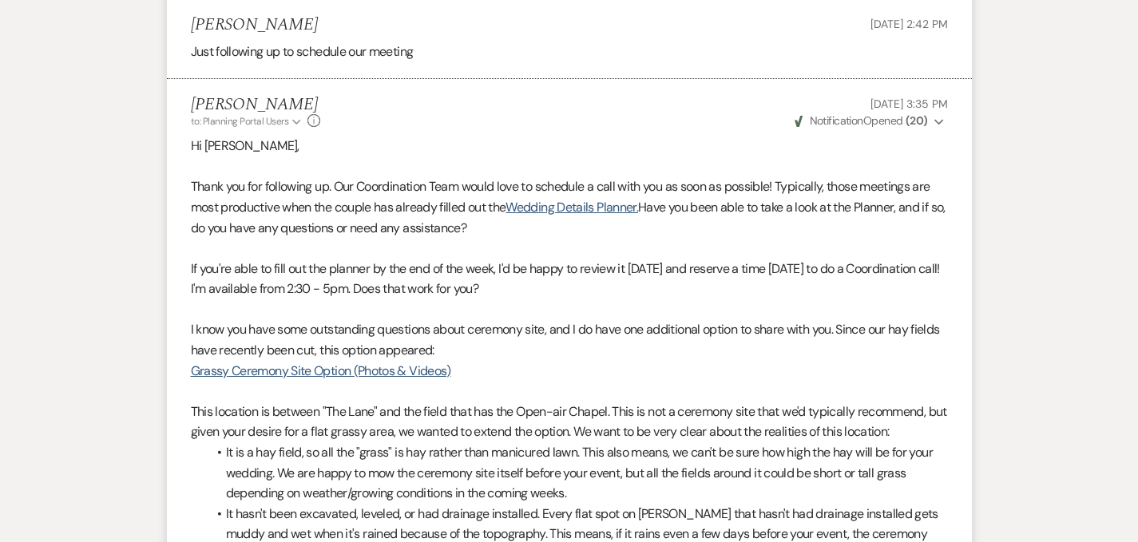
scroll to position [4068, 0]
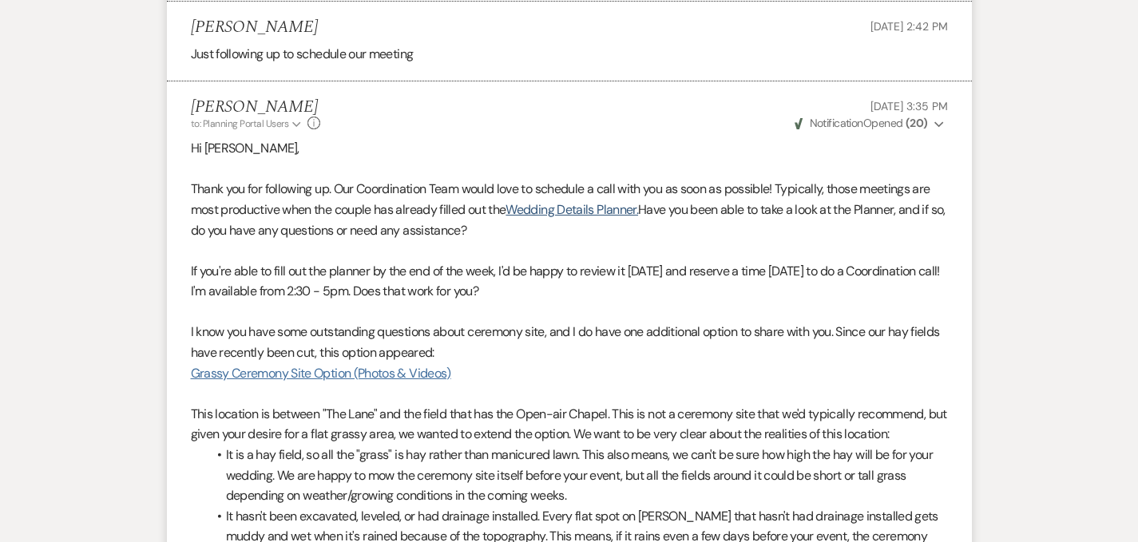
click at [204, 365] on link "Grassy Ceremony Site Option (Photos & Videos)" at bounding box center [321, 373] width 260 height 17
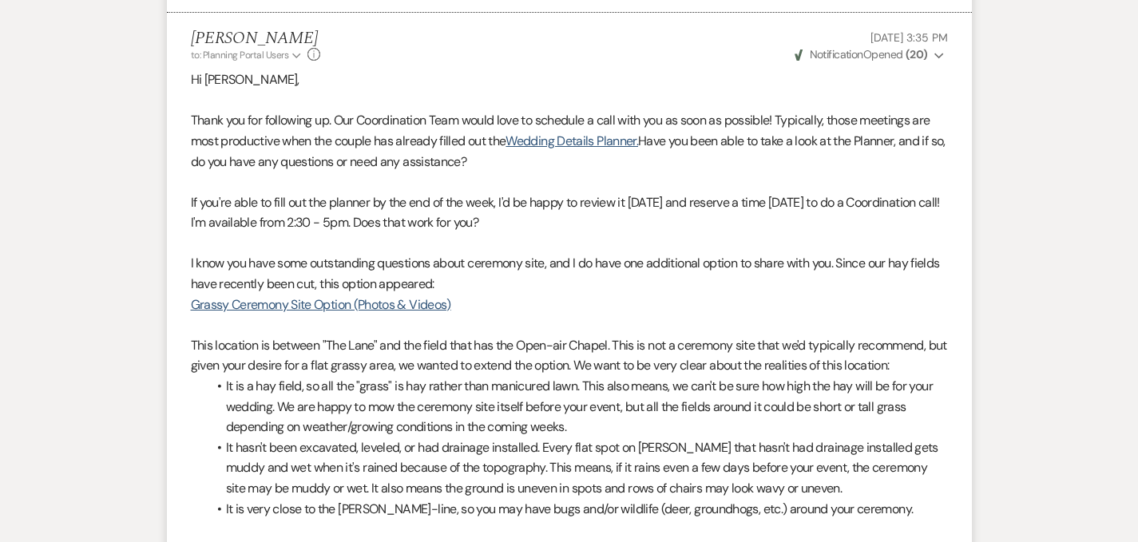
scroll to position [4153, 0]
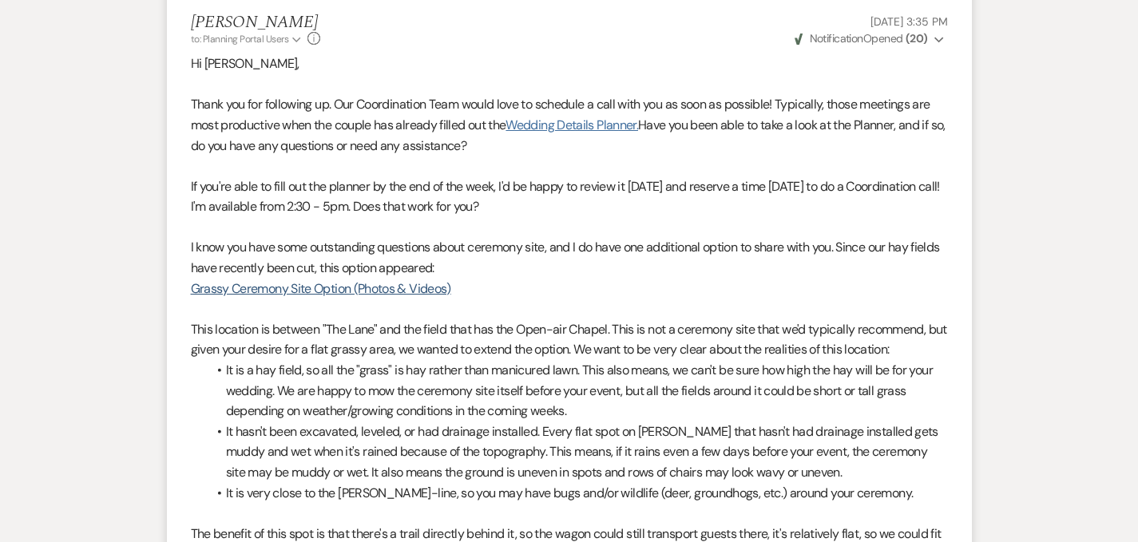
click at [505, 117] on link "Wedding Details Planner." at bounding box center [571, 125] width 133 height 17
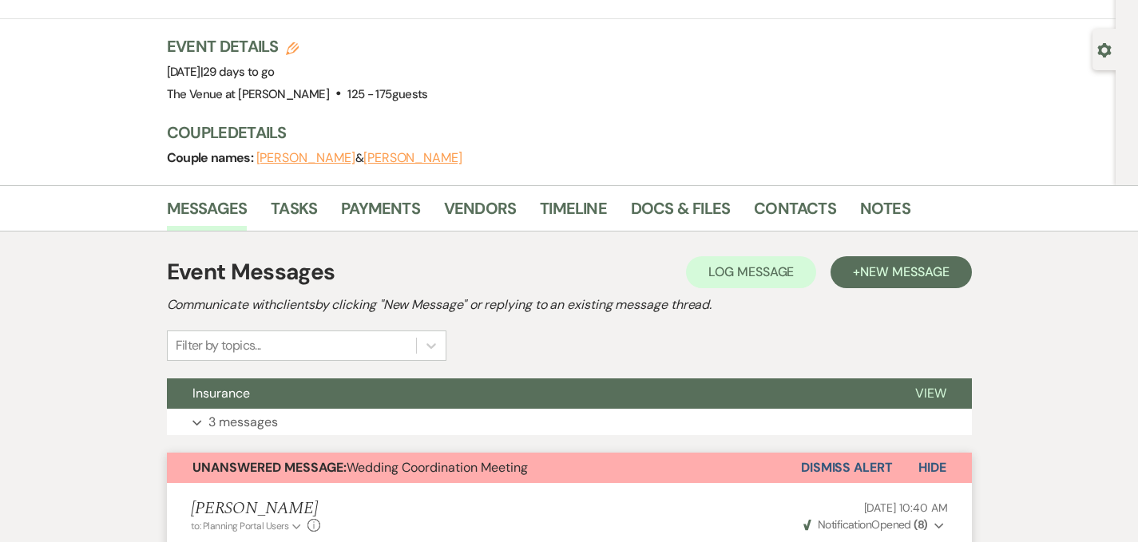
scroll to position [0, 0]
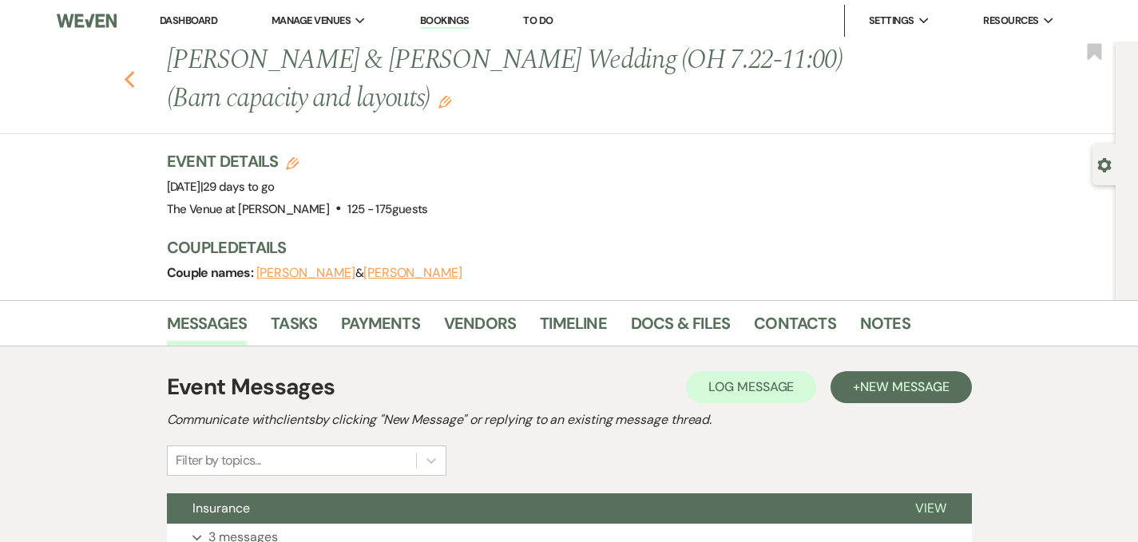
click at [124, 75] on use "button" at bounding box center [129, 80] width 10 height 18
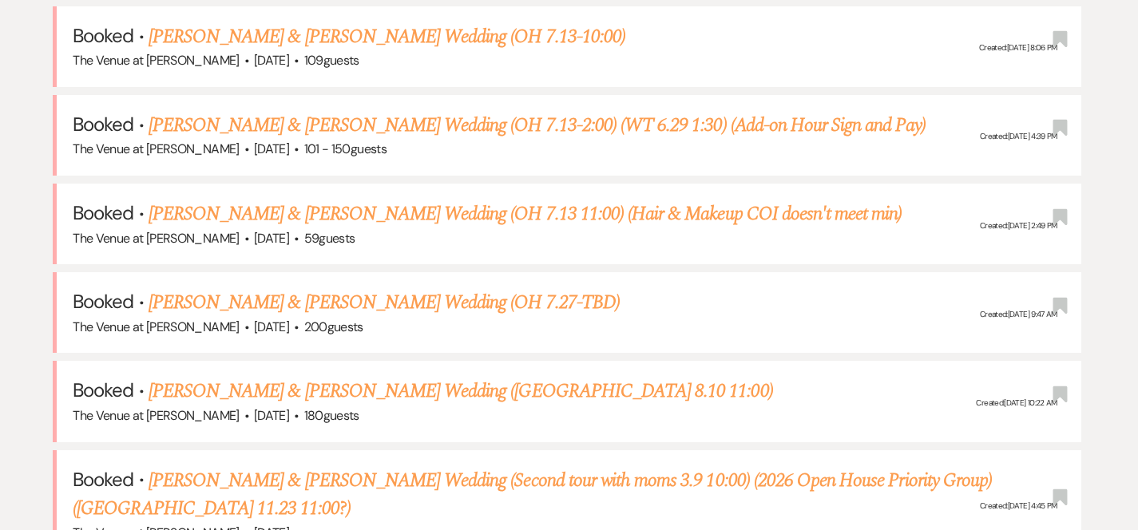
scroll to position [977, 0]
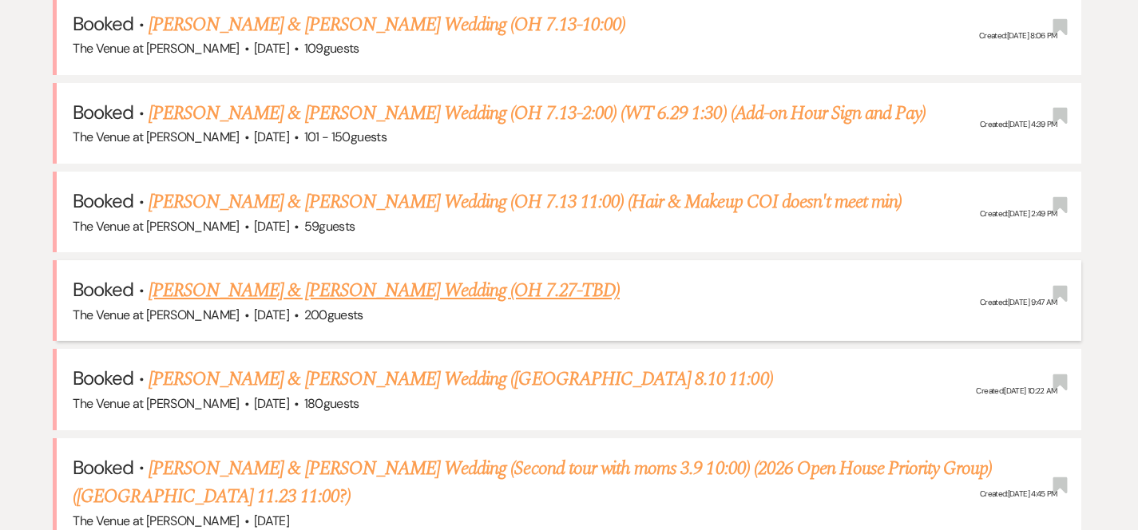
click at [427, 305] on div "The Venue at [PERSON_NAME] · [DATE] · 200 guests" at bounding box center [569, 315] width 993 height 21
click at [442, 286] on link "[PERSON_NAME] & [PERSON_NAME] Wedding (OH 7.27-TBD)" at bounding box center [384, 290] width 471 height 29
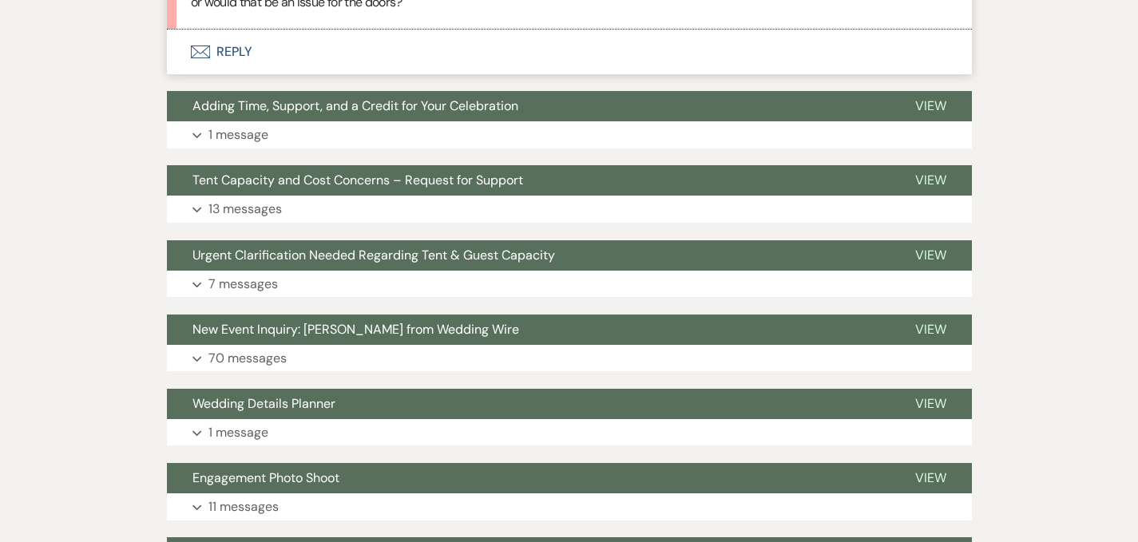
scroll to position [2393, 0]
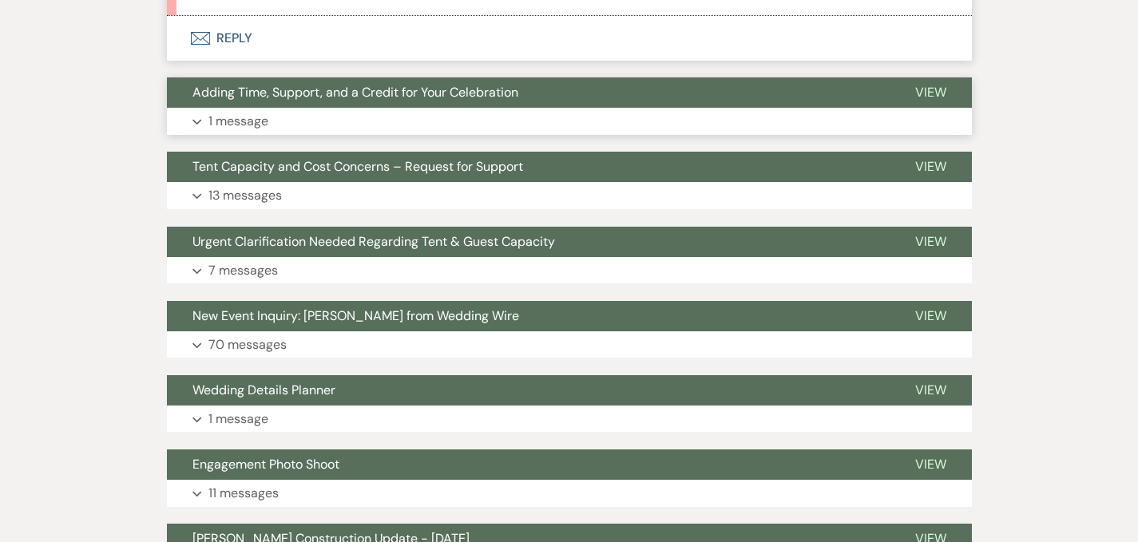
click at [407, 101] on span "Adding Time, Support, and a Credit for Your Celebration" at bounding box center [355, 92] width 326 height 17
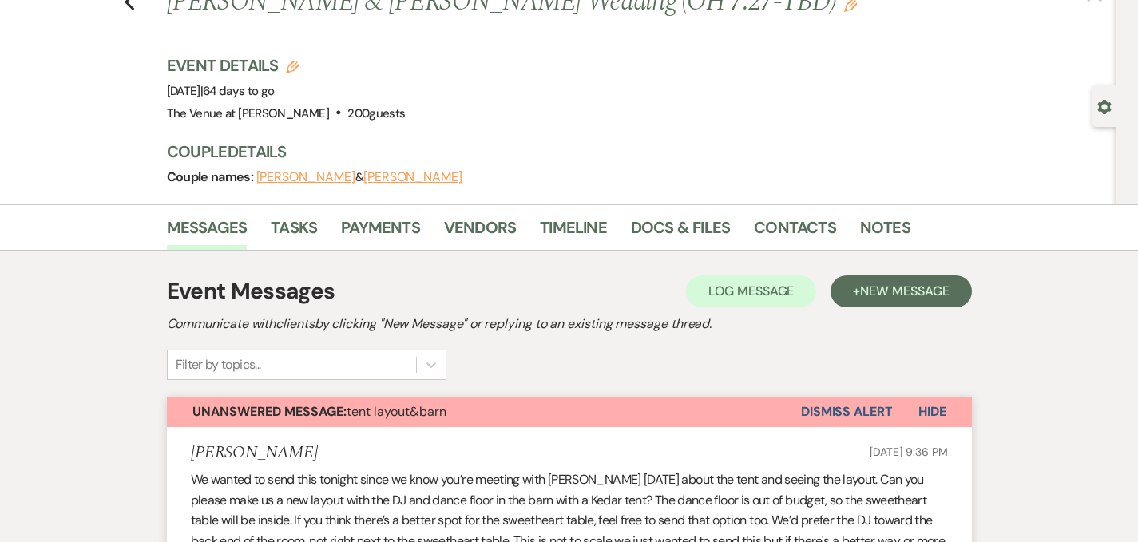
scroll to position [0, 0]
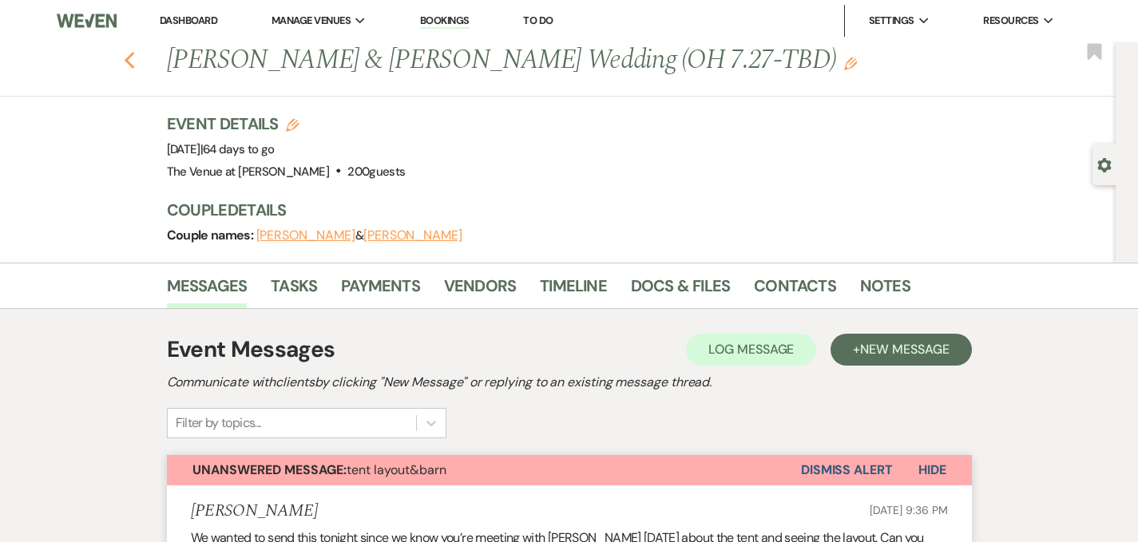
click at [124, 60] on icon "Previous" at bounding box center [130, 60] width 12 height 19
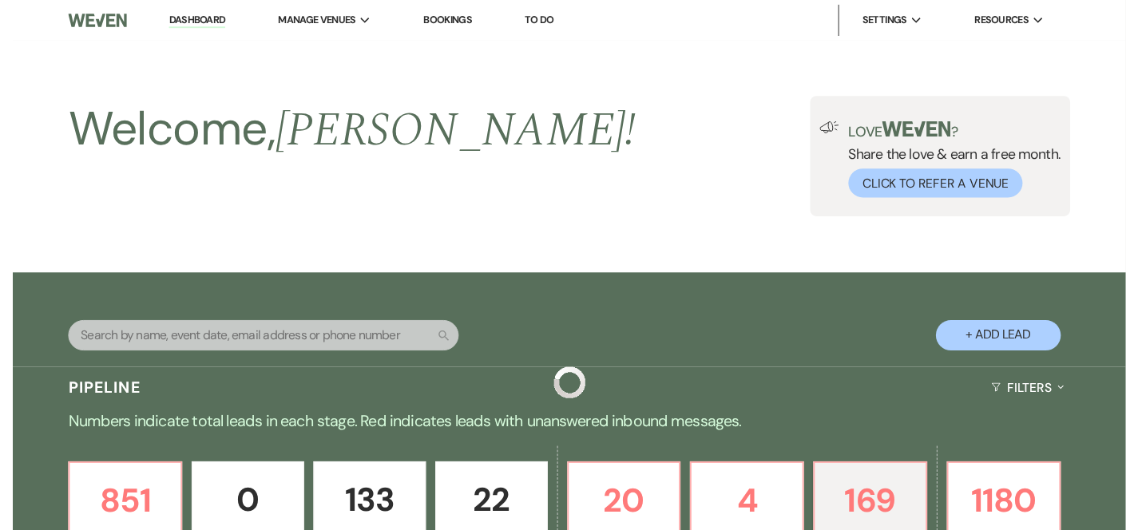
scroll to position [977, 0]
